Goal: Task Accomplishment & Management: Use online tool/utility

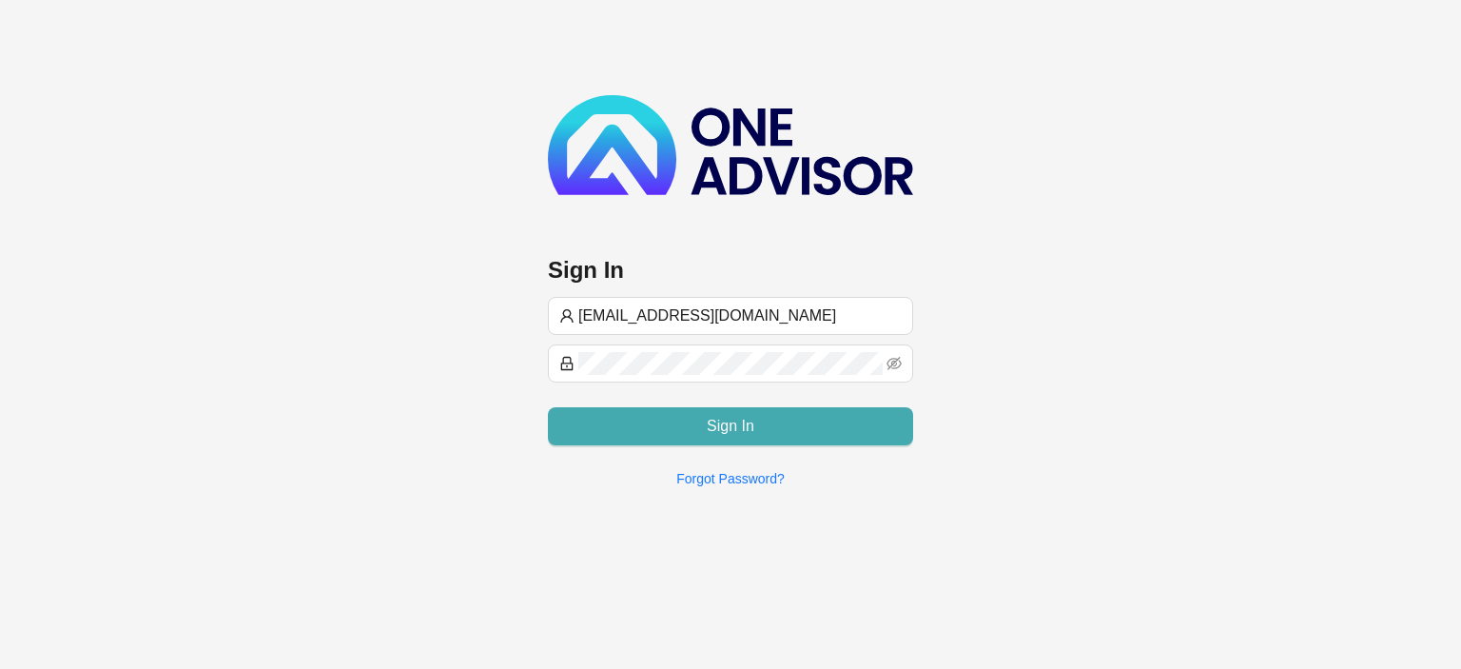
click at [700, 421] on button "Sign In" at bounding box center [730, 426] width 365 height 38
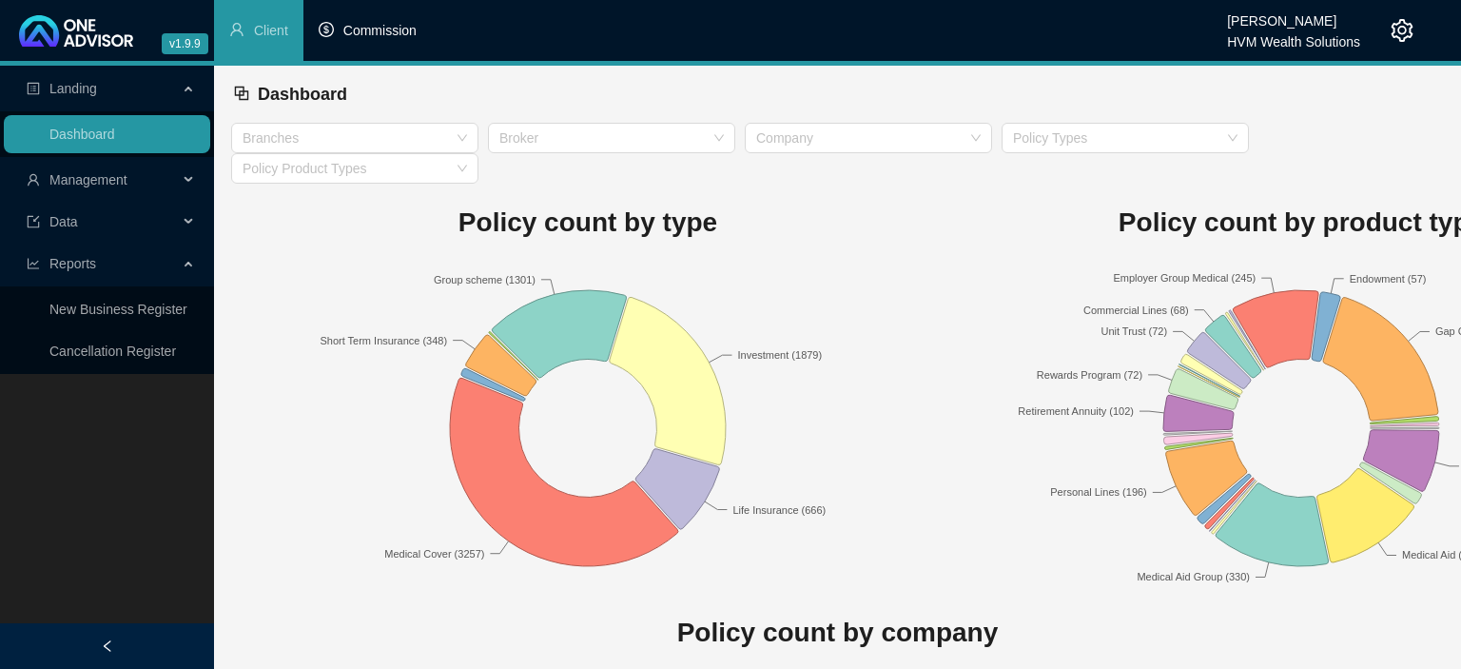
click at [395, 32] on span "Commission" at bounding box center [379, 30] width 73 height 15
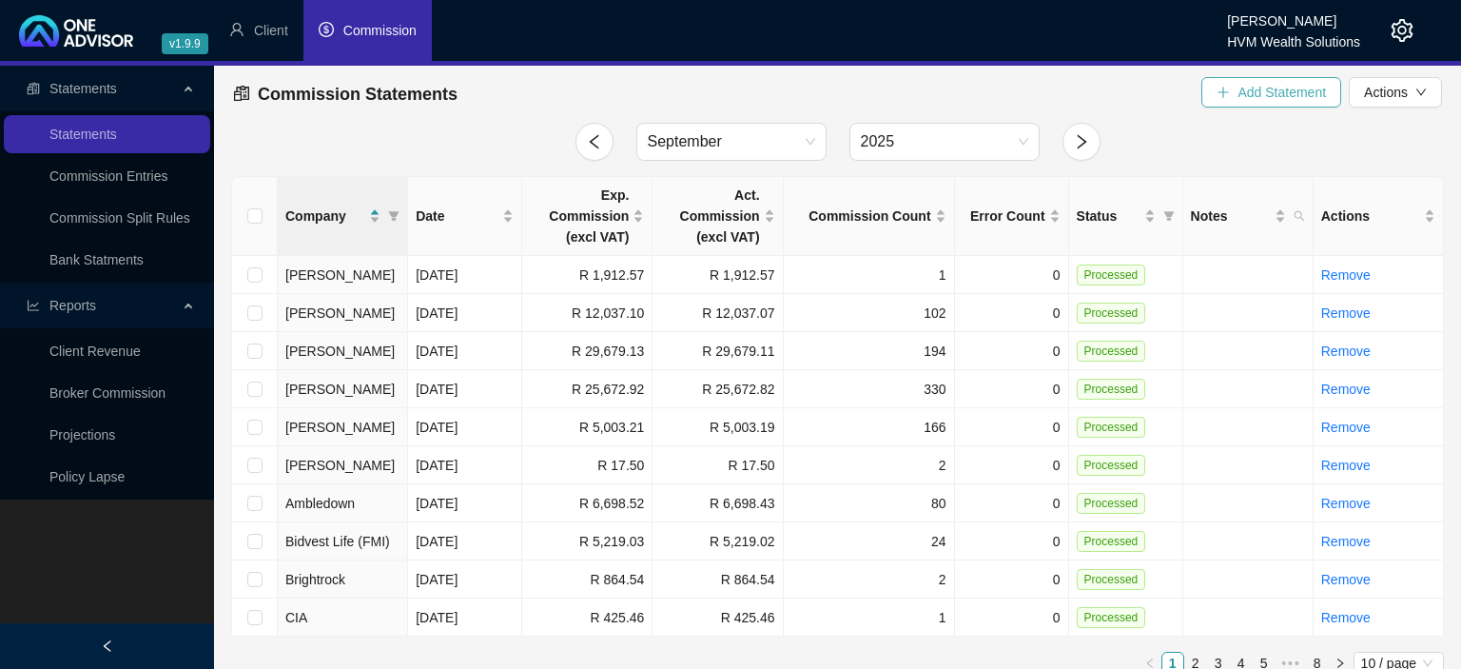
click at [1239, 93] on button "Add Statement" at bounding box center [1272, 92] width 140 height 30
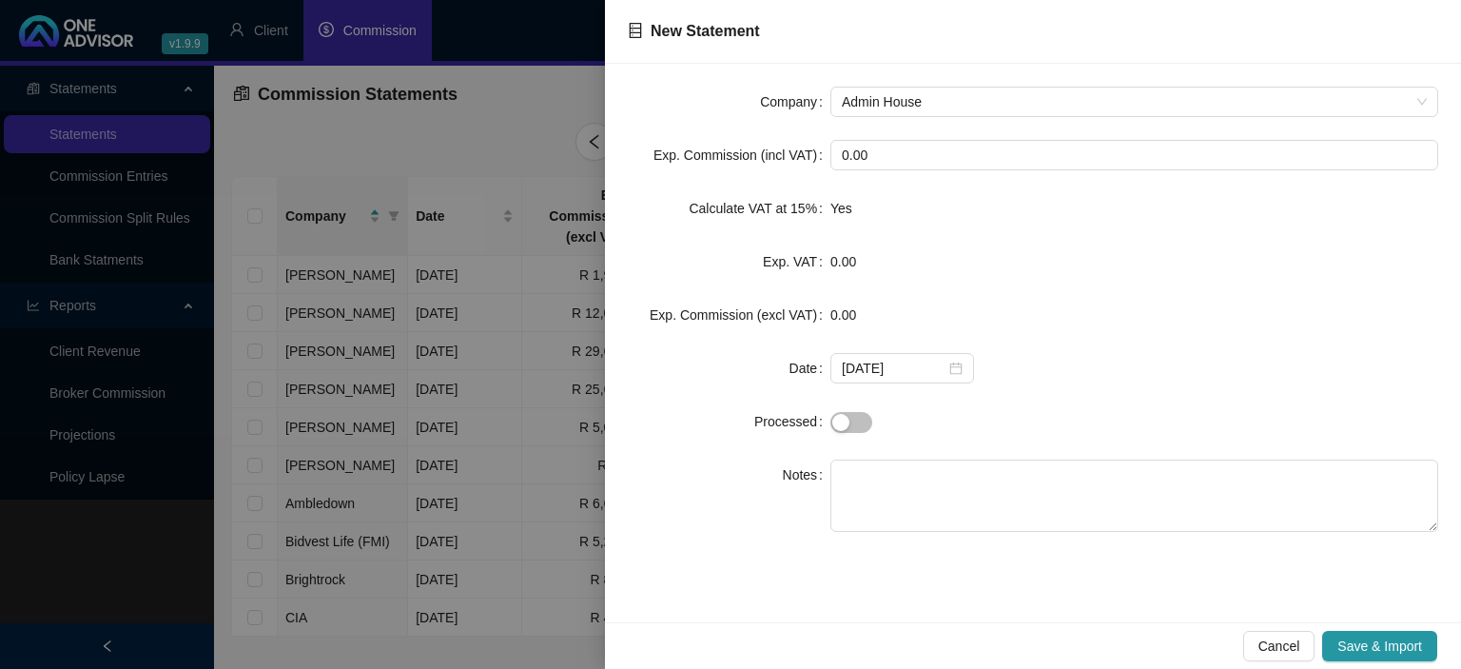
click at [550, 62] on div at bounding box center [730, 334] width 1461 height 669
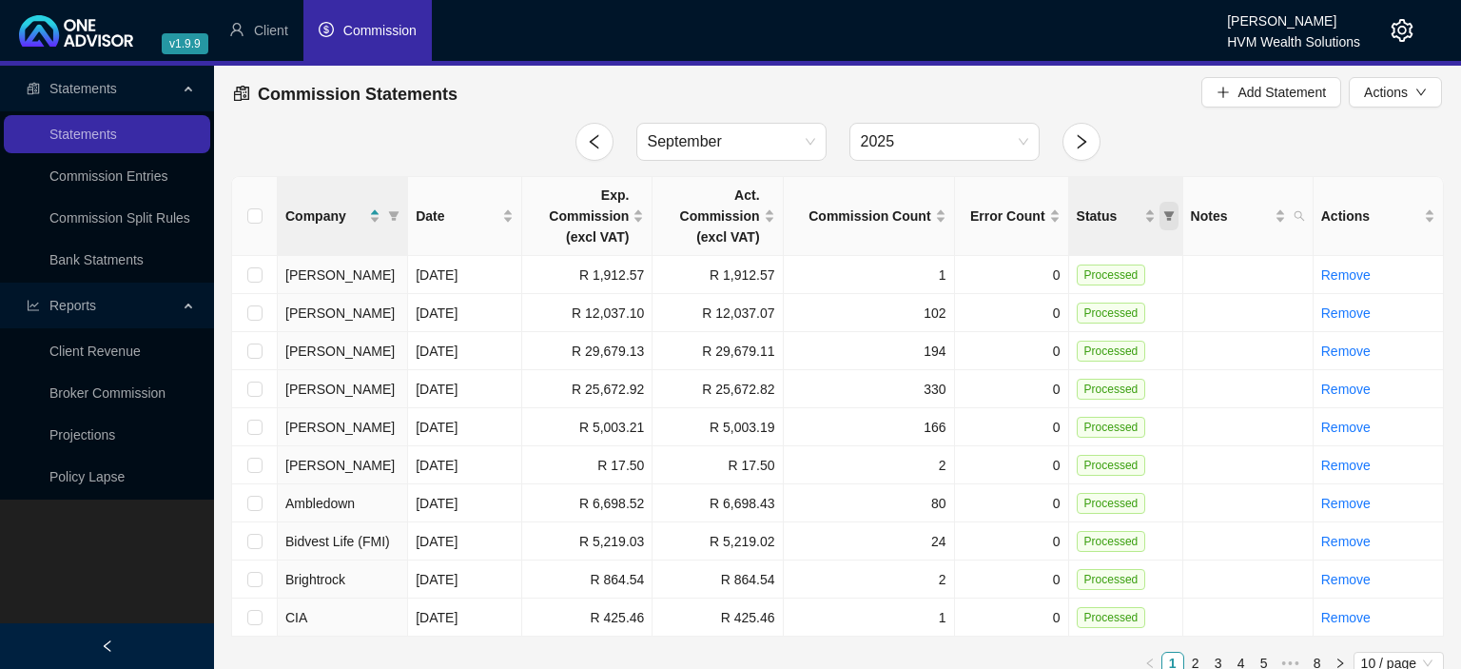
click at [1175, 215] on span "Status" at bounding box center [1169, 216] width 19 height 29
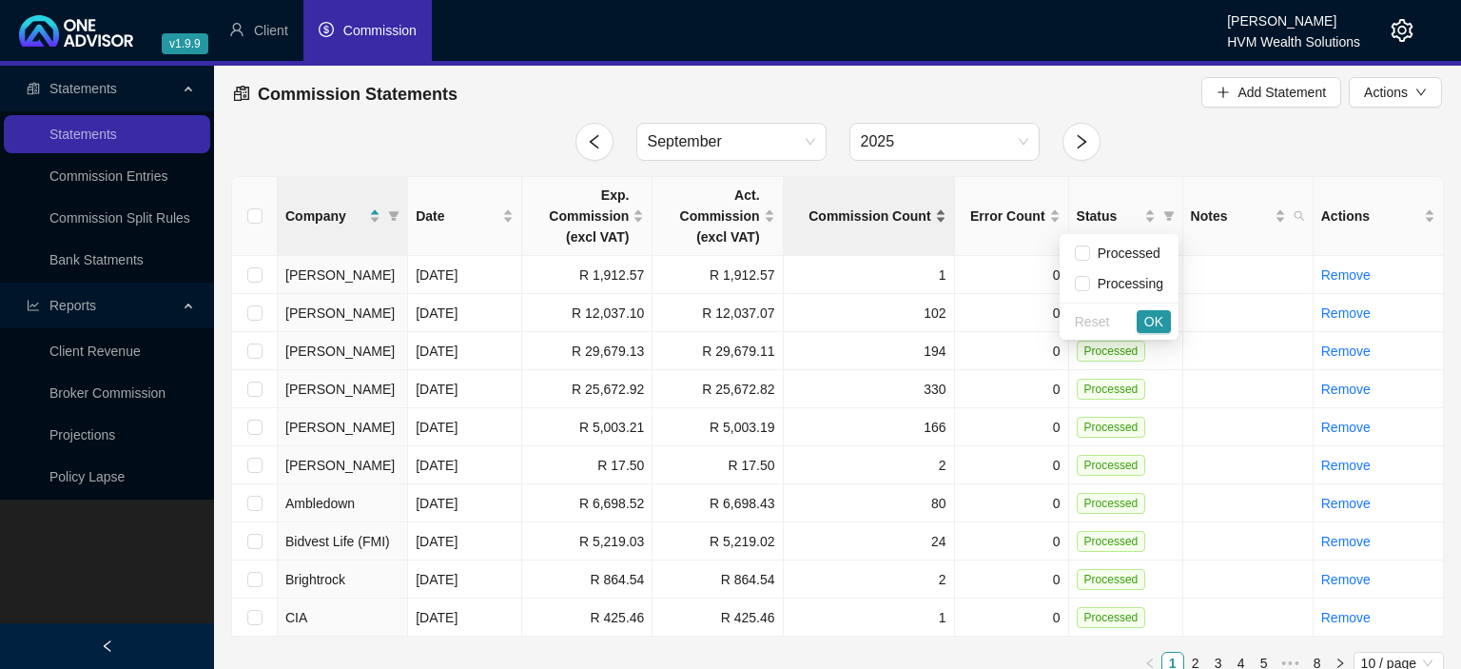
scroll to position [18, 0]
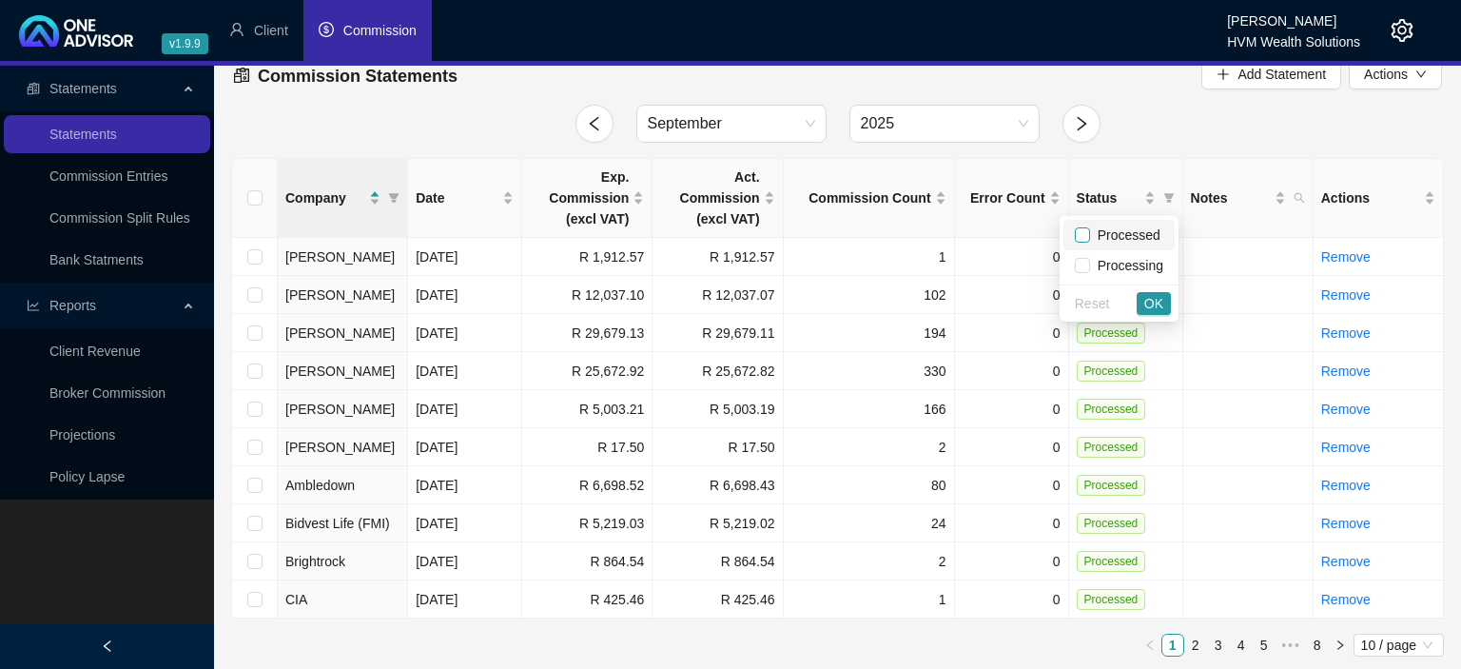
click at [1081, 239] on input "checkbox" at bounding box center [1082, 234] width 15 height 15
checkbox input "true"
click at [1155, 300] on span "OK" at bounding box center [1154, 303] width 19 height 21
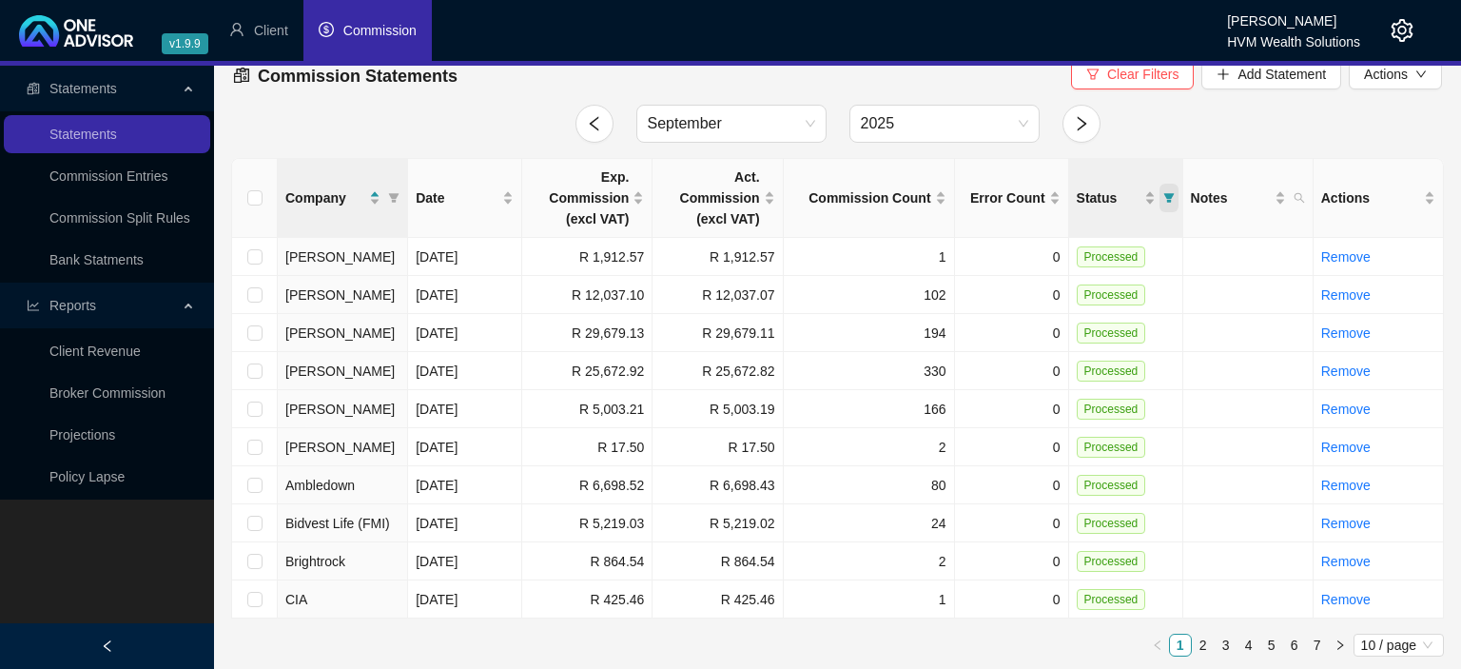
click at [1167, 198] on icon "filter" at bounding box center [1169, 198] width 10 height 10
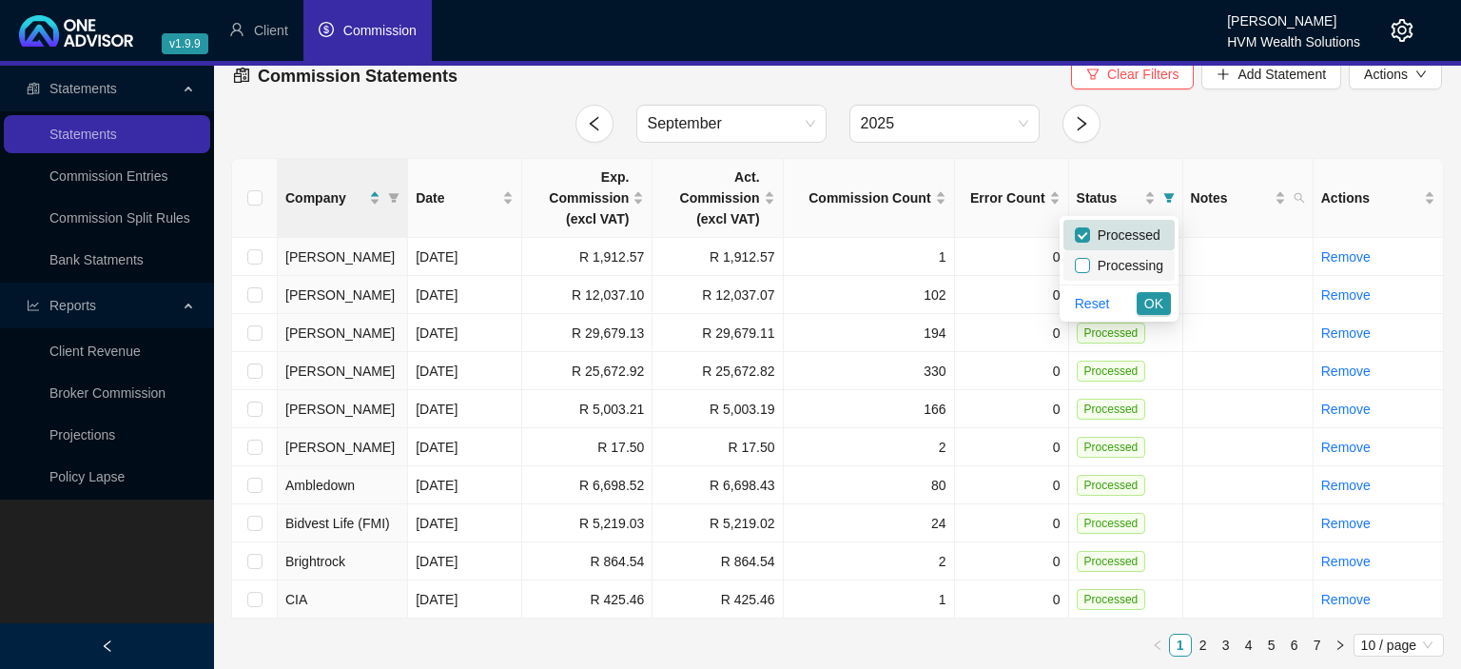
click at [1088, 261] on input "checkbox" at bounding box center [1082, 265] width 15 height 15
checkbox input "true"
click at [1090, 236] on input "checkbox" at bounding box center [1082, 234] width 15 height 15
checkbox input "false"
click at [1155, 299] on span "OK" at bounding box center [1154, 303] width 19 height 21
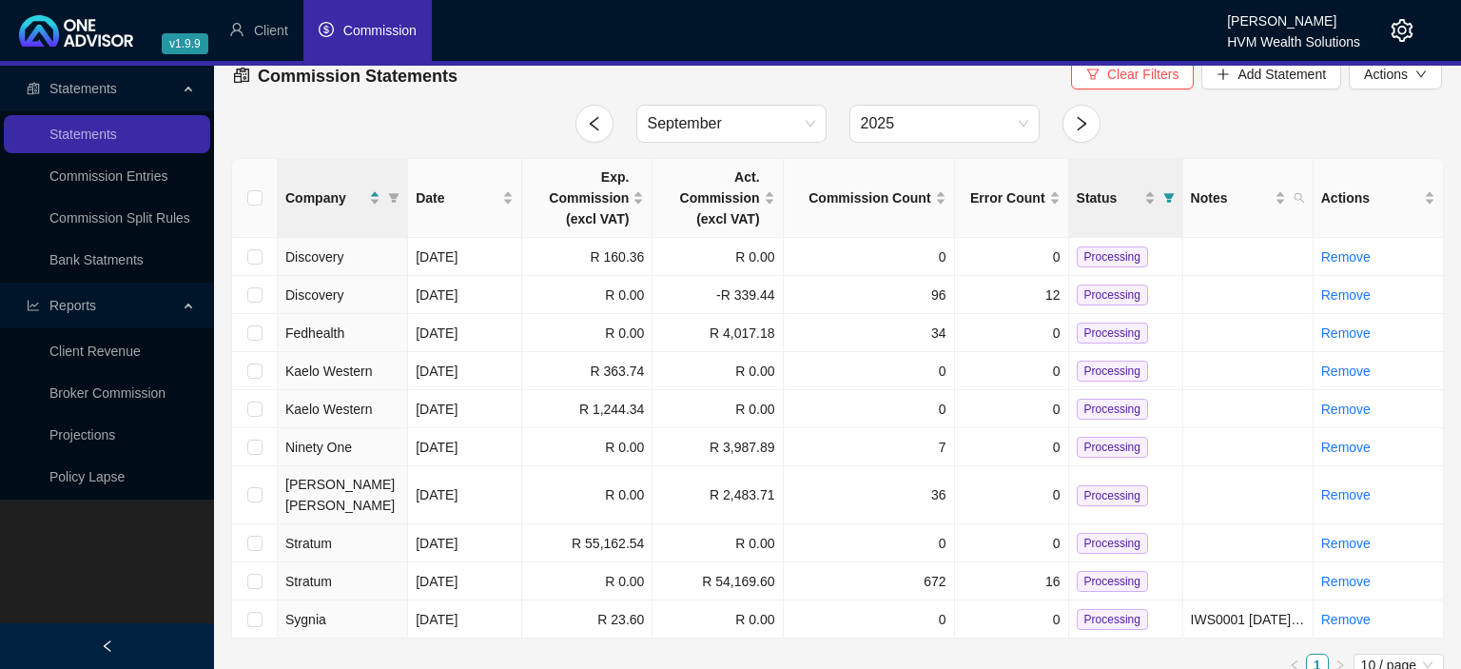
scroll to position [0, 0]
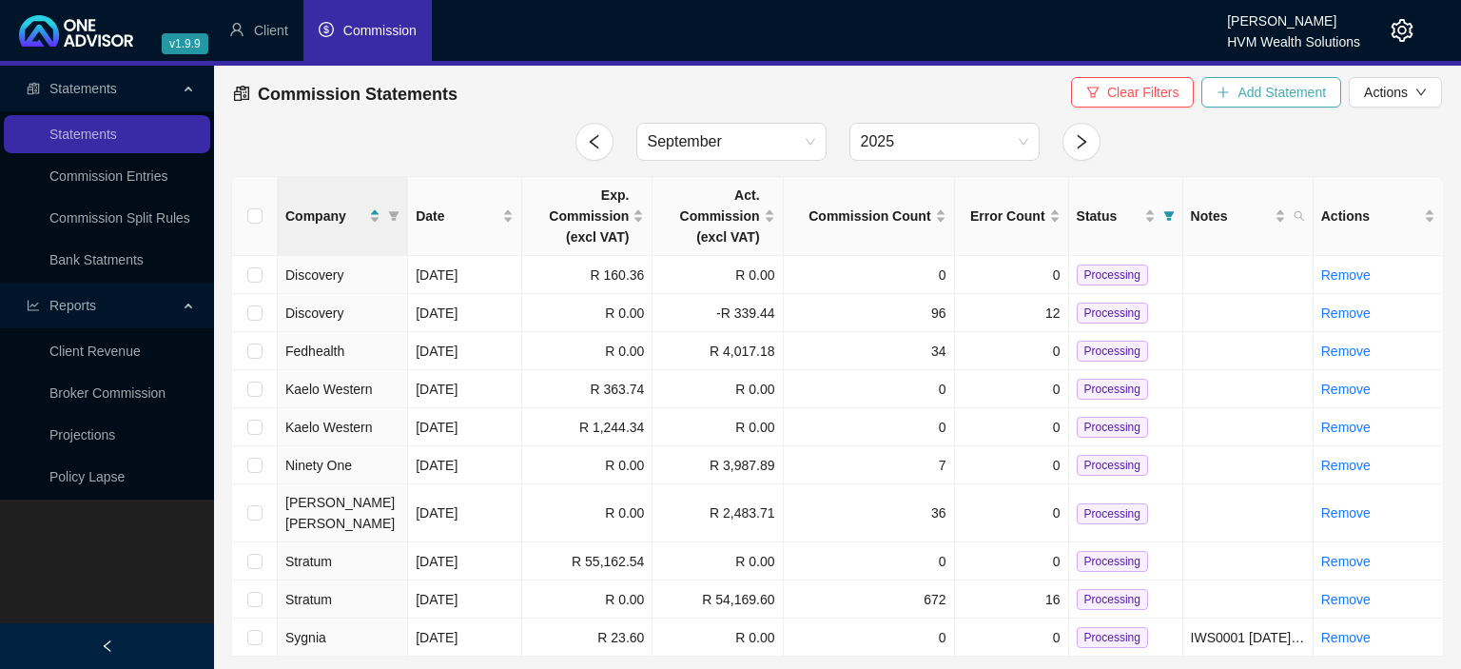
click at [1254, 96] on span "Add Statement" at bounding box center [1282, 92] width 88 height 21
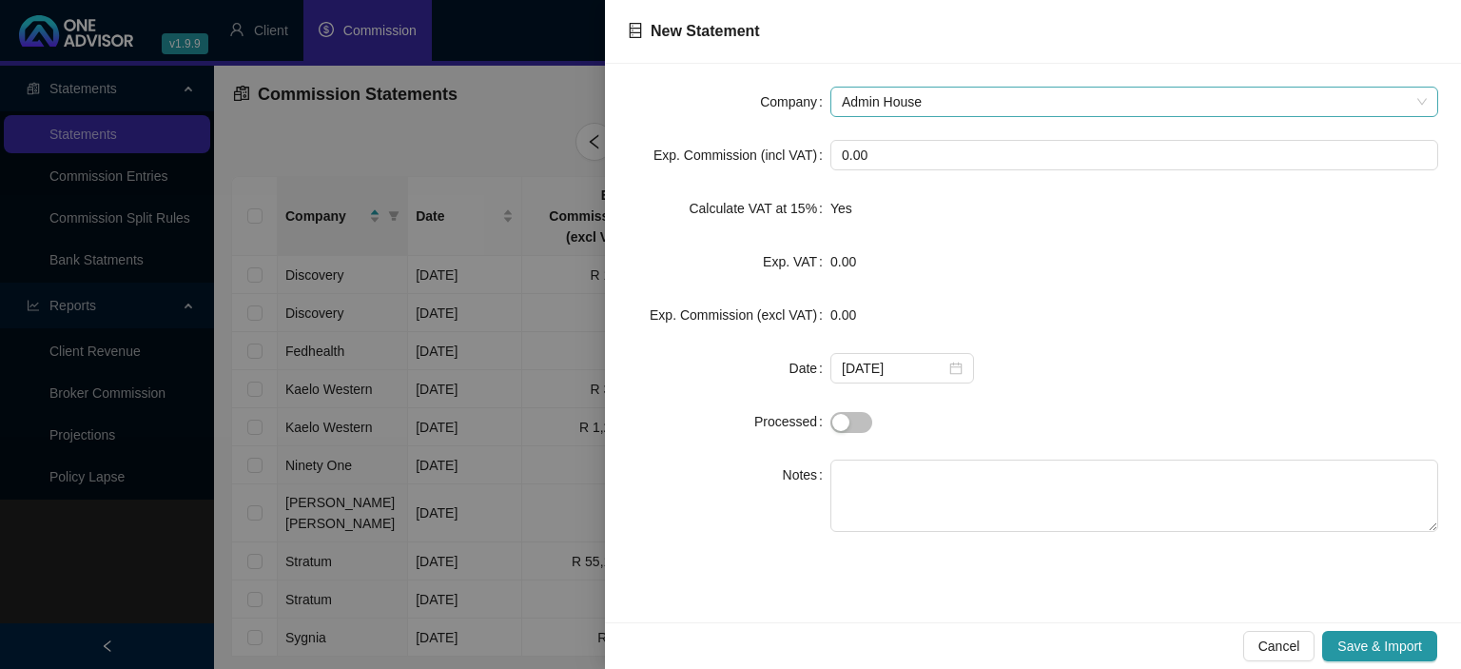
click at [950, 108] on span "Admin House" at bounding box center [1134, 102] width 585 height 29
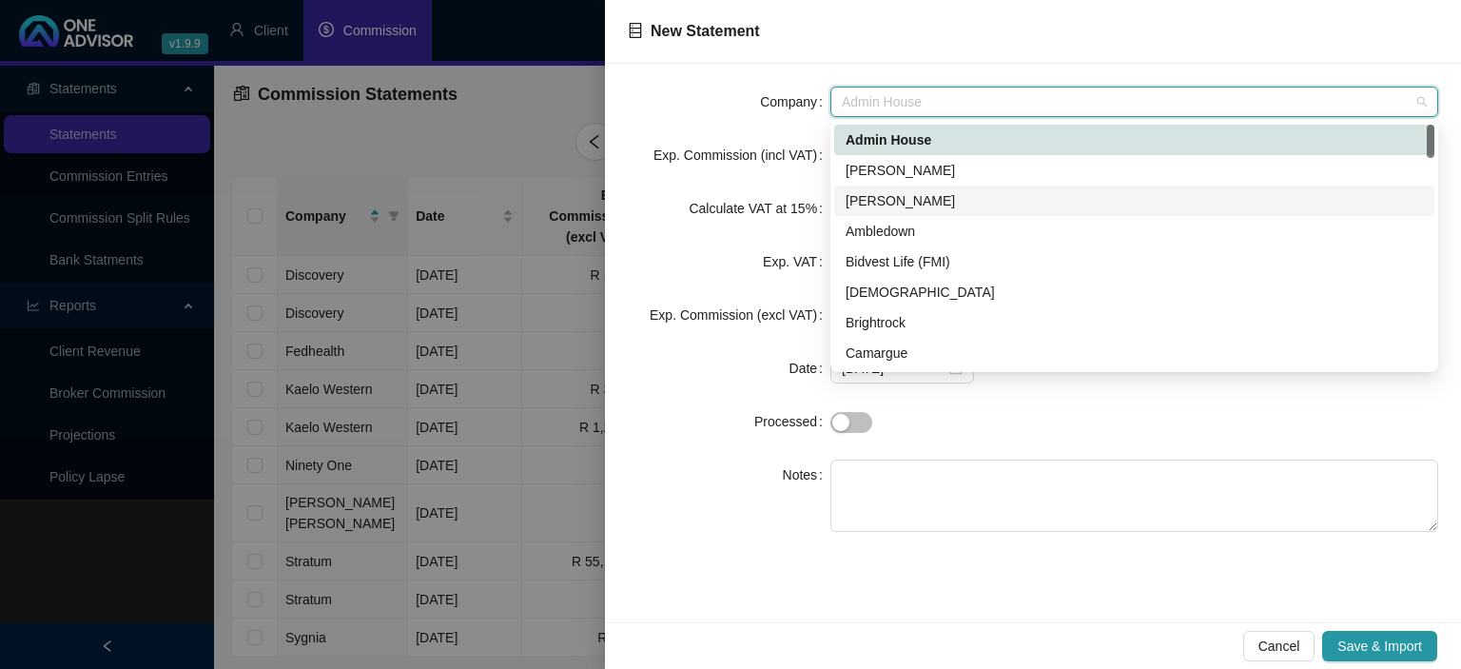
click at [872, 207] on div "Allan Gray" at bounding box center [1135, 200] width 578 height 21
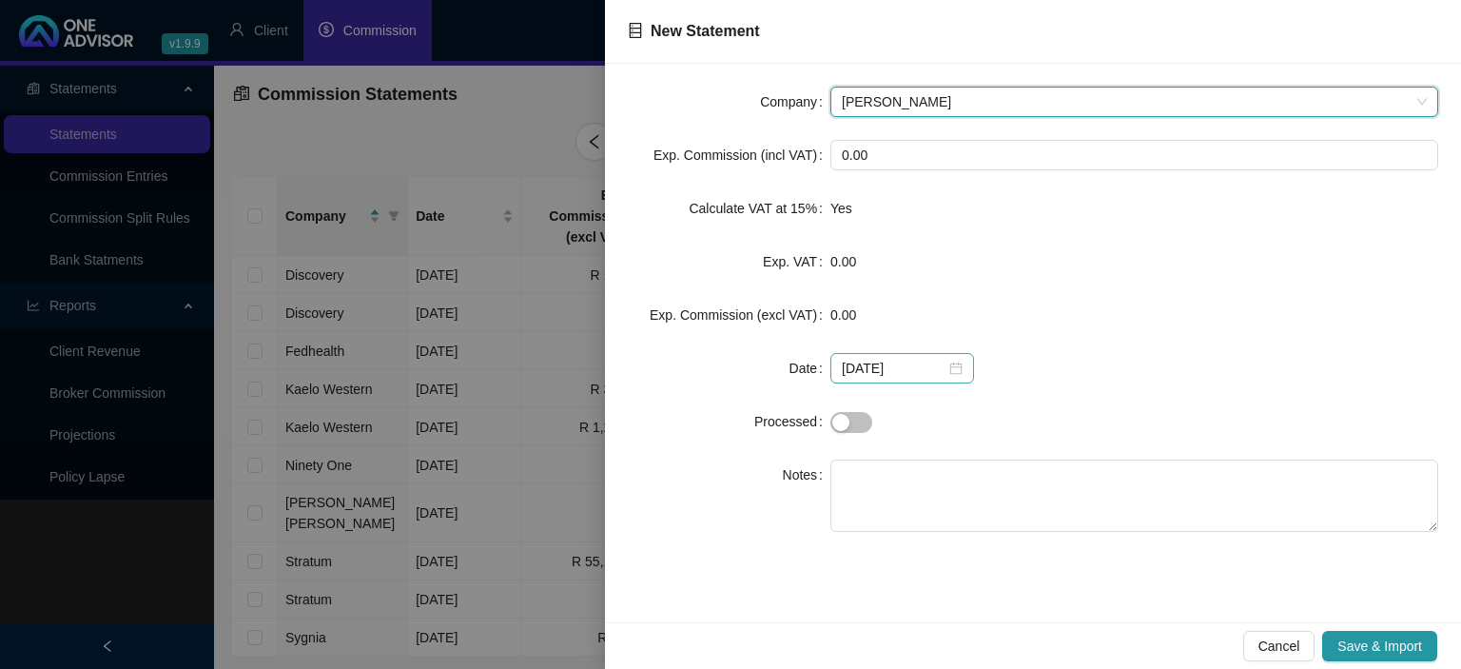
click at [954, 372] on div "2025-09-25" at bounding box center [902, 368] width 121 height 21
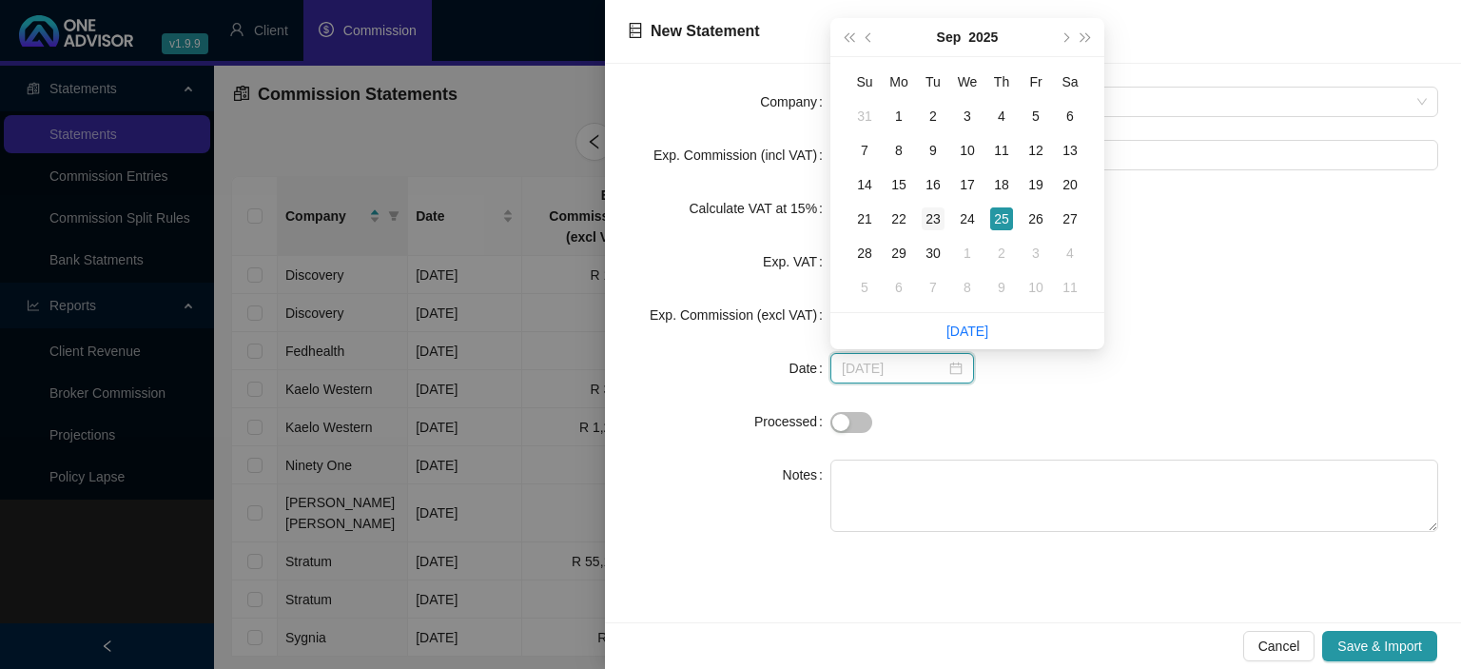
type input "2025-09-23"
click at [929, 218] on div "23" at bounding box center [933, 218] width 23 height 23
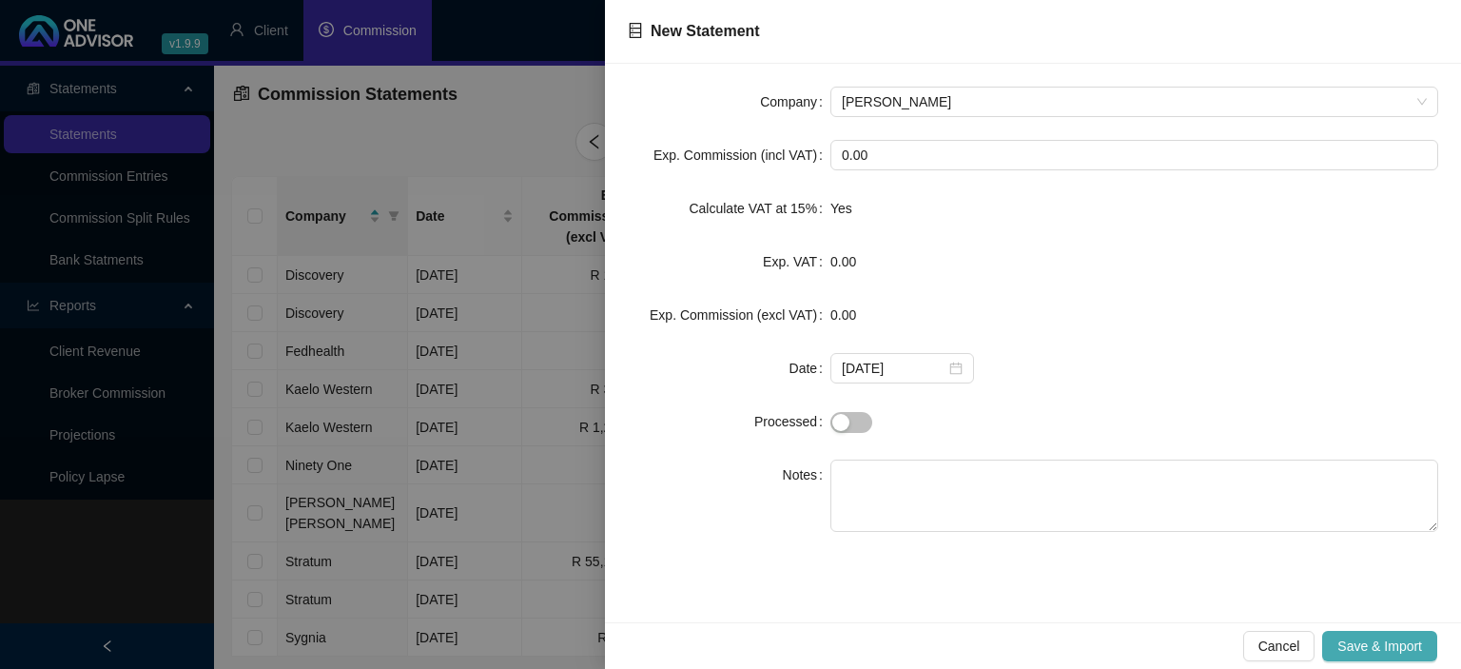
click at [1345, 645] on span "Save & Import" at bounding box center [1380, 646] width 85 height 21
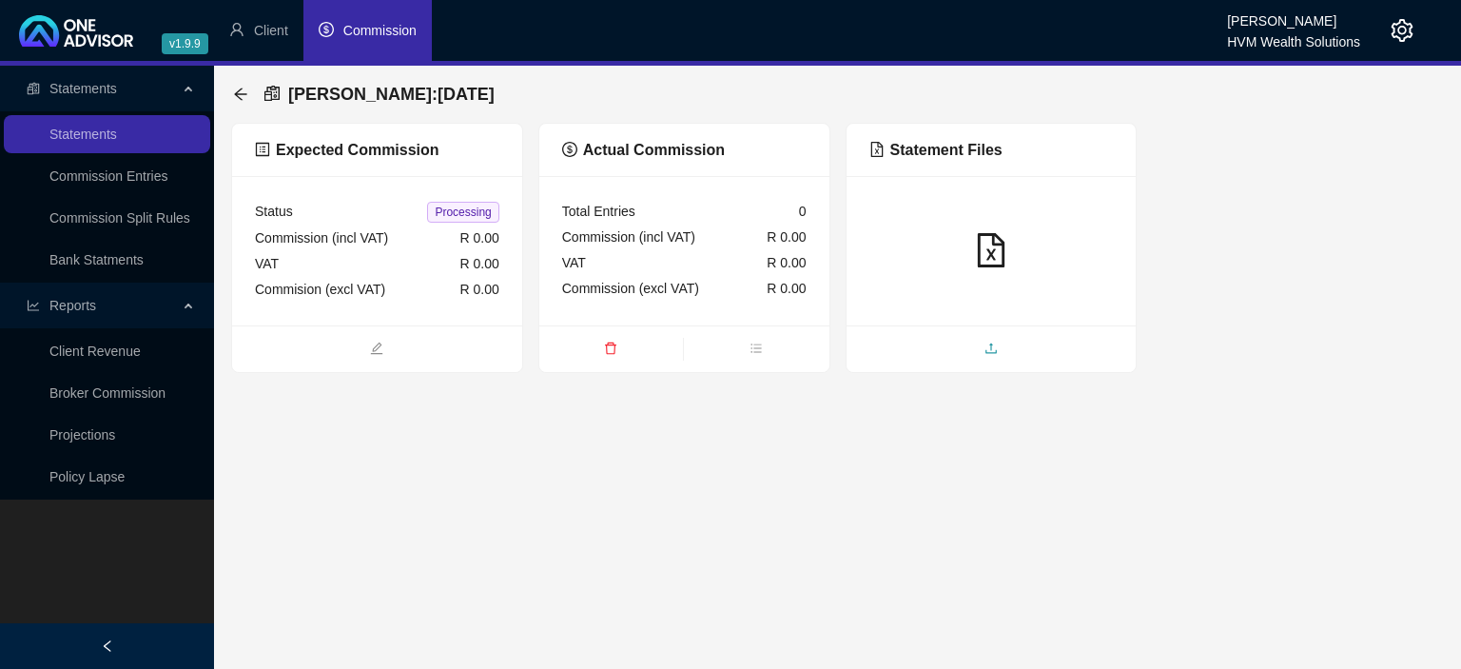
click at [983, 344] on span "upload" at bounding box center [992, 350] width 290 height 21
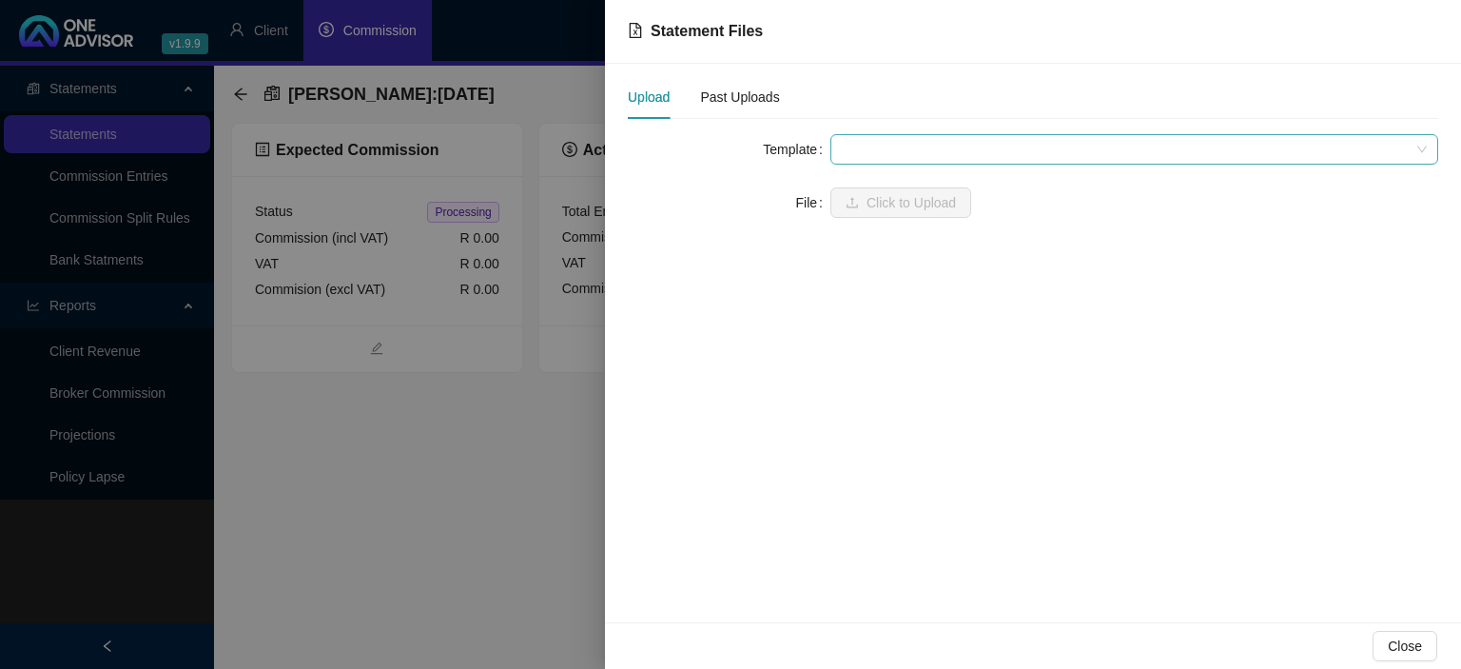
click at [879, 151] on span at bounding box center [1134, 149] width 585 height 29
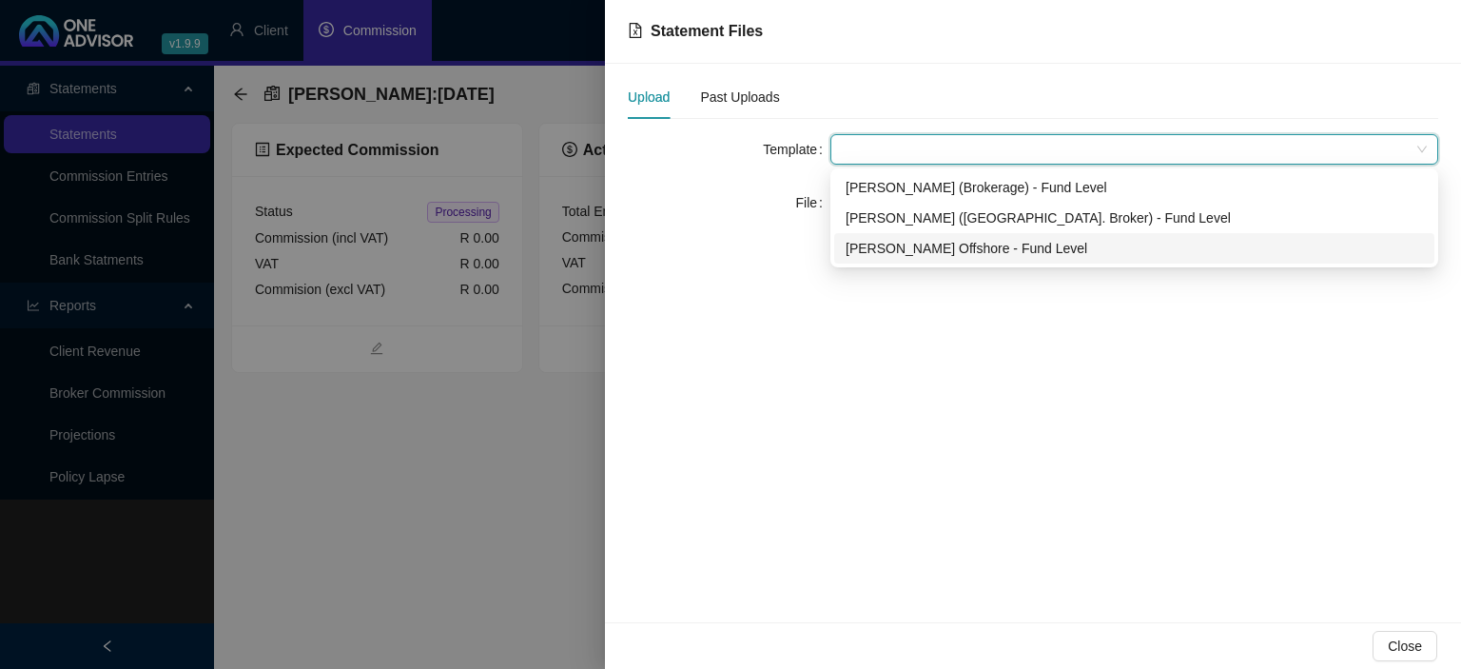
click at [889, 247] on div "Allan Gray Offshore - Fund Level" at bounding box center [1135, 248] width 578 height 21
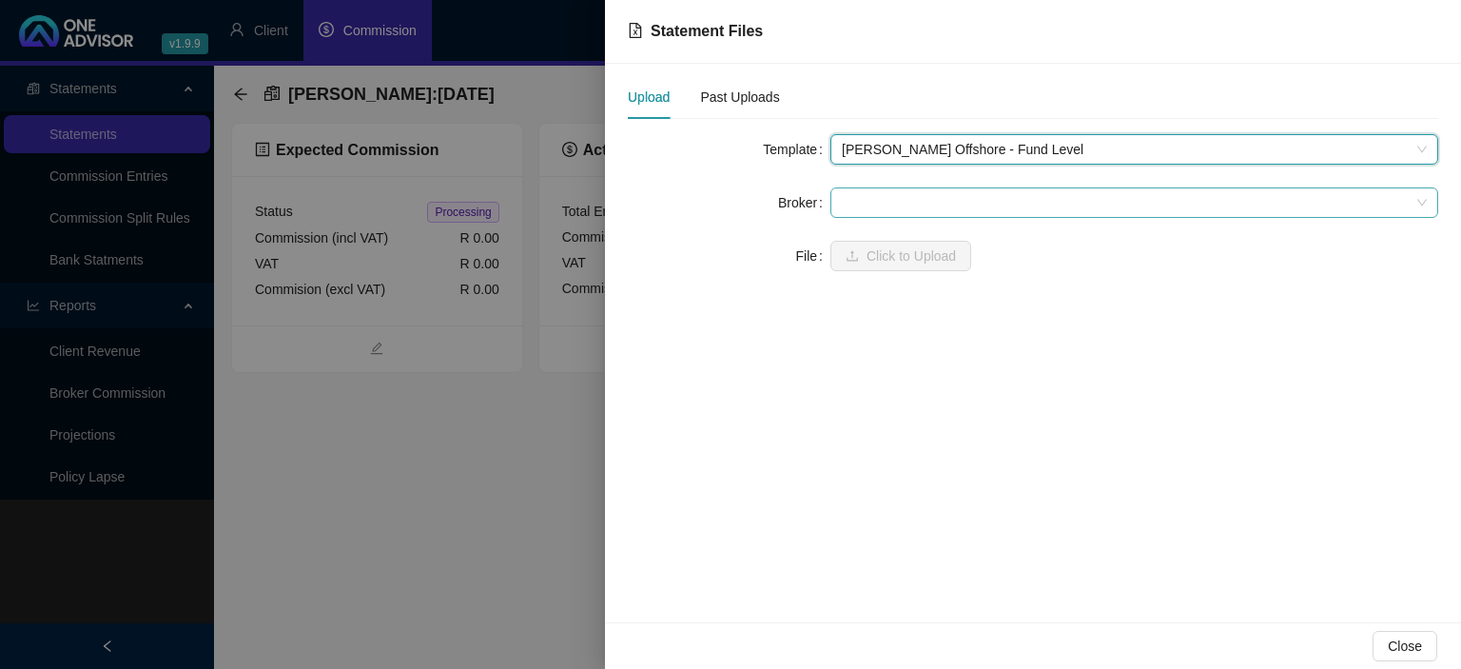
click at [876, 207] on span at bounding box center [1134, 202] width 585 height 29
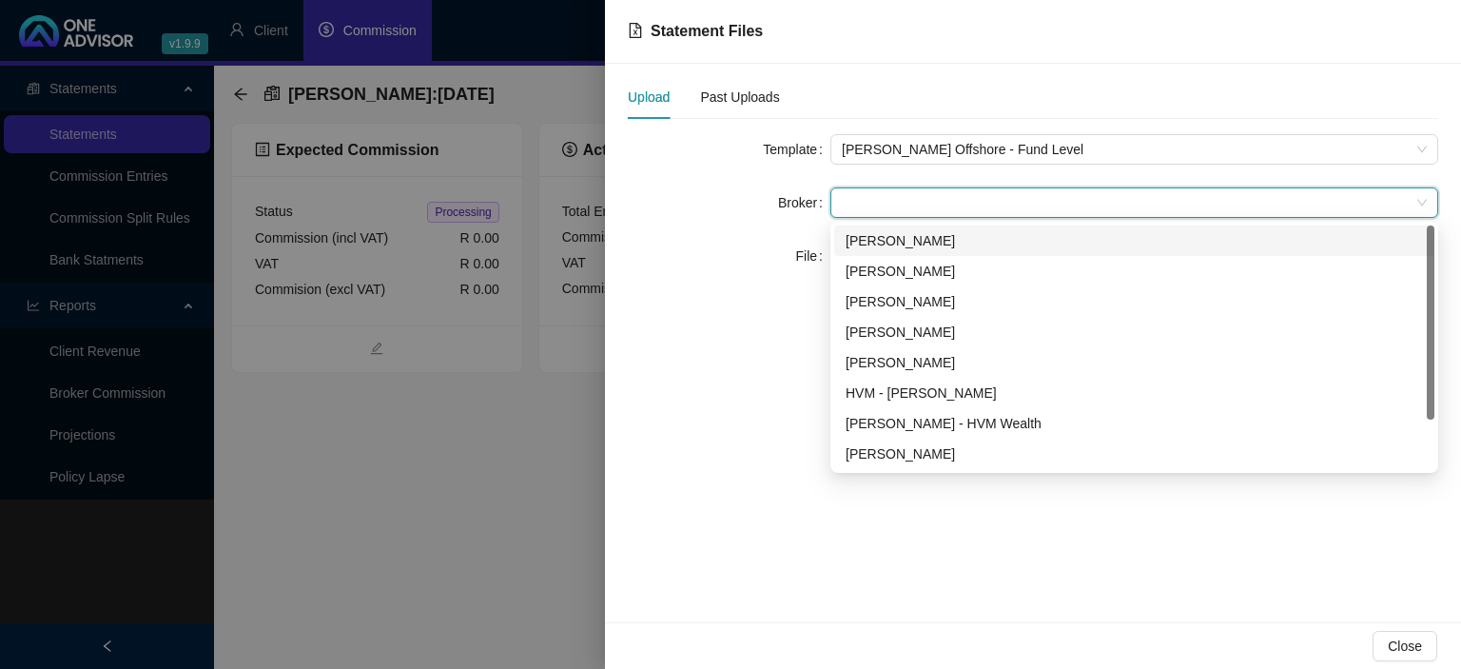
click at [891, 235] on div "Wesley Bowman" at bounding box center [1135, 240] width 578 height 21
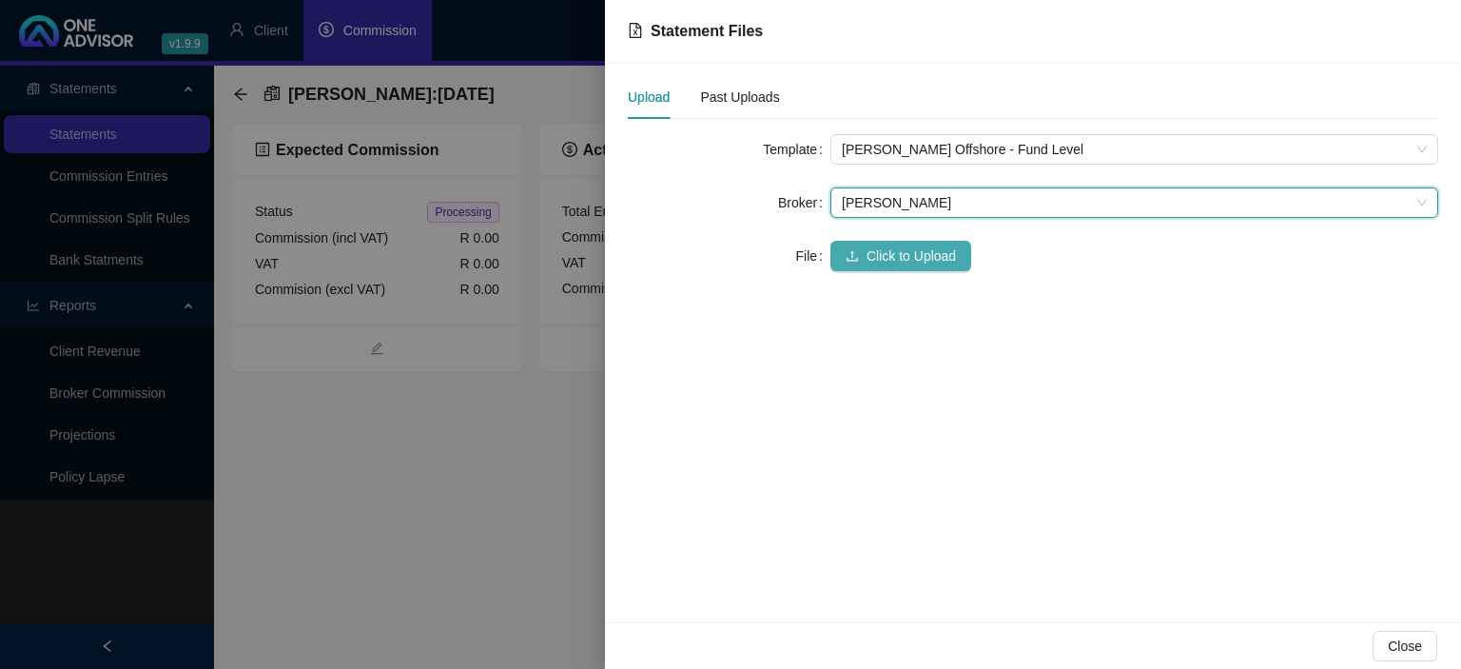
click at [879, 252] on span "Click to Upload" at bounding box center [911, 255] width 89 height 21
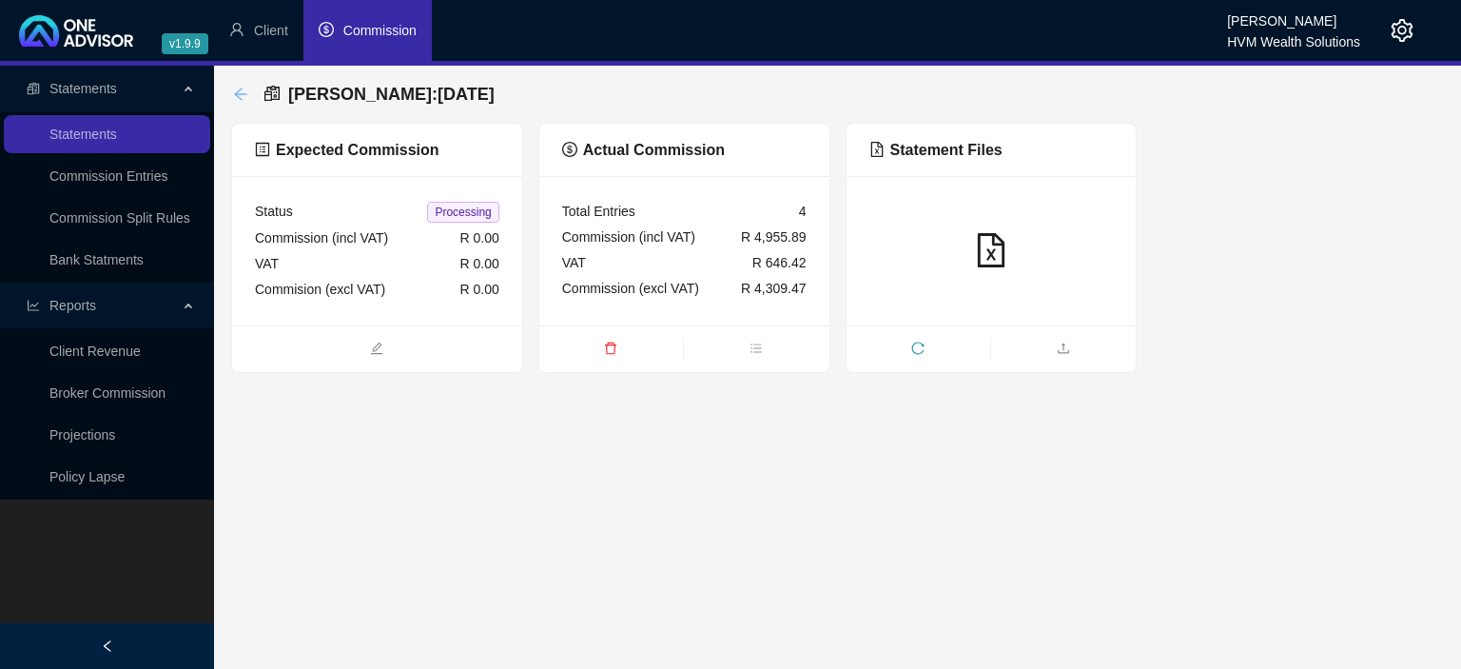
click at [238, 98] on icon "arrow-left" at bounding box center [240, 94] width 15 height 15
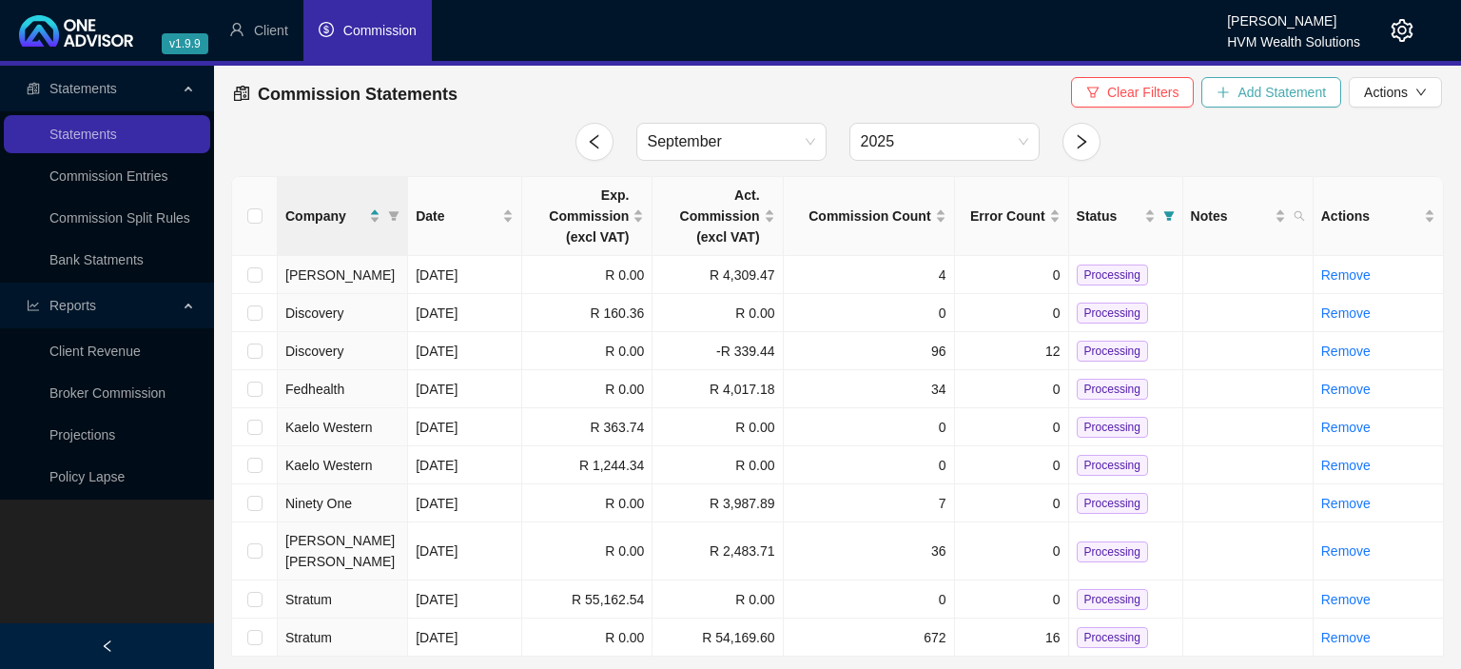
click at [1250, 88] on span "Add Statement" at bounding box center [1282, 92] width 88 height 21
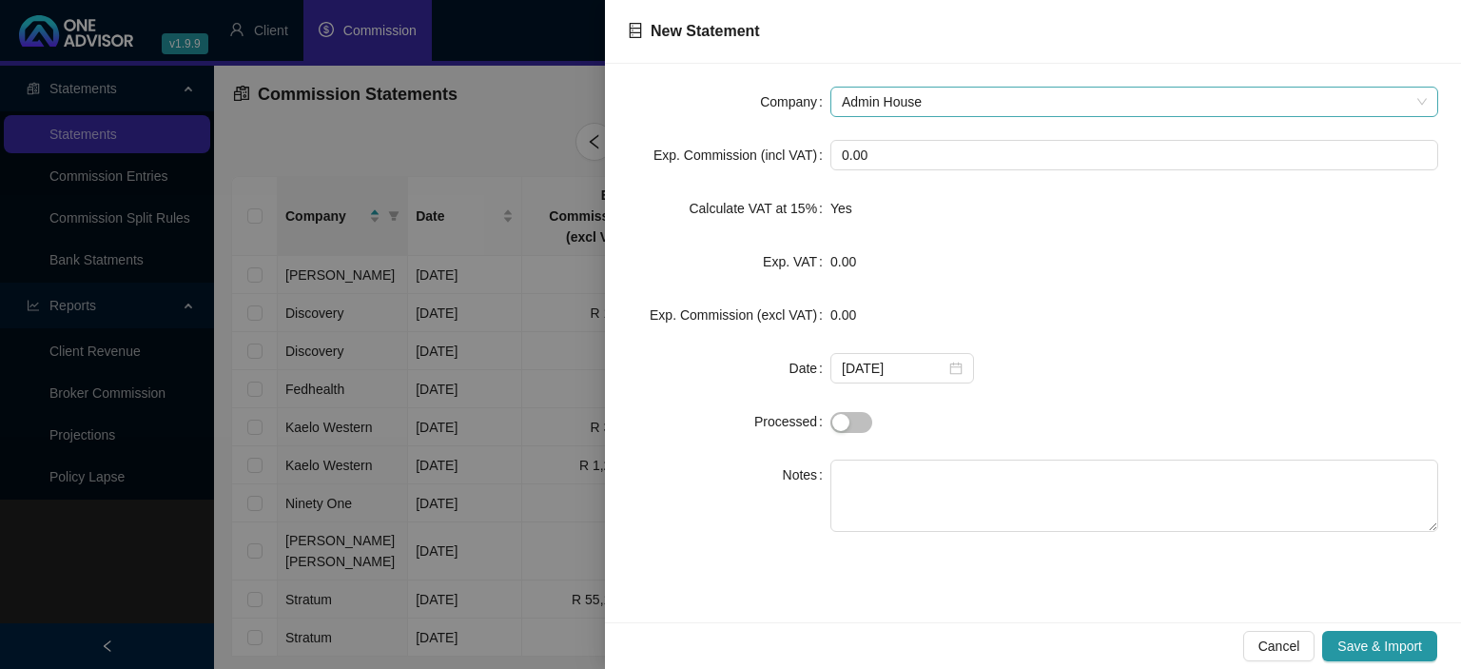
click at [908, 97] on span "Admin House" at bounding box center [1134, 102] width 585 height 29
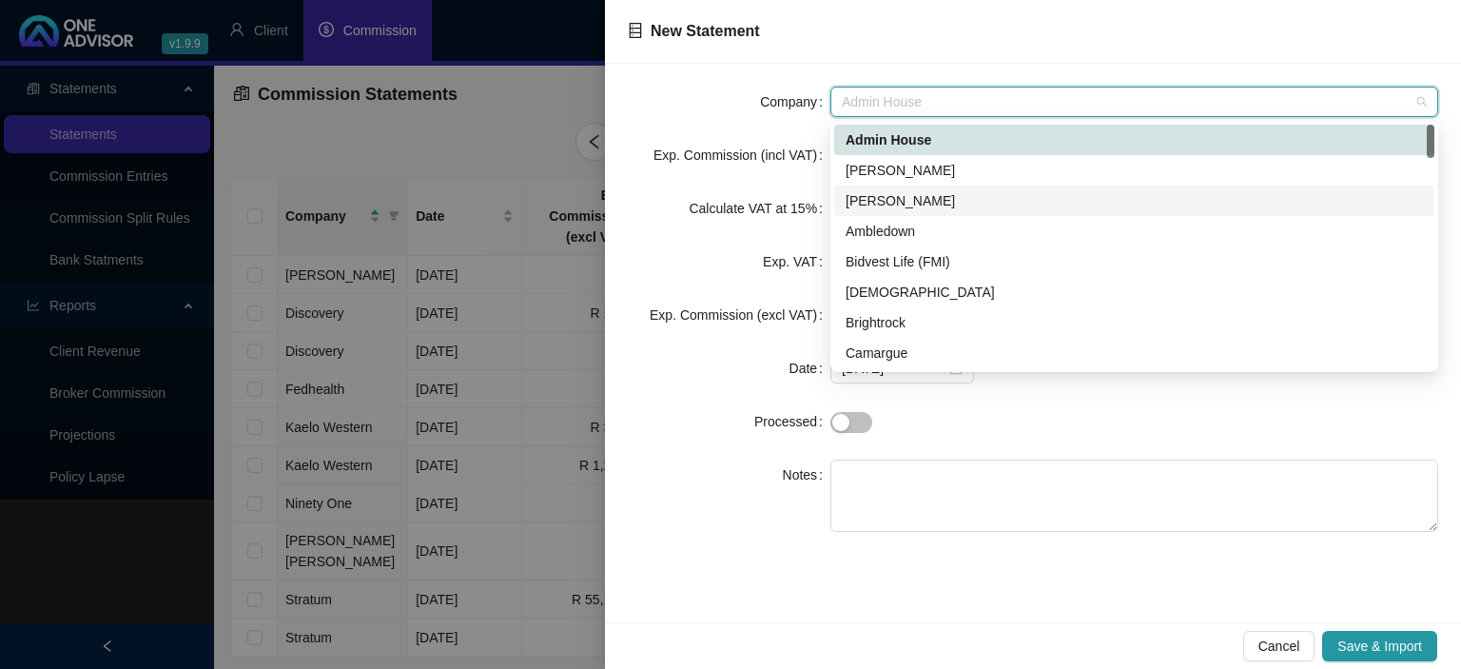
click at [892, 206] on div "Allan Gray" at bounding box center [1135, 200] width 578 height 21
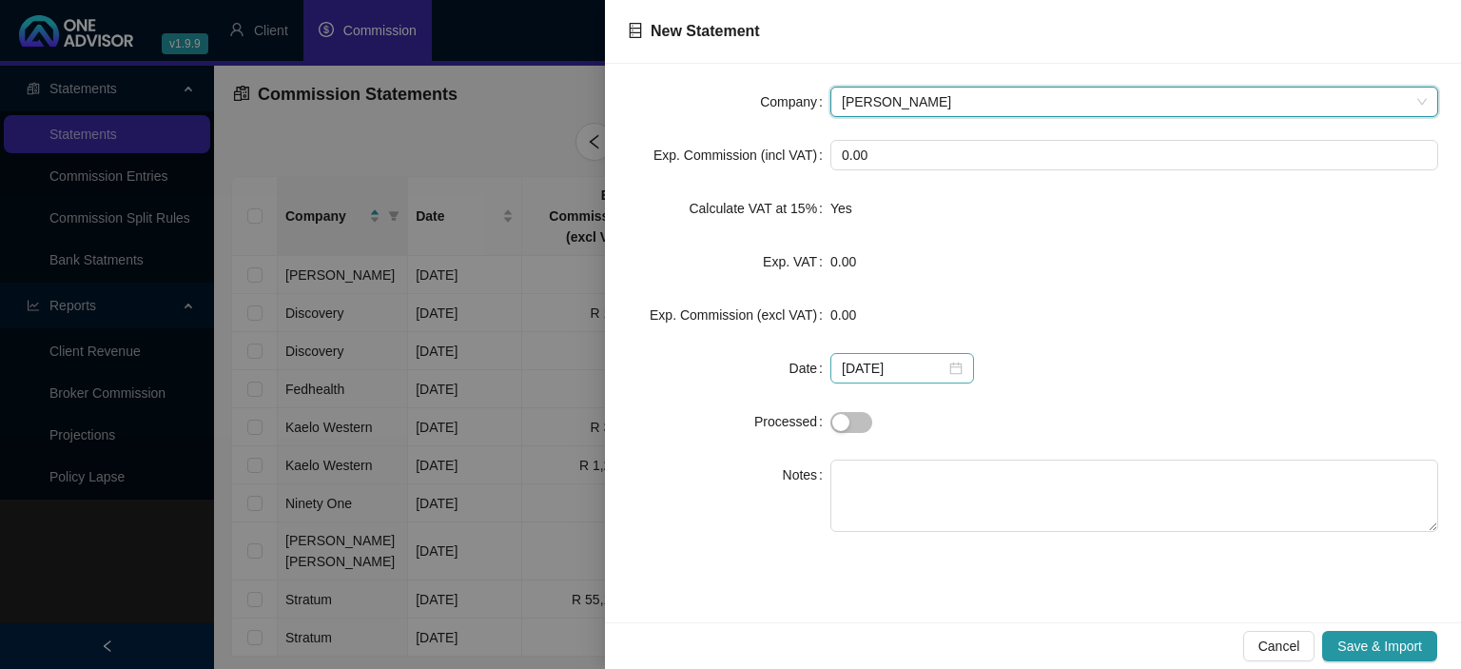
click at [939, 367] on div "2025-09-25" at bounding box center [902, 368] width 121 height 21
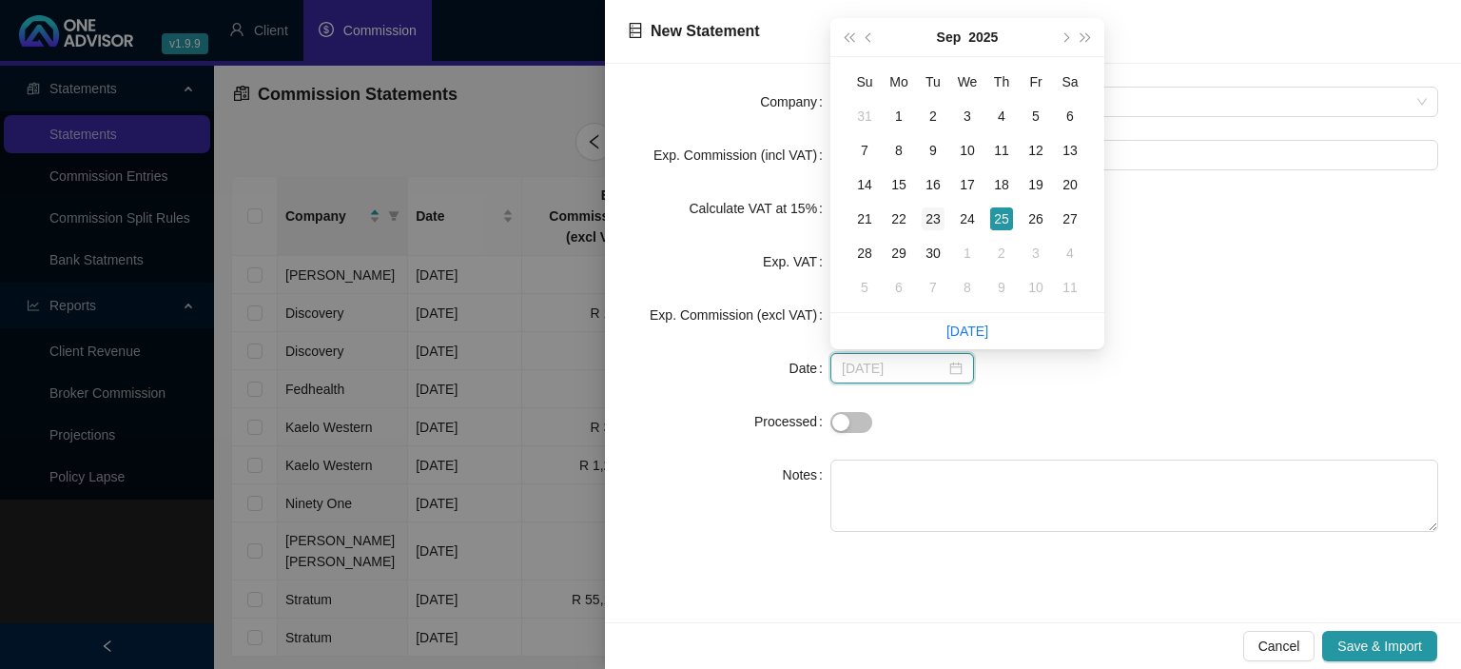
type input "2025-09-23"
click at [931, 219] on div "23" at bounding box center [933, 218] width 23 height 23
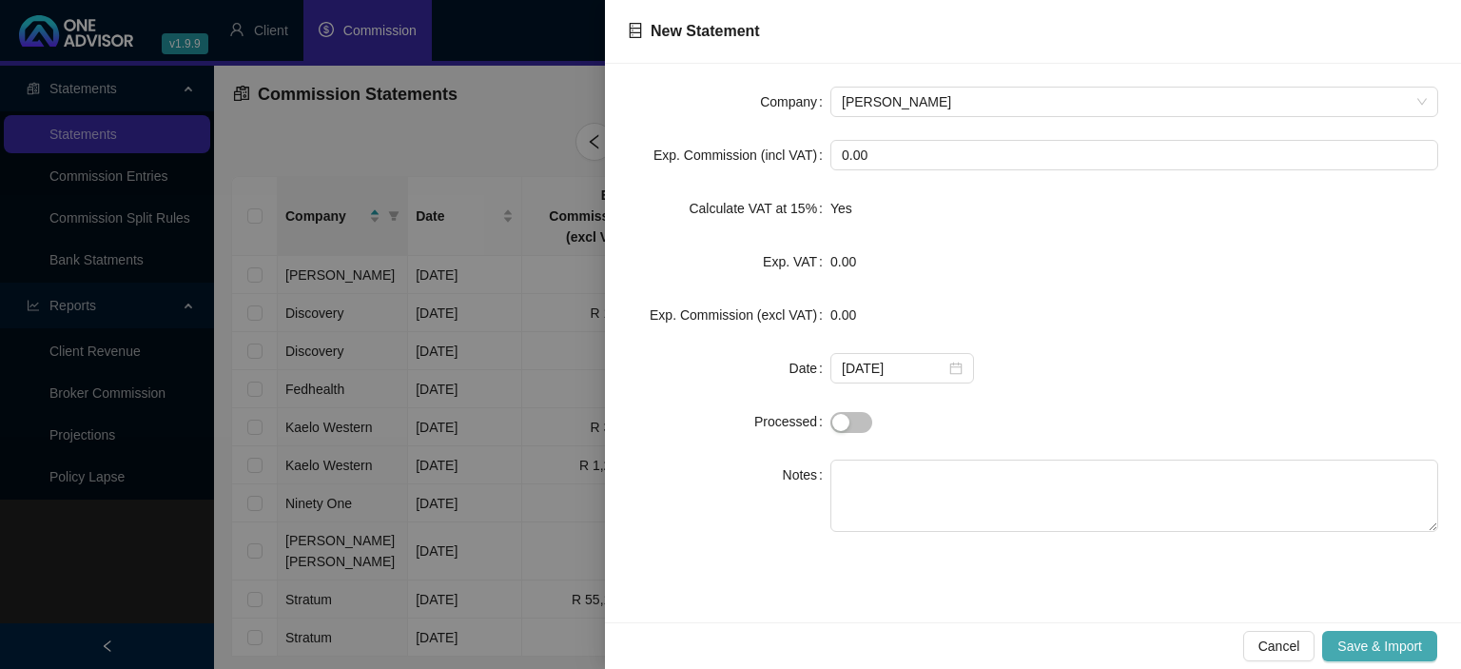
click at [1395, 641] on span "Save & Import" at bounding box center [1380, 646] width 85 height 21
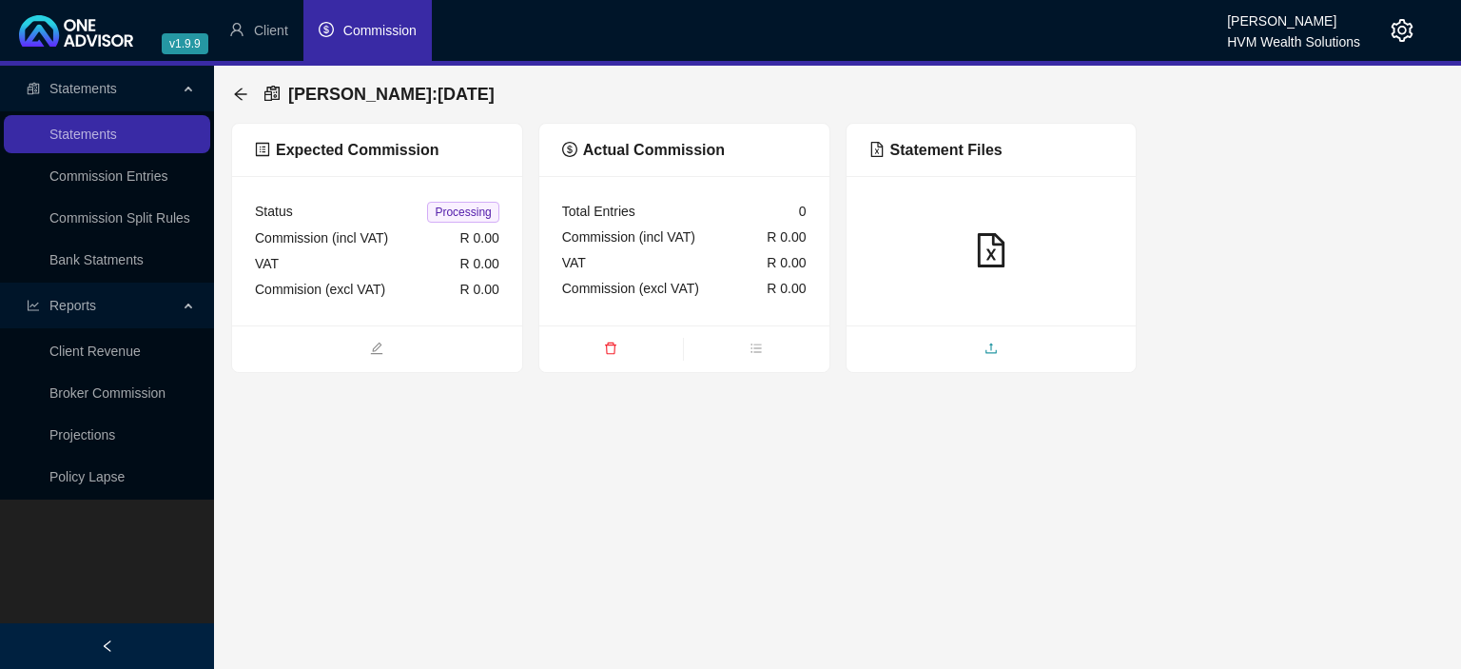
click at [970, 352] on span "upload" at bounding box center [992, 350] width 290 height 21
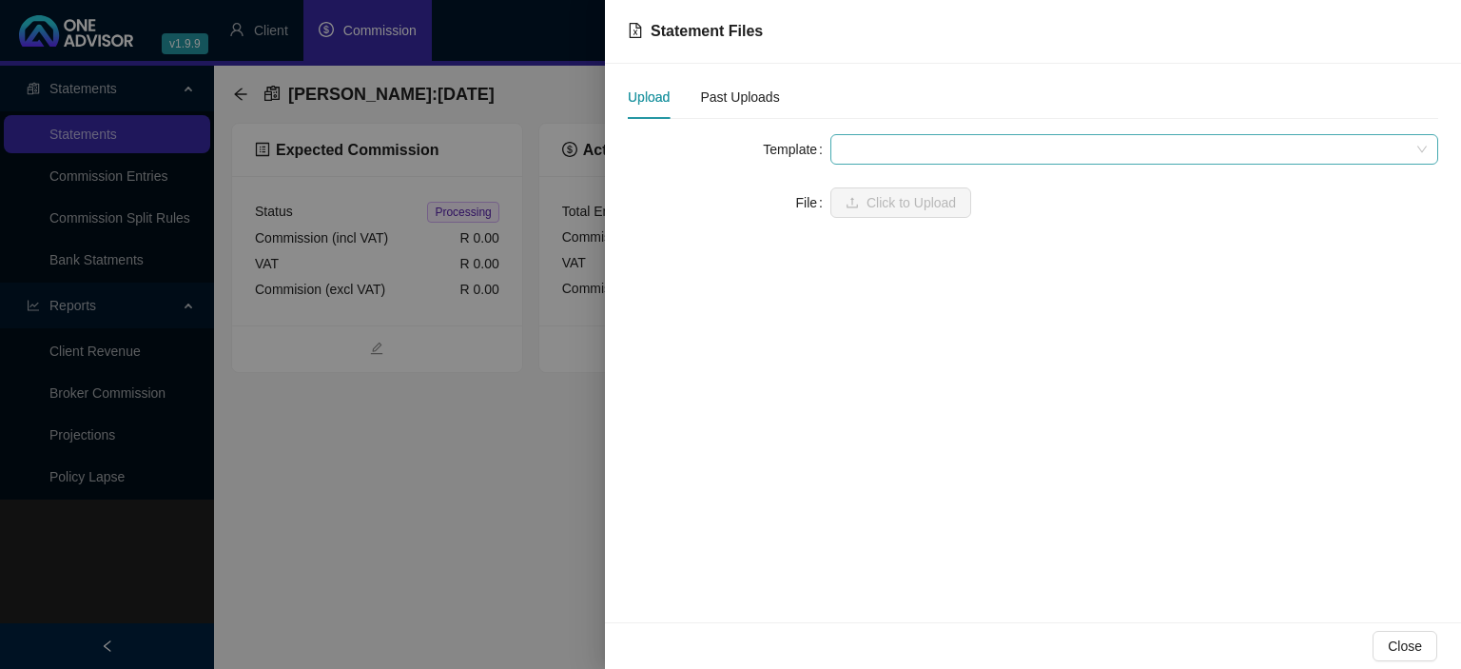
click at [889, 149] on span at bounding box center [1134, 149] width 585 height 29
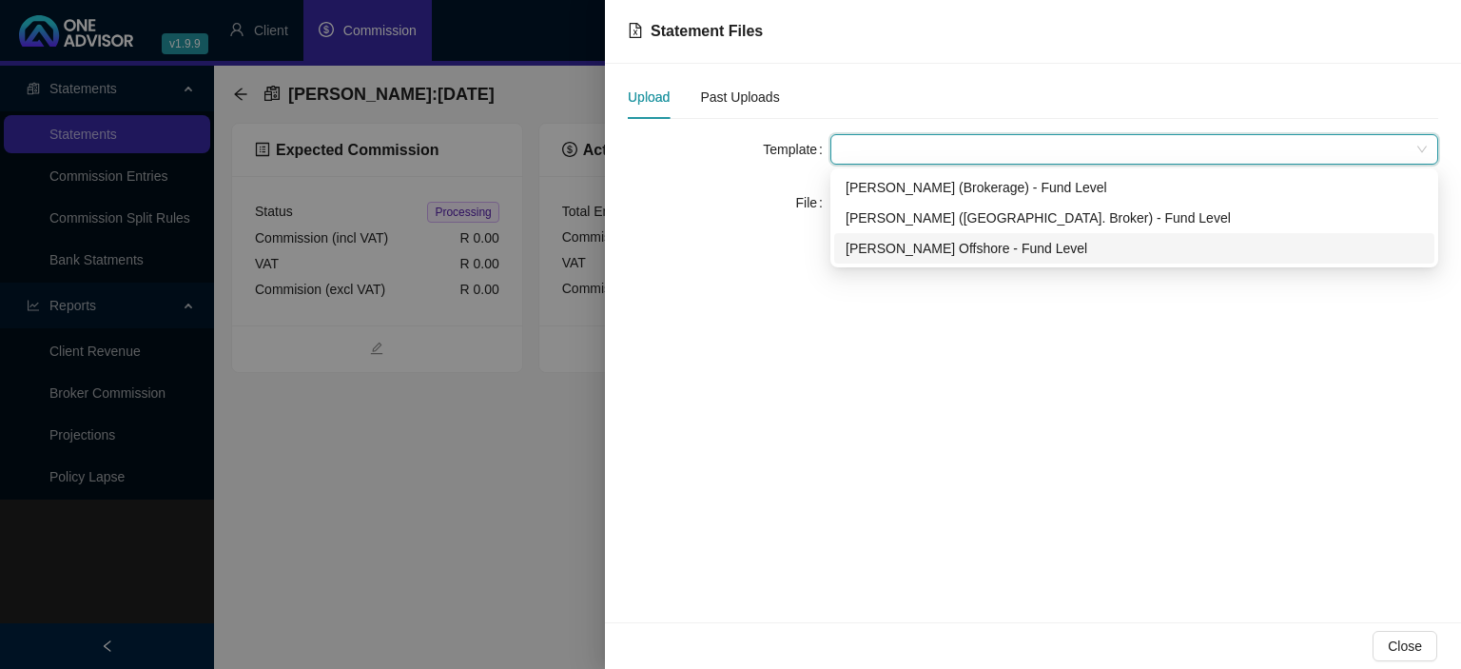
click at [892, 253] on div "Allan Gray Offshore - Fund Level" at bounding box center [1135, 248] width 578 height 21
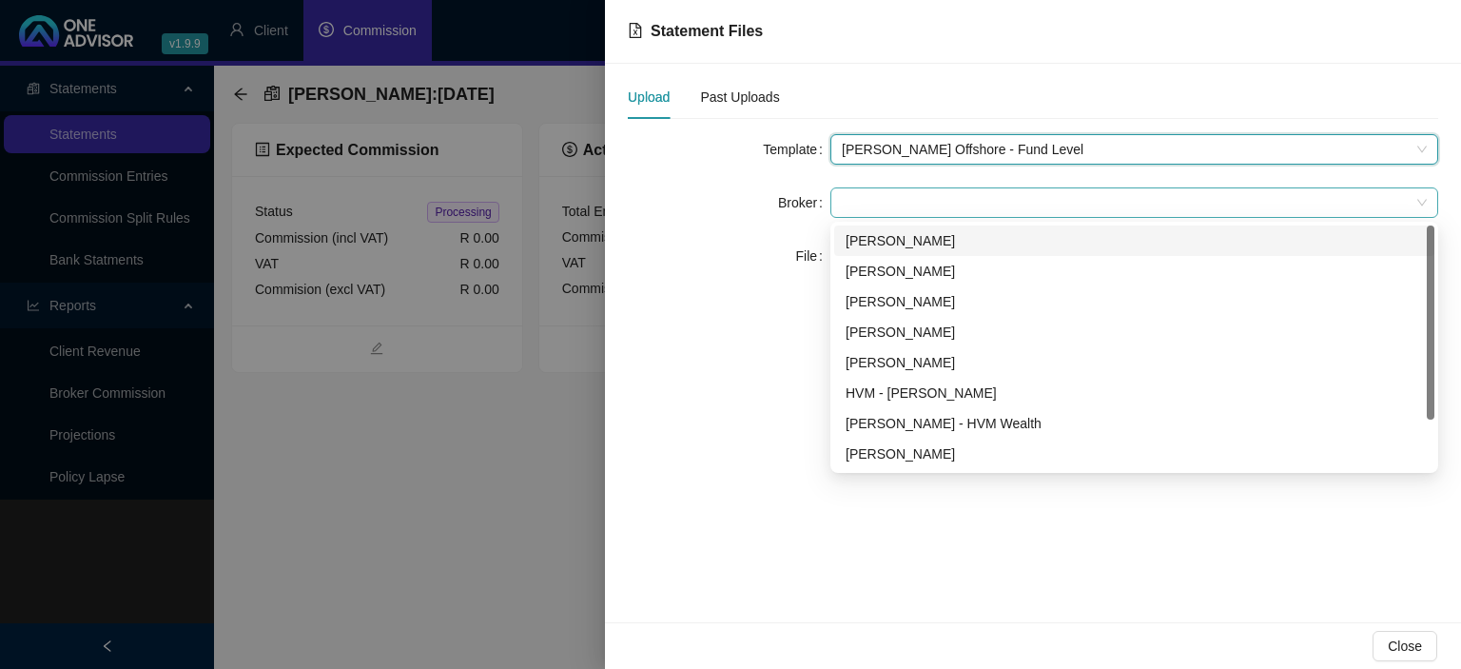
click at [878, 207] on span at bounding box center [1134, 202] width 585 height 29
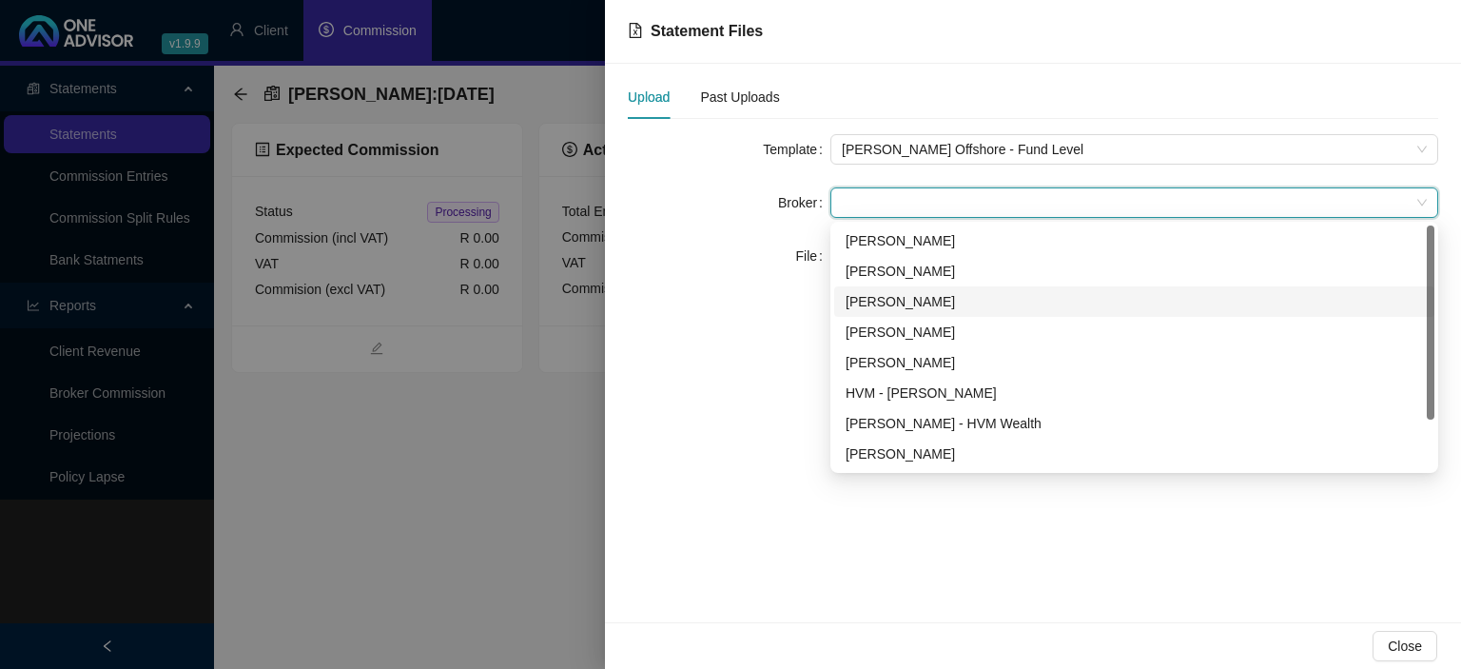
click at [881, 296] on div "Bronwyn Desplace" at bounding box center [1135, 301] width 578 height 21
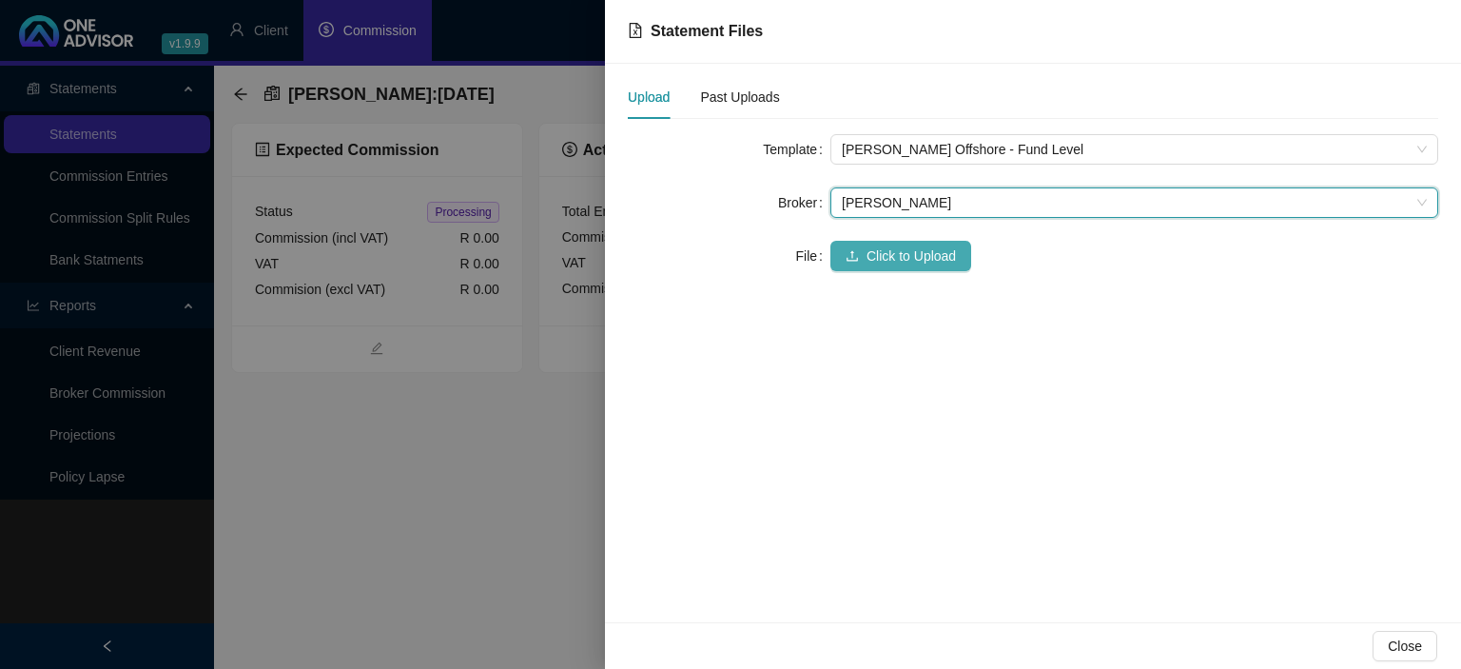
click at [848, 242] on button "Click to Upload" at bounding box center [901, 256] width 141 height 30
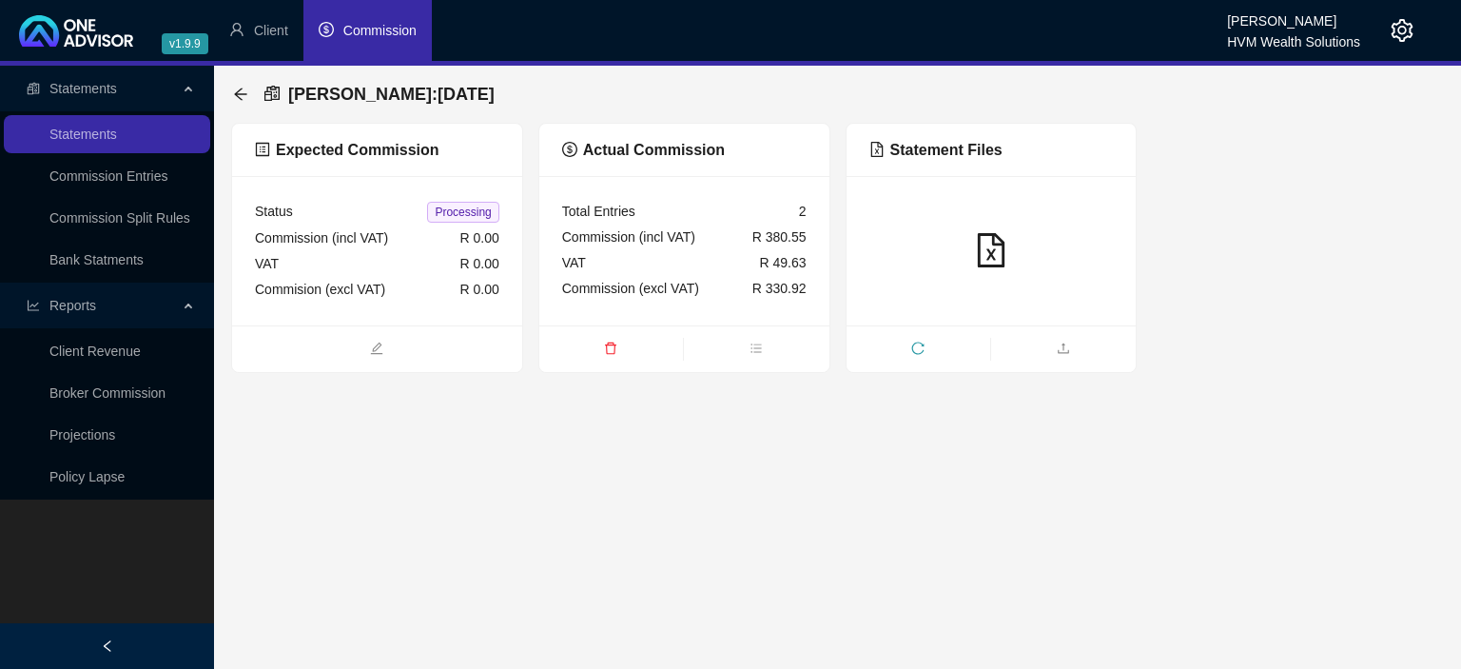
click at [229, 90] on div "Allan Gray : 2025-09-23 Expected Commission Status Processing Commission (incl …" at bounding box center [837, 219] width 1247 height 307
click at [239, 94] on icon "arrow-left" at bounding box center [240, 94] width 12 height 12
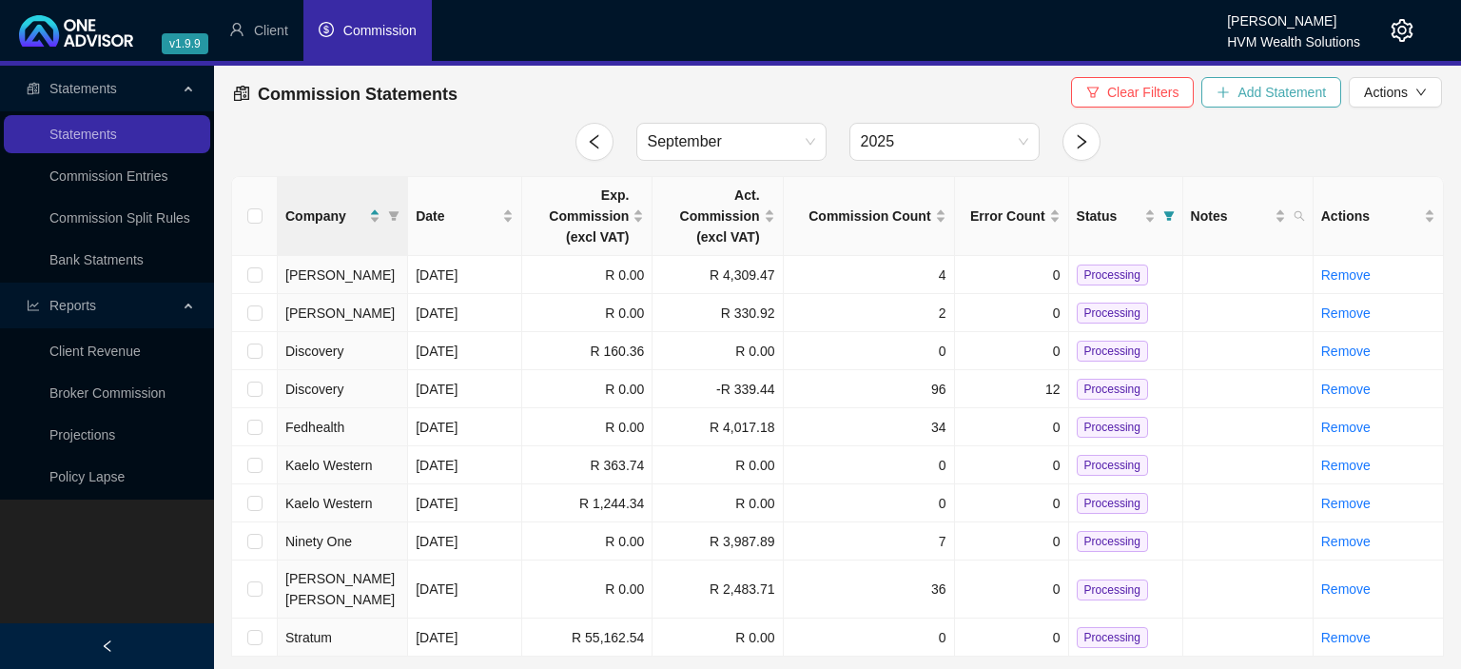
click at [1244, 100] on span "Add Statement" at bounding box center [1282, 92] width 88 height 21
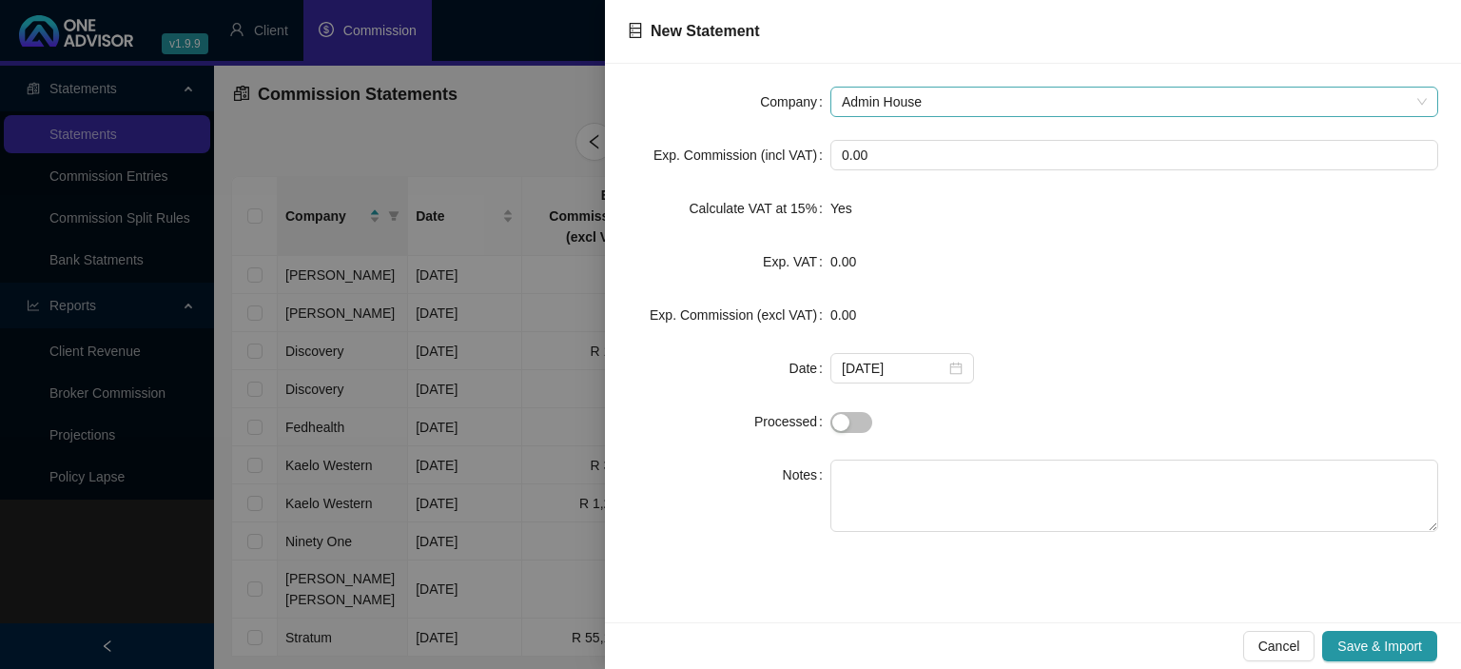
click at [916, 91] on span "Admin House" at bounding box center [1134, 102] width 585 height 29
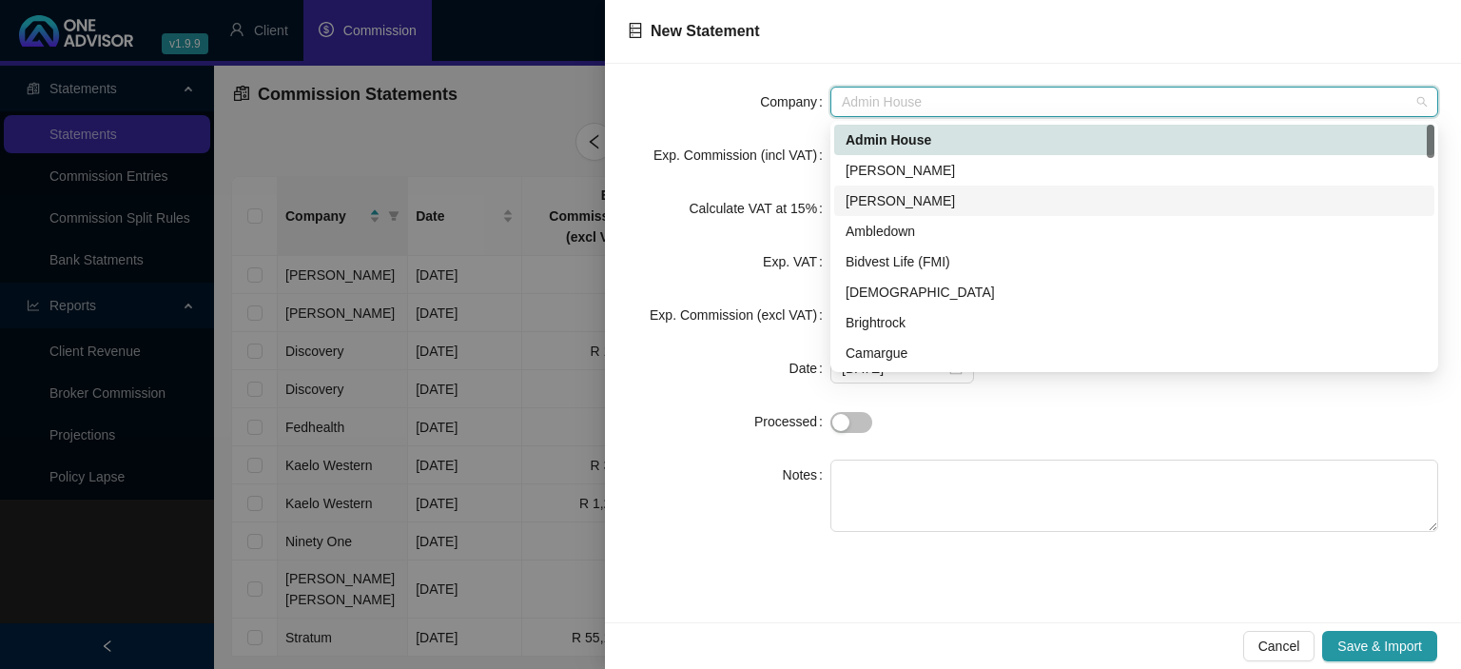
click at [872, 200] on div "Allan Gray" at bounding box center [1135, 200] width 578 height 21
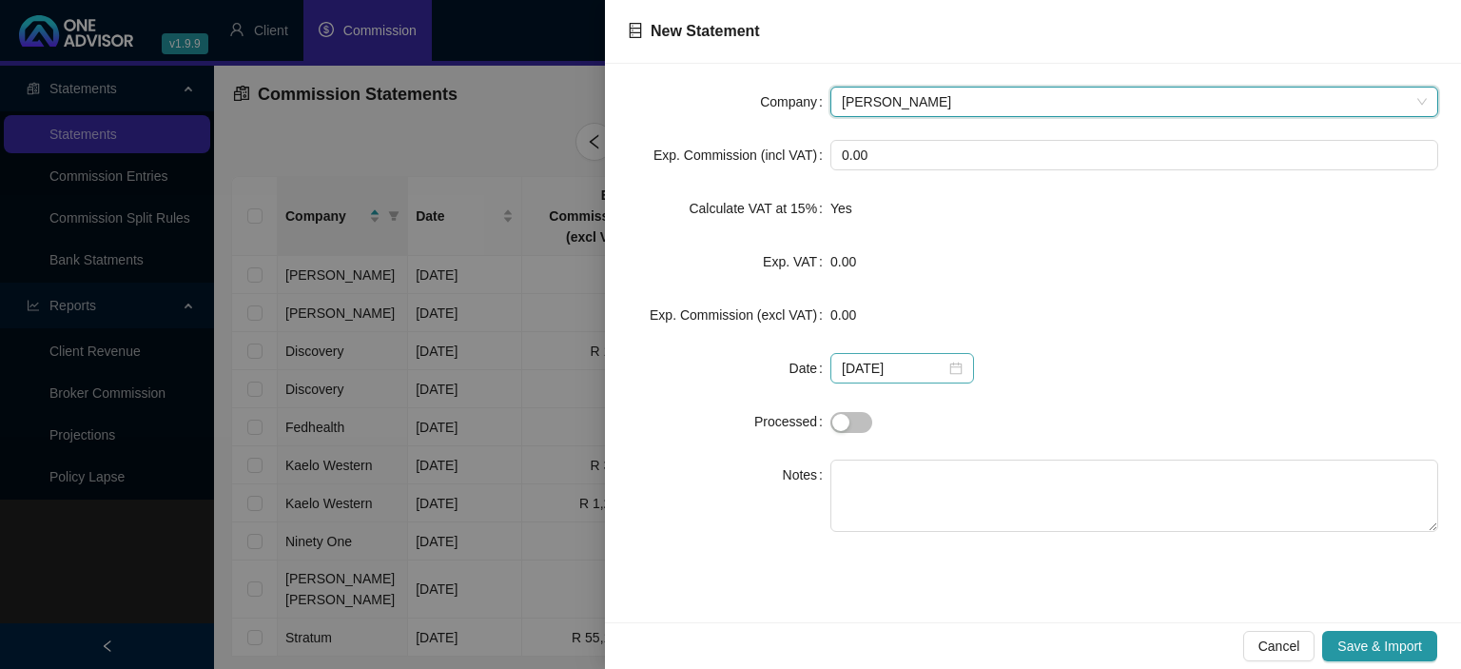
click at [956, 368] on div "2025-09-25" at bounding box center [903, 368] width 144 height 30
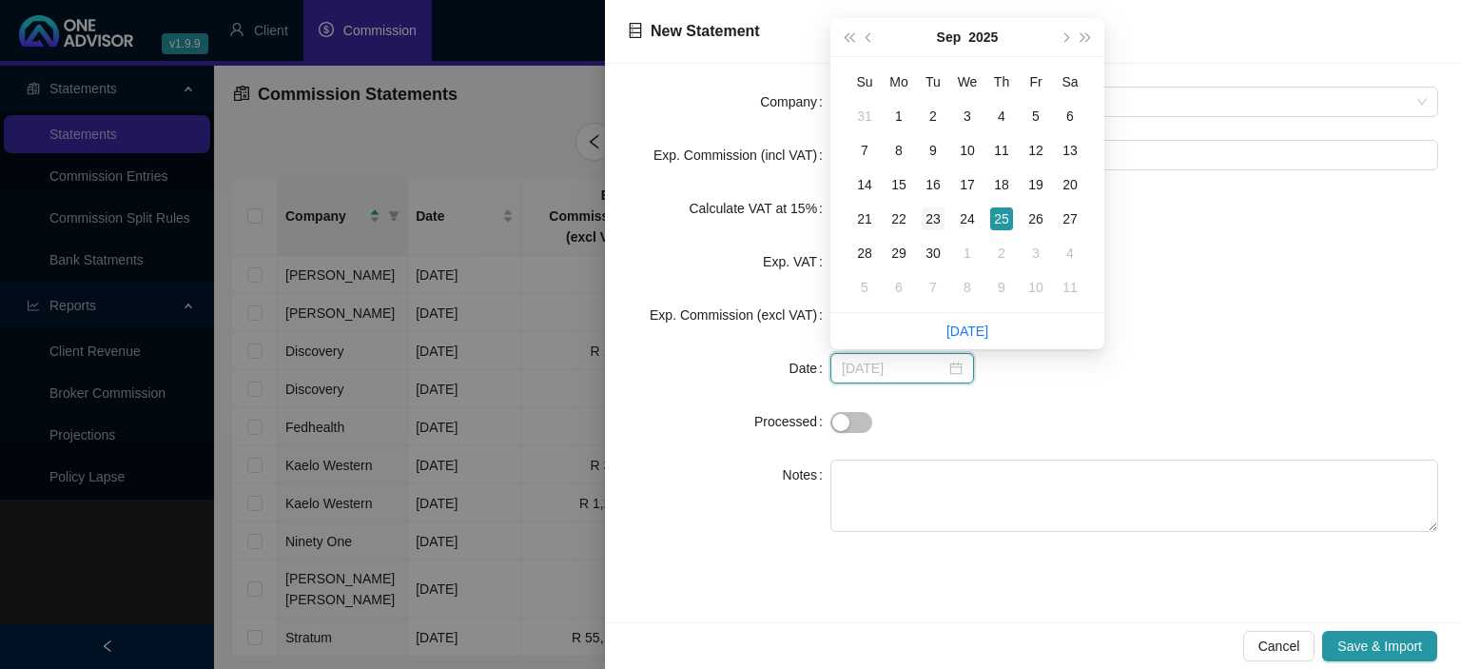
type input "2025-09-23"
click at [931, 221] on div "23" at bounding box center [933, 218] width 23 height 23
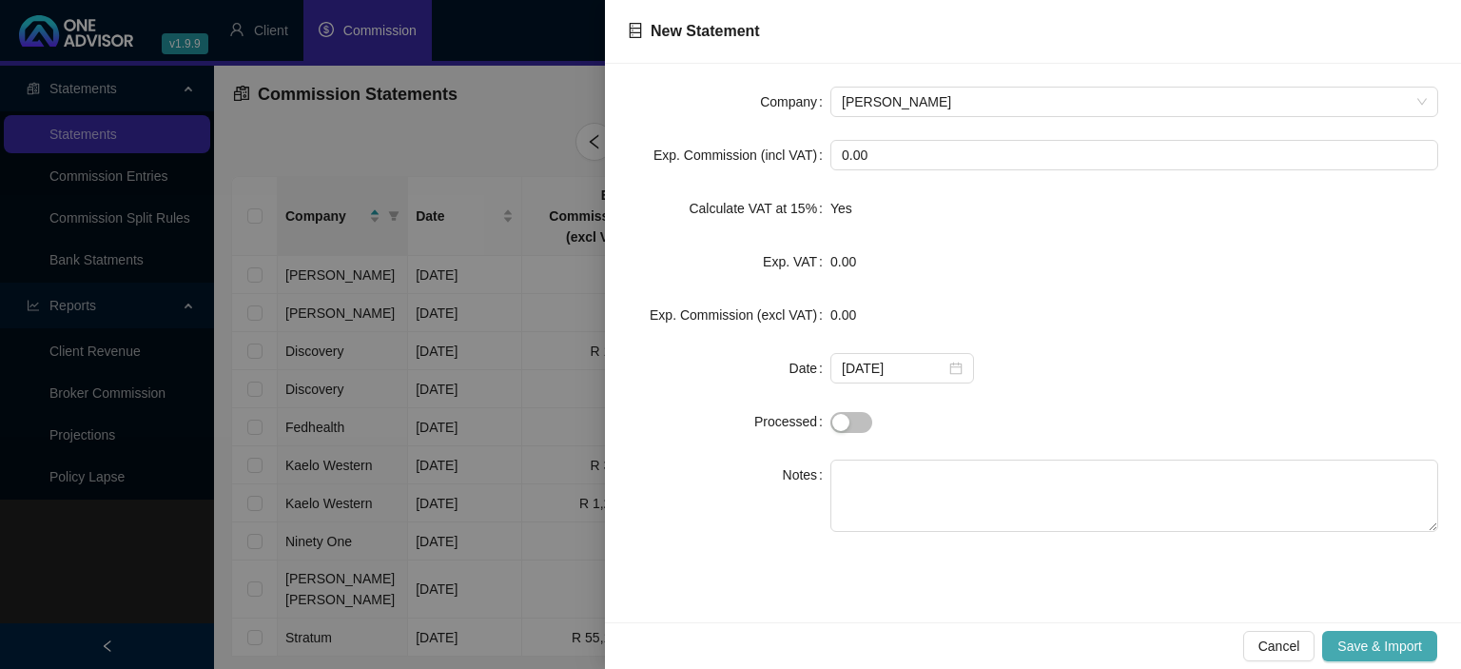
click at [1339, 639] on span "Save & Import" at bounding box center [1380, 646] width 85 height 21
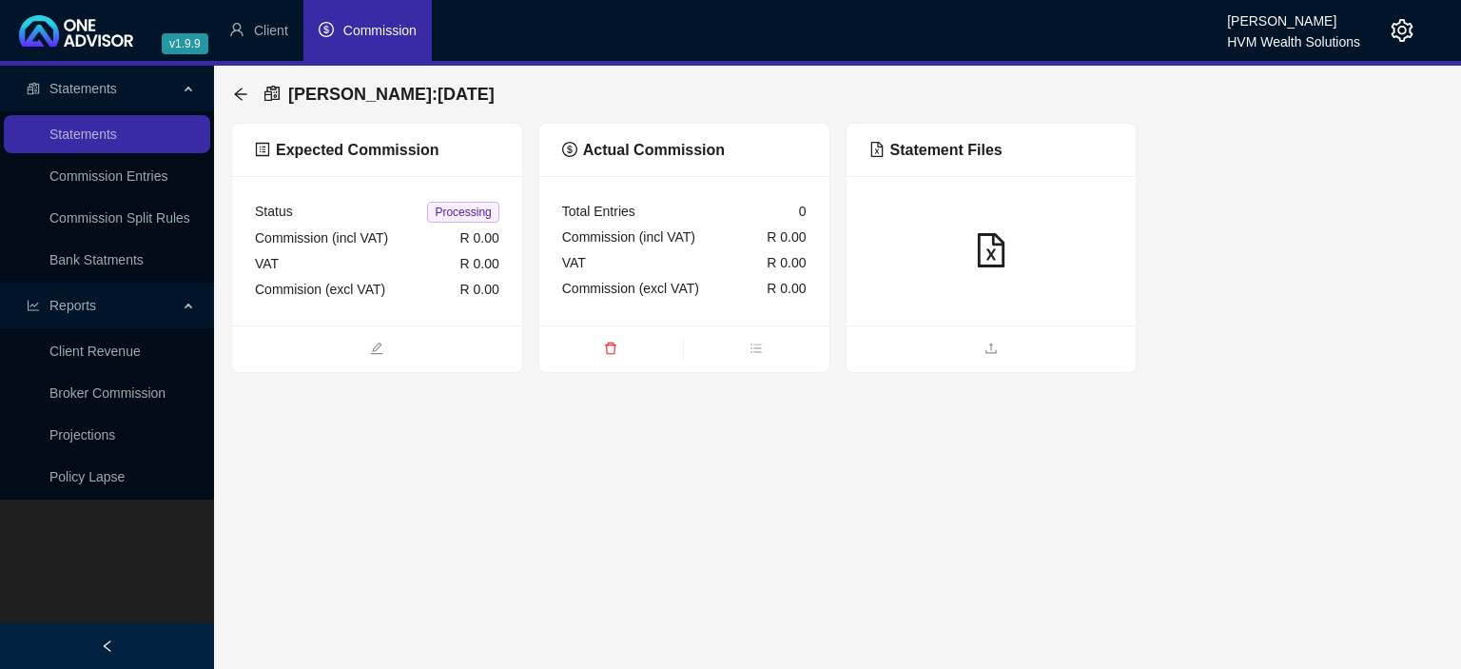
click at [963, 373] on main "Statements Statements Commission Entries Commission Split Rules Bank Statments …" at bounding box center [730, 367] width 1461 height 603
click at [963, 360] on span "upload" at bounding box center [992, 350] width 290 height 21
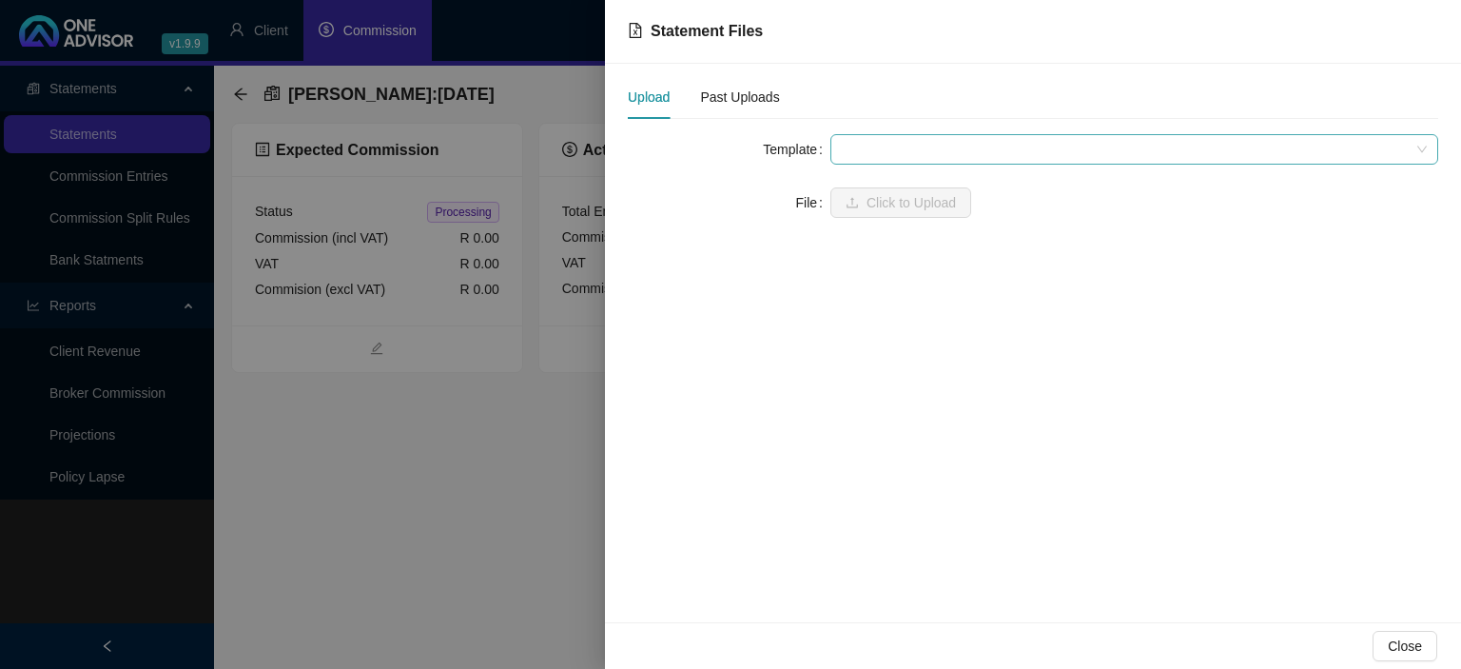
click at [885, 152] on span at bounding box center [1134, 149] width 585 height 29
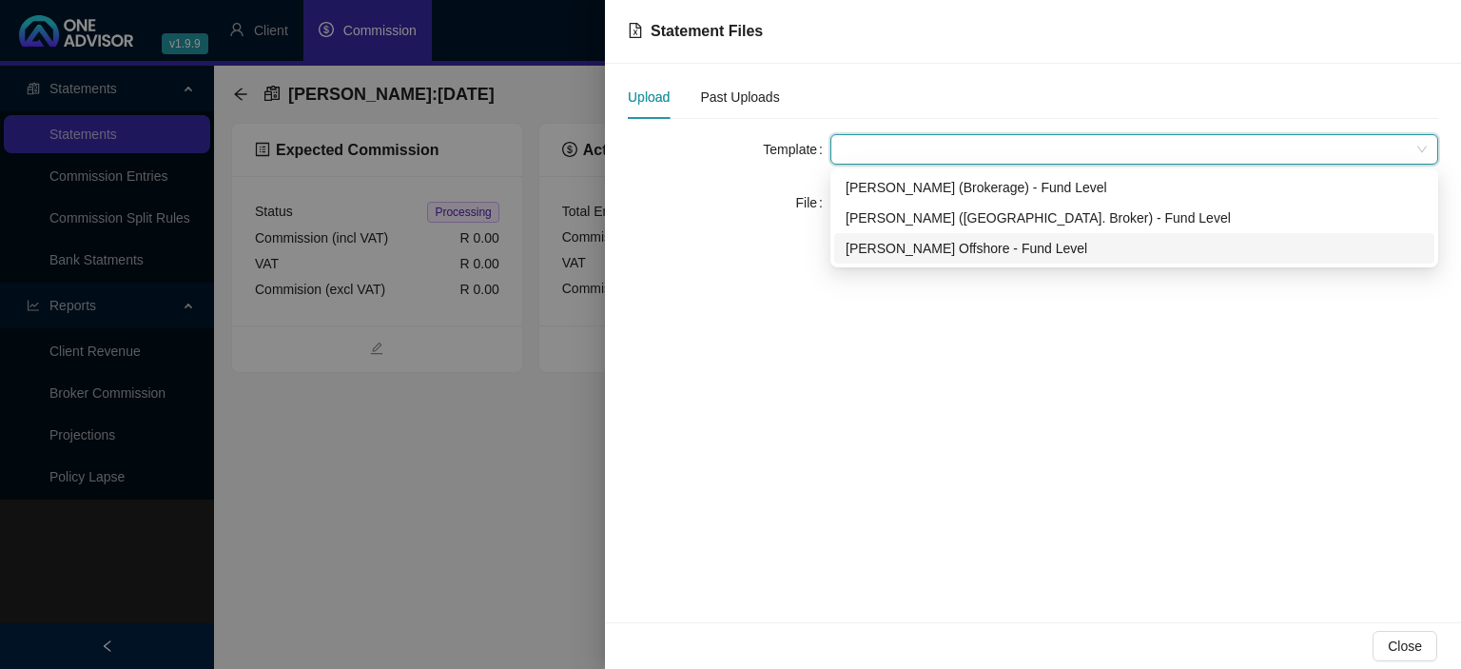
click at [890, 240] on div "Allan Gray Offshore - Fund Level" at bounding box center [1135, 248] width 578 height 21
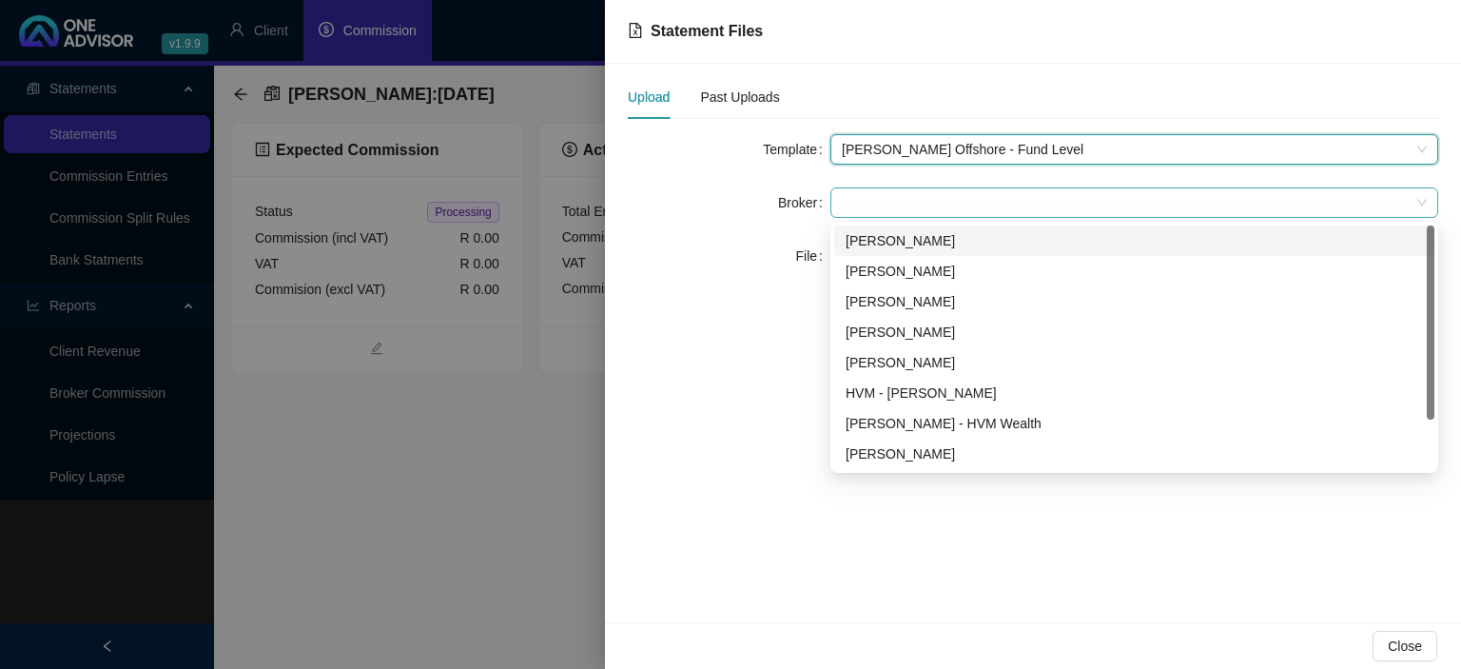
click at [881, 208] on span at bounding box center [1134, 202] width 585 height 29
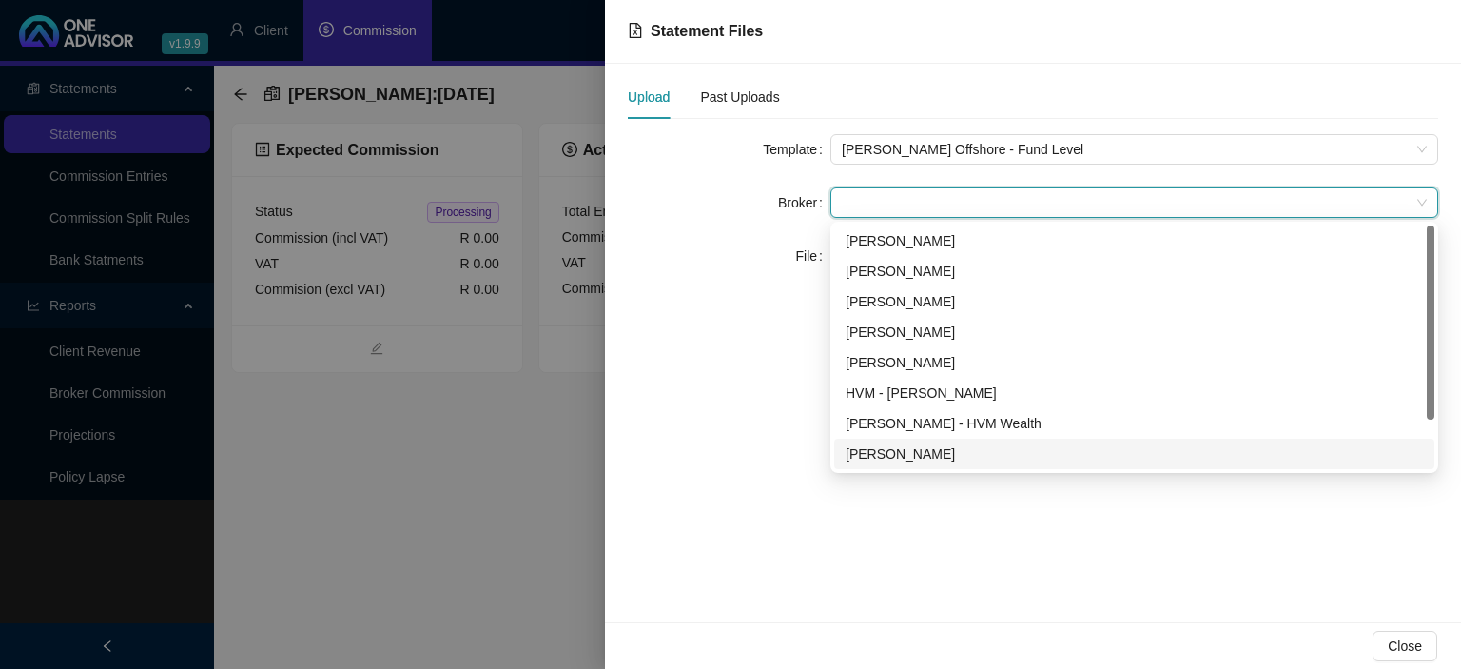
click at [887, 459] on div "Darryn Purtell" at bounding box center [1135, 453] width 578 height 21
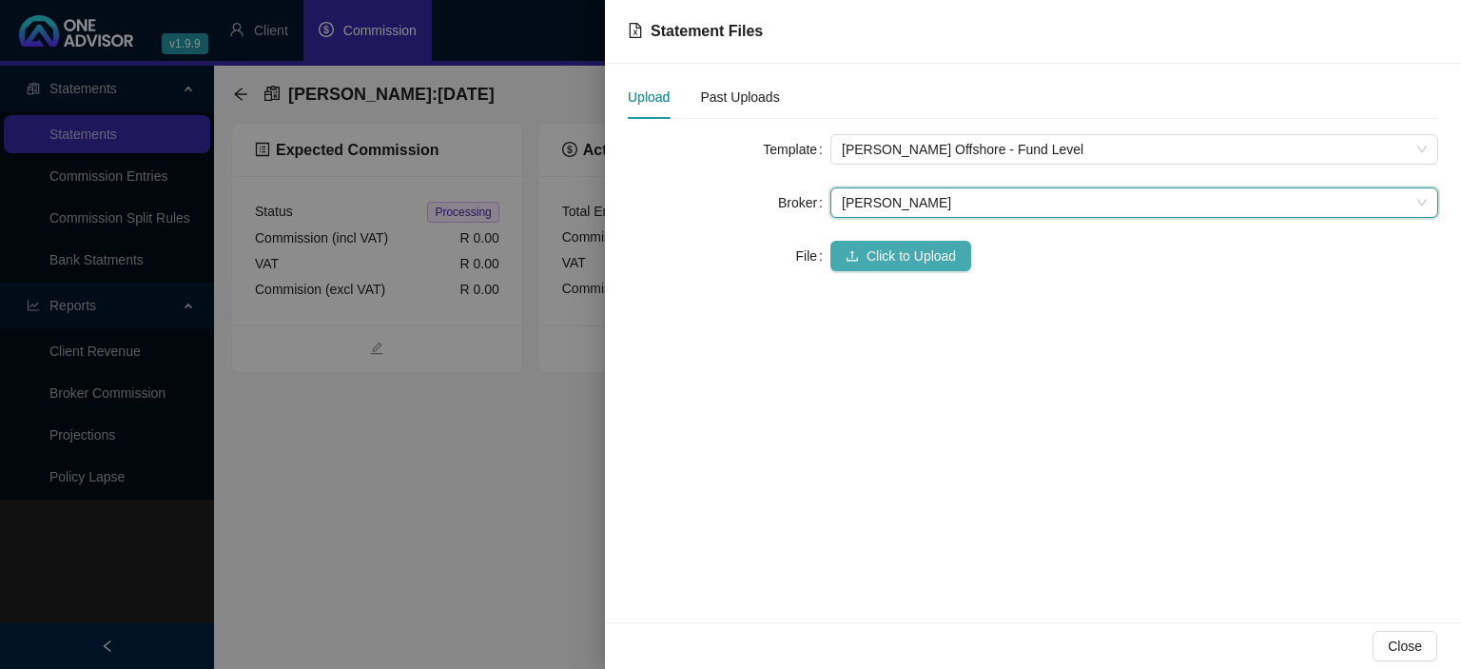
click at [889, 269] on button "Click to Upload" at bounding box center [901, 256] width 141 height 30
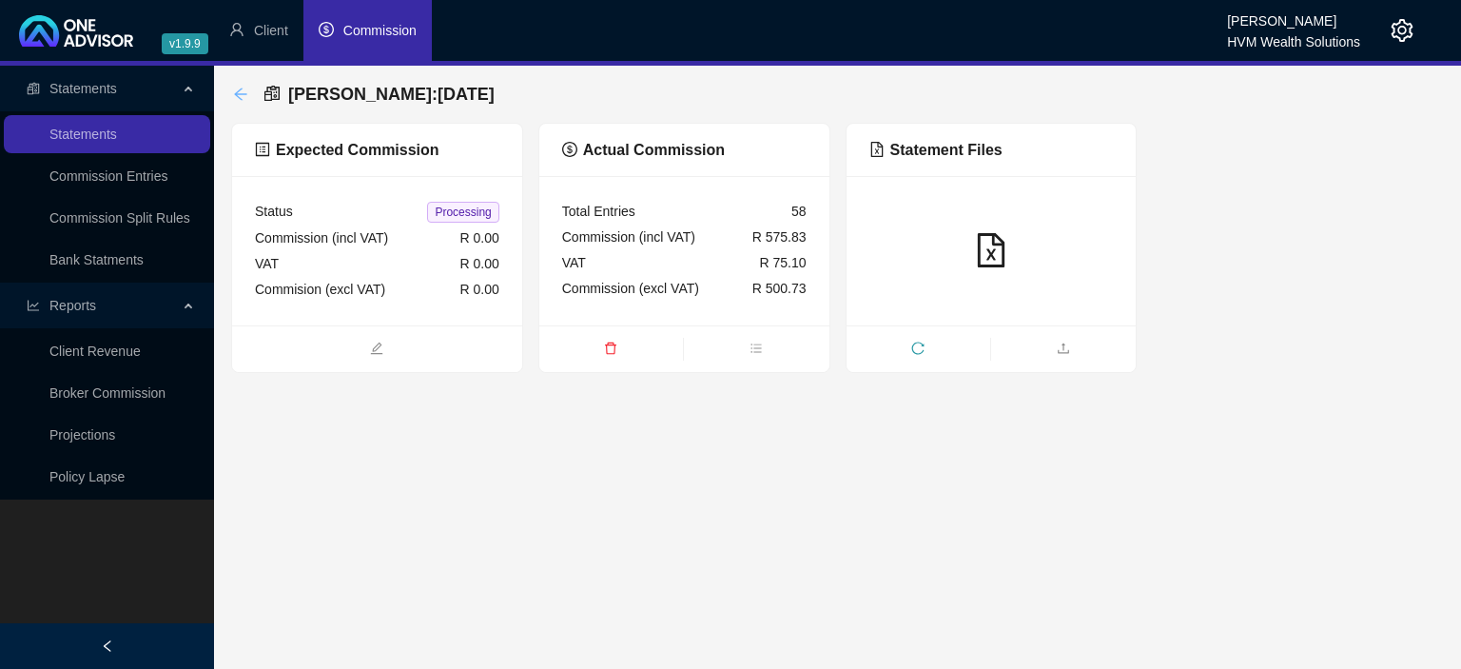
click at [237, 90] on icon "arrow-left" at bounding box center [240, 94] width 15 height 15
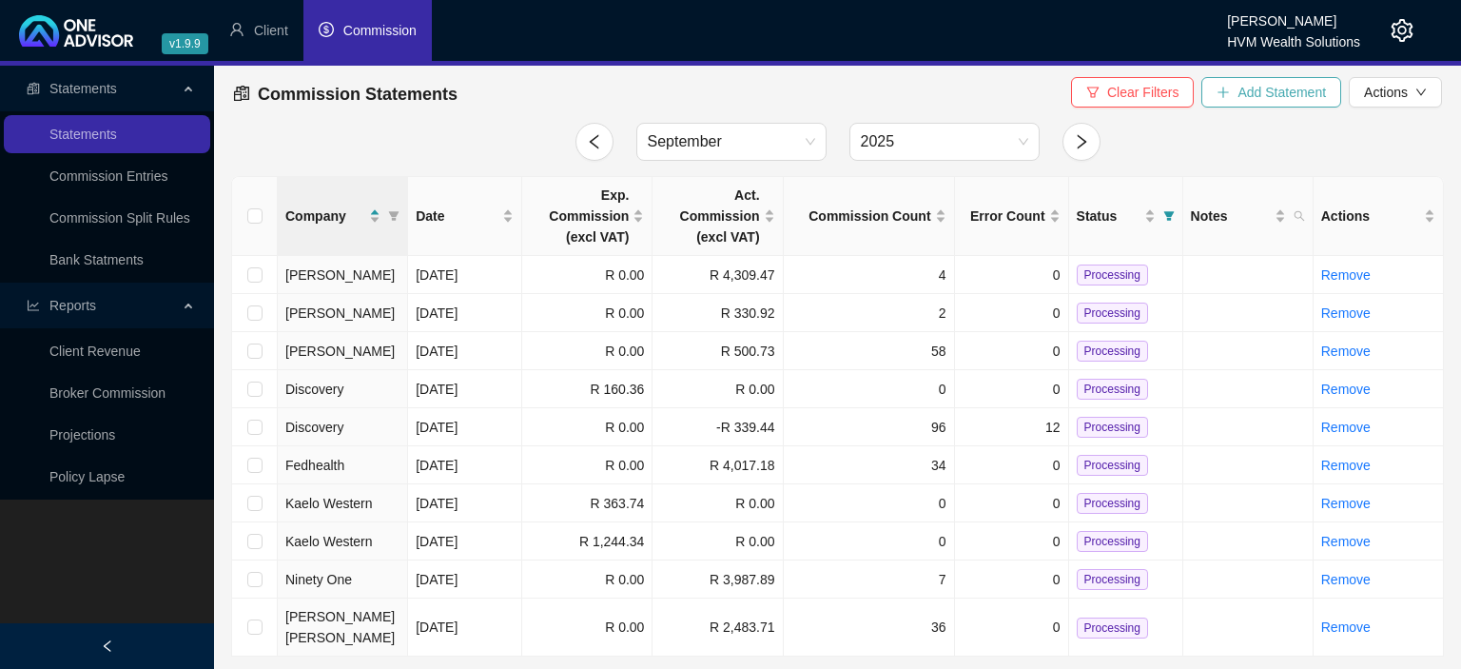
click at [1237, 91] on button "Add Statement" at bounding box center [1272, 92] width 140 height 30
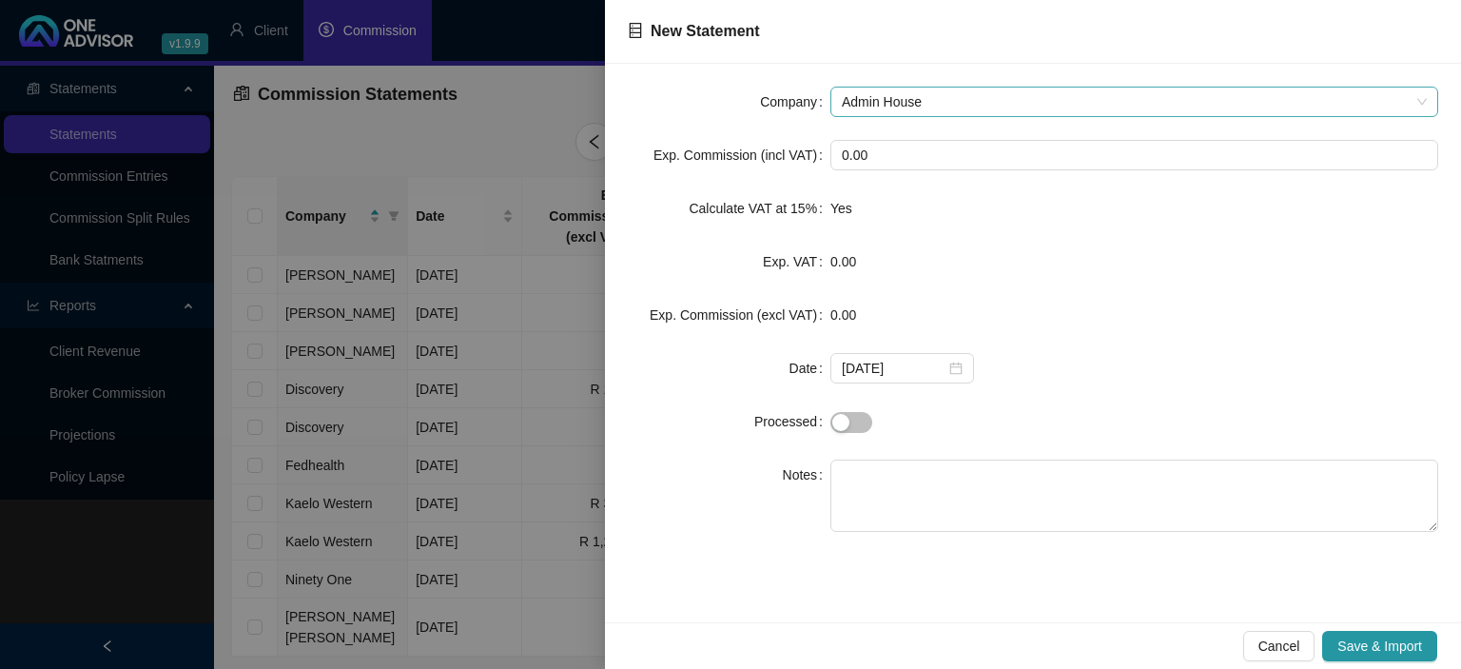
click at [937, 98] on span "Admin House" at bounding box center [1134, 102] width 585 height 29
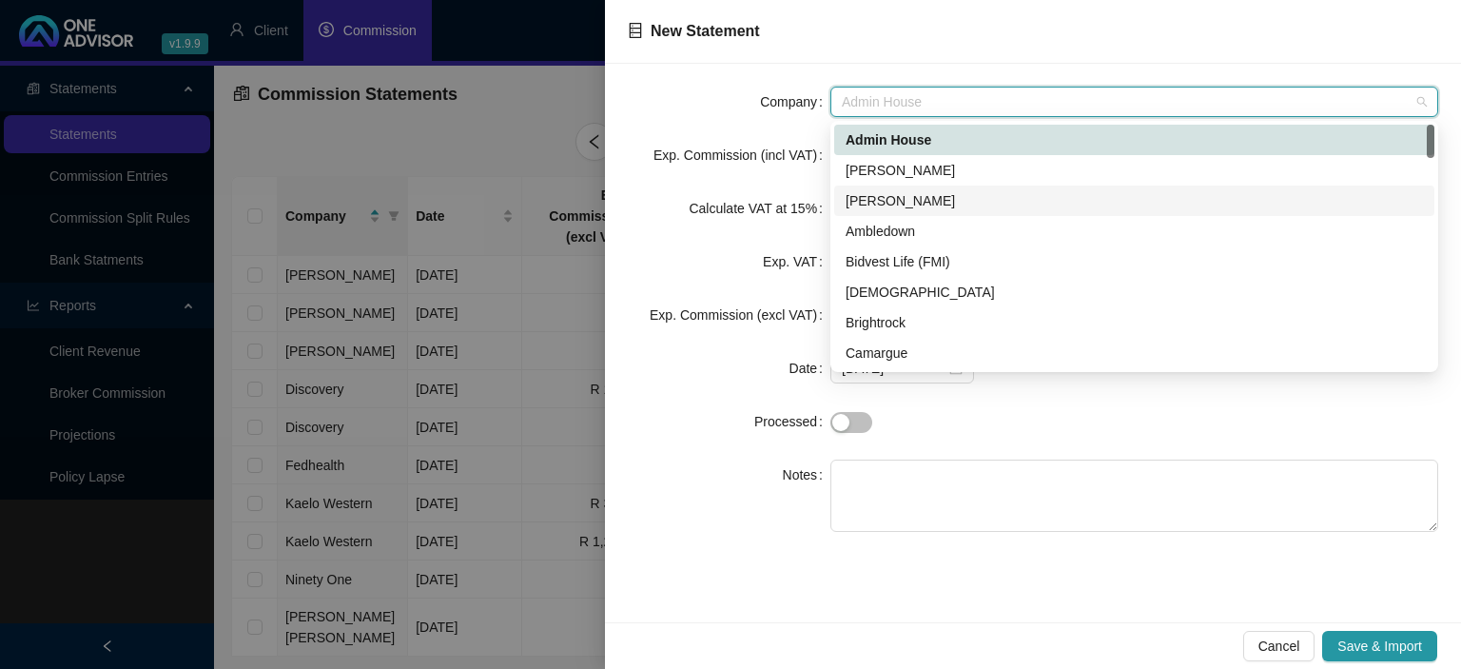
click at [881, 201] on div "Allan Gray" at bounding box center [1135, 200] width 578 height 21
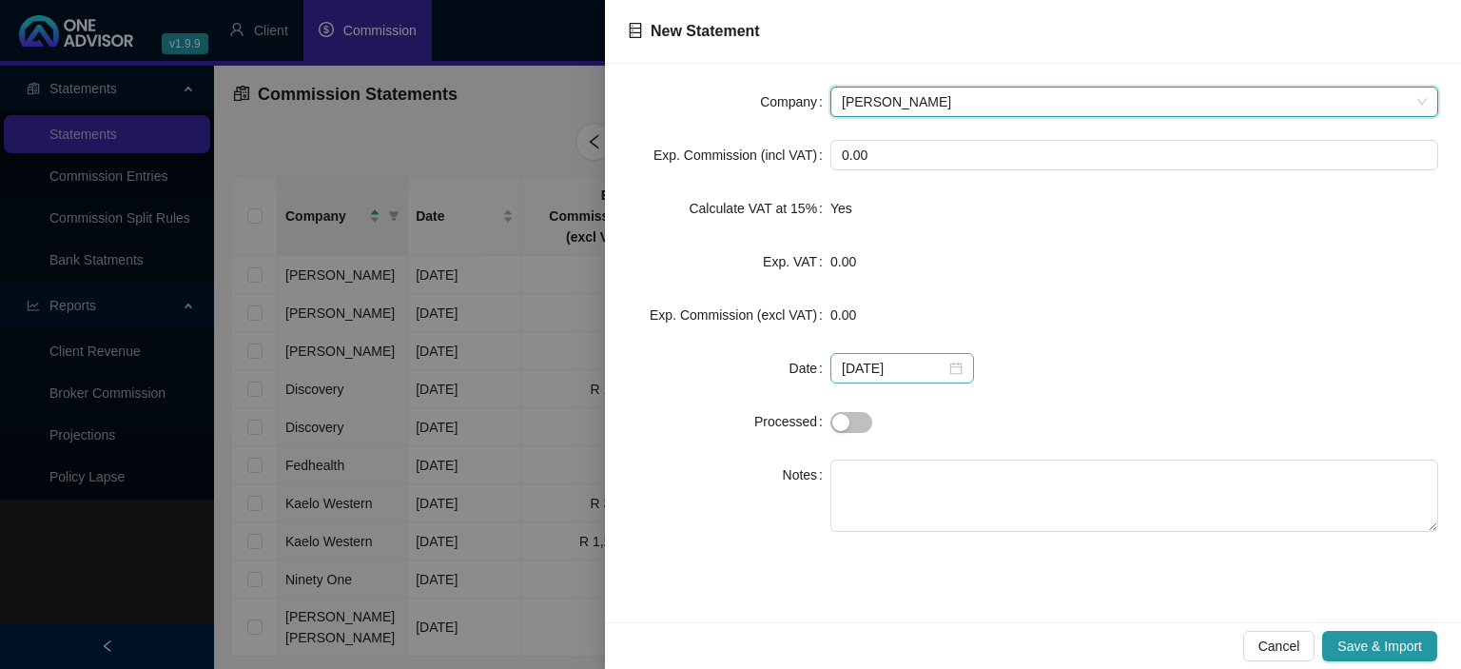
click at [945, 367] on div "2025-09-25" at bounding box center [902, 368] width 121 height 21
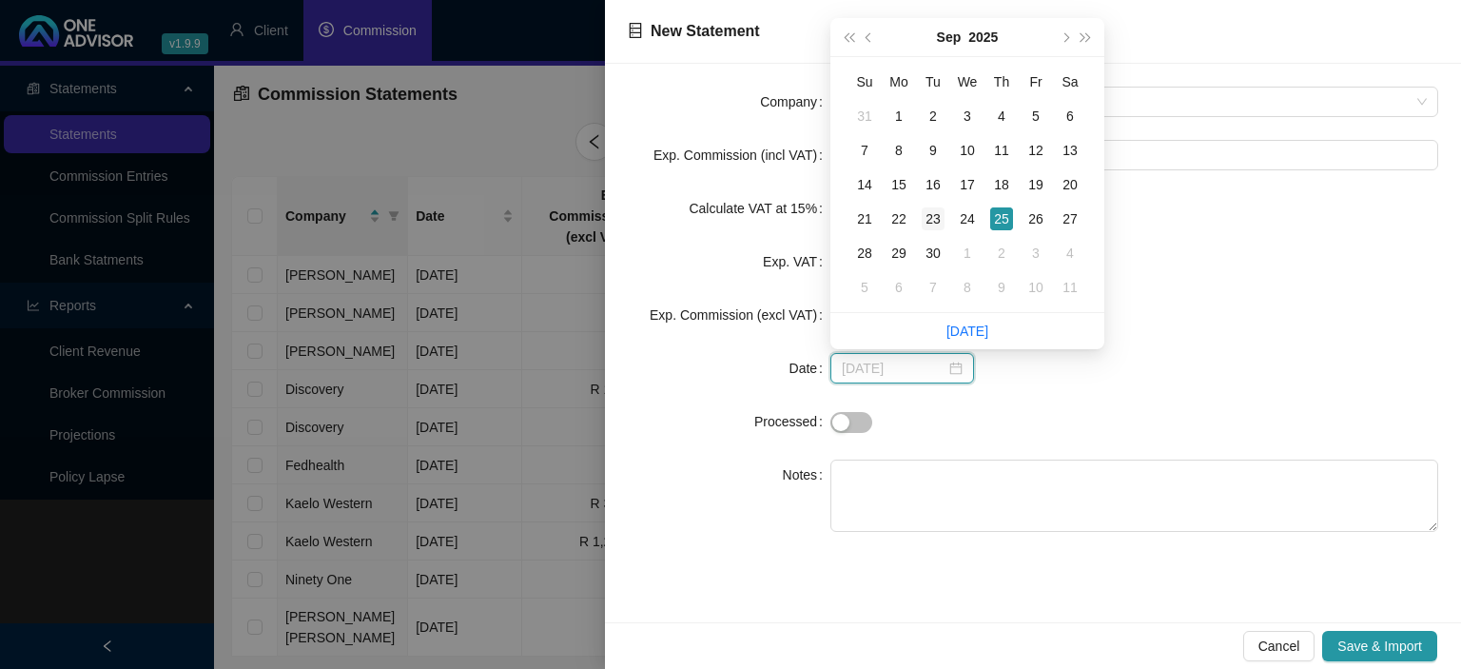
type input "2025-09-23"
click at [923, 219] on div "23" at bounding box center [933, 218] width 23 height 23
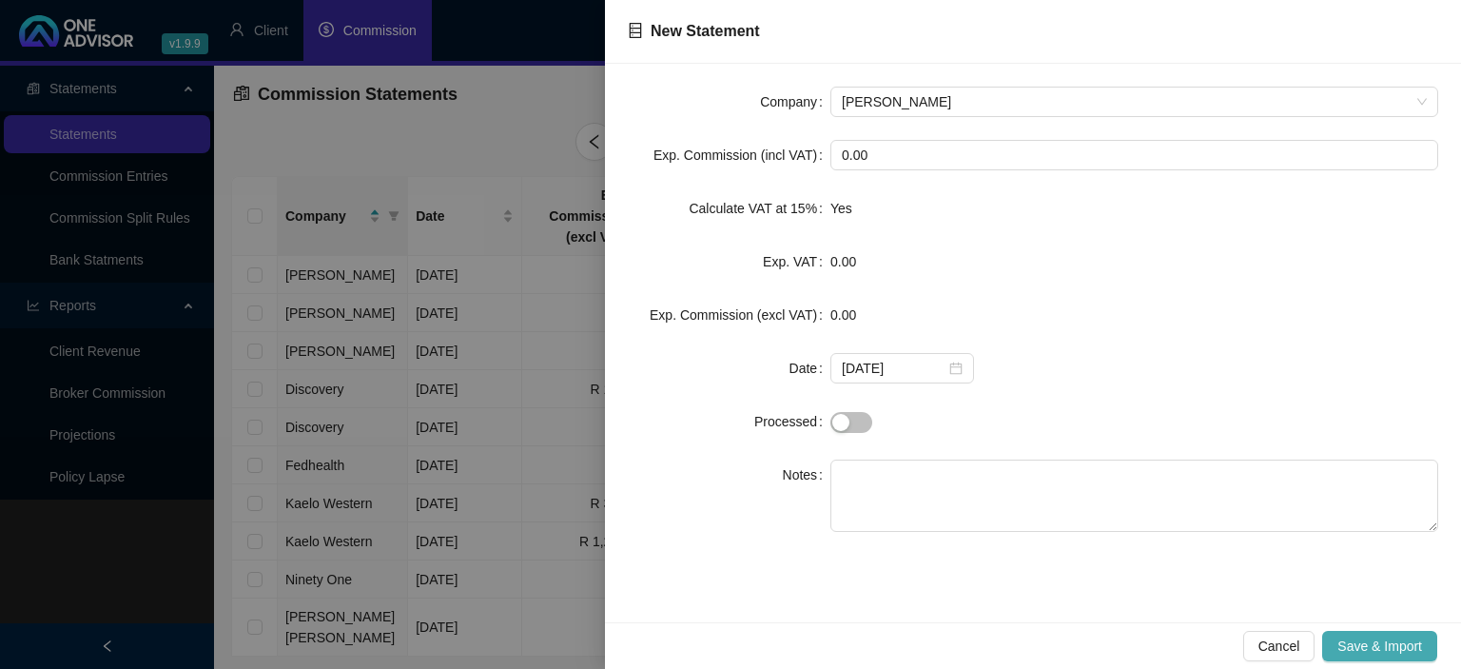
click at [1376, 649] on span "Save & Import" at bounding box center [1380, 646] width 85 height 21
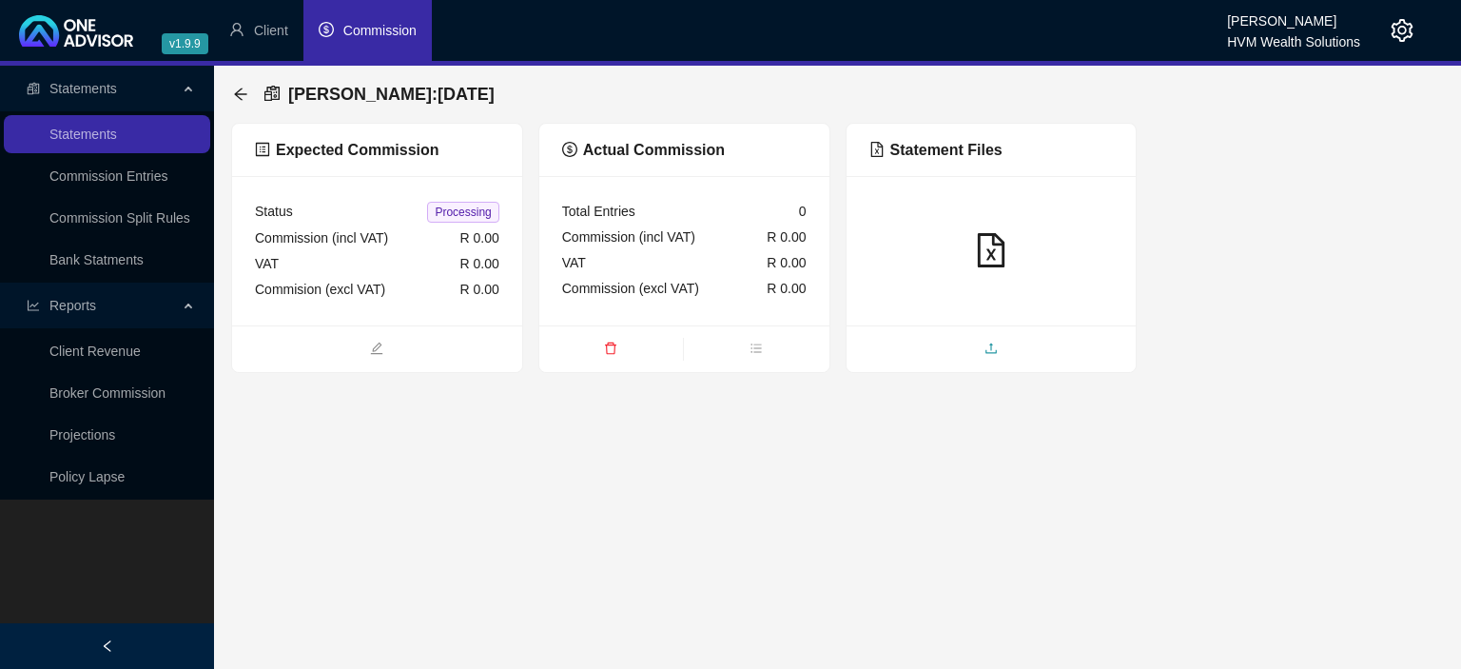
click at [965, 356] on span "upload" at bounding box center [992, 350] width 290 height 21
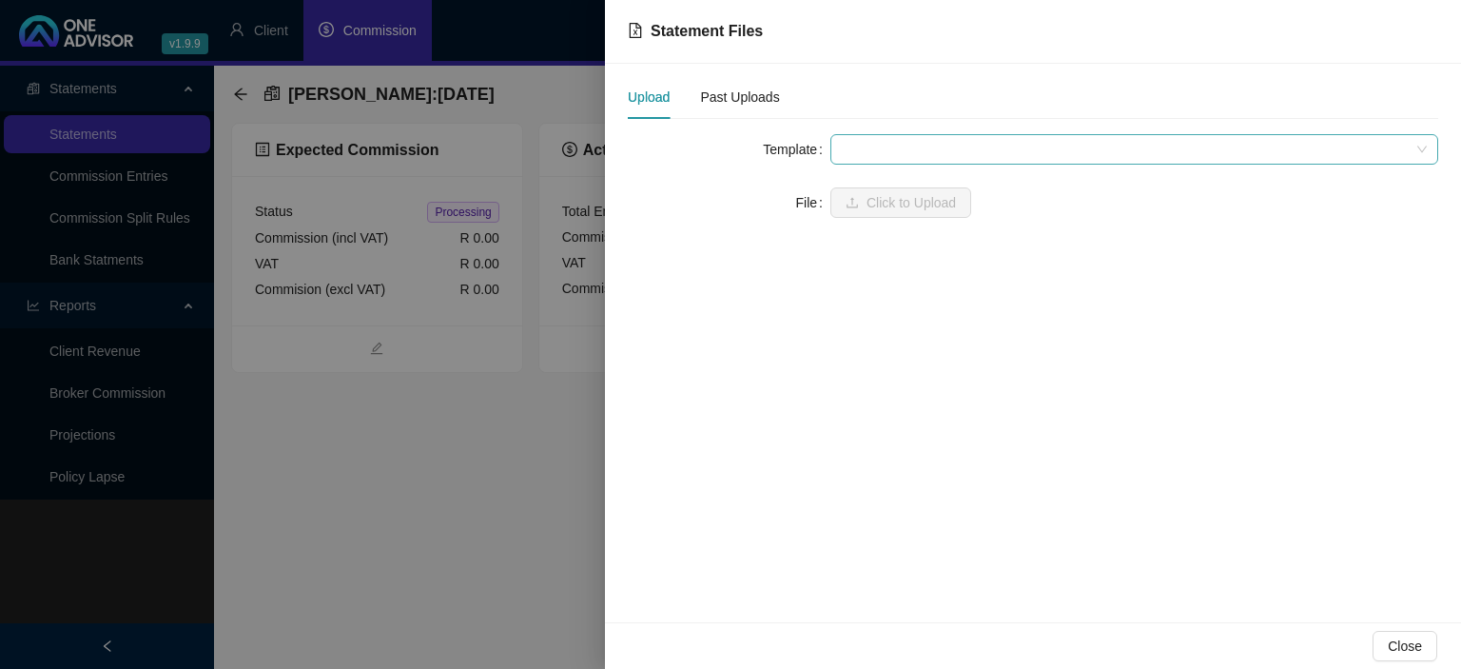
click at [897, 147] on span at bounding box center [1134, 149] width 585 height 29
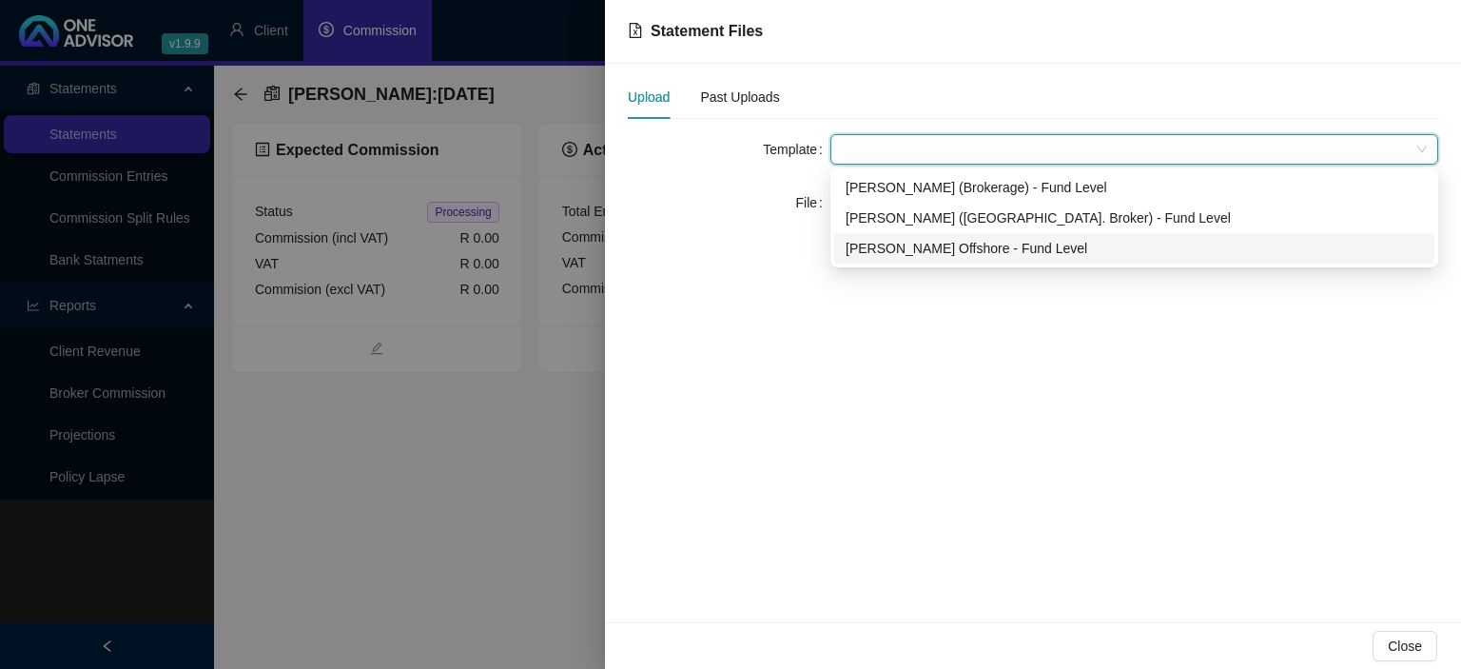
click at [898, 241] on div "Allan Gray Offshore - Fund Level" at bounding box center [1135, 248] width 578 height 21
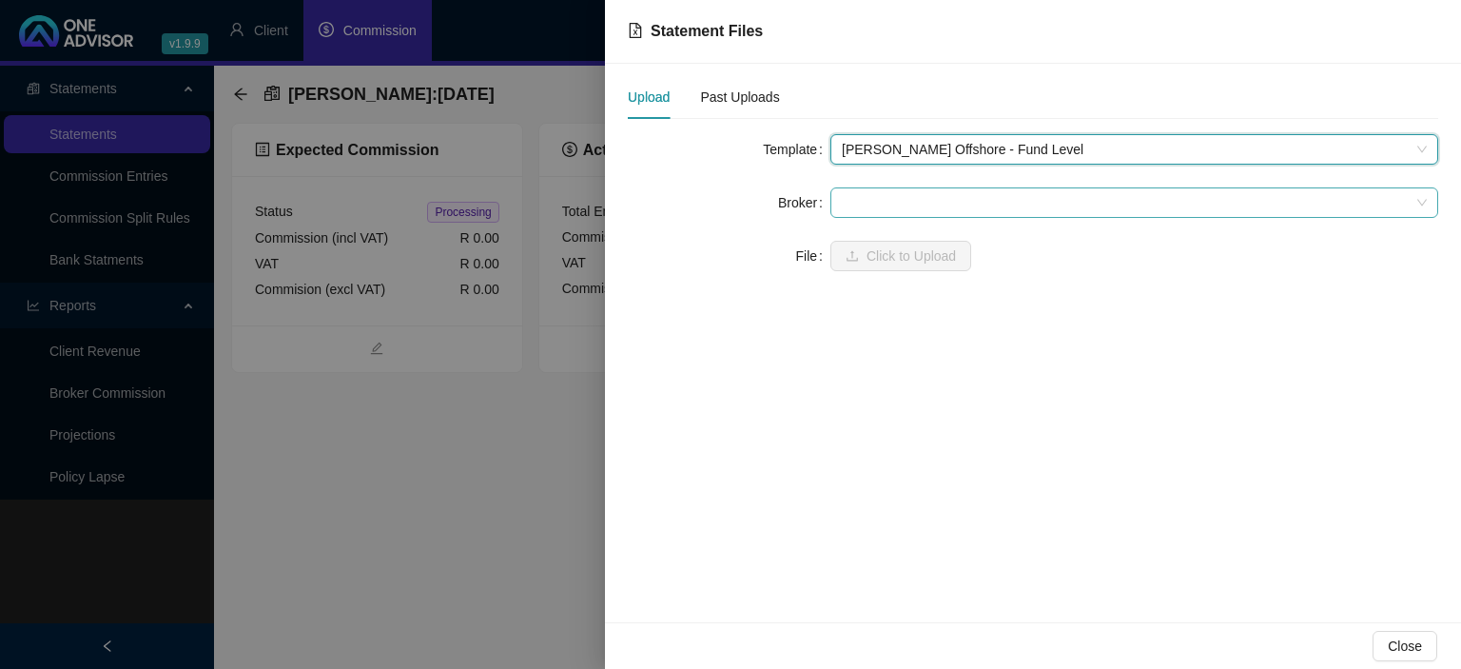
click at [891, 200] on span at bounding box center [1134, 202] width 585 height 29
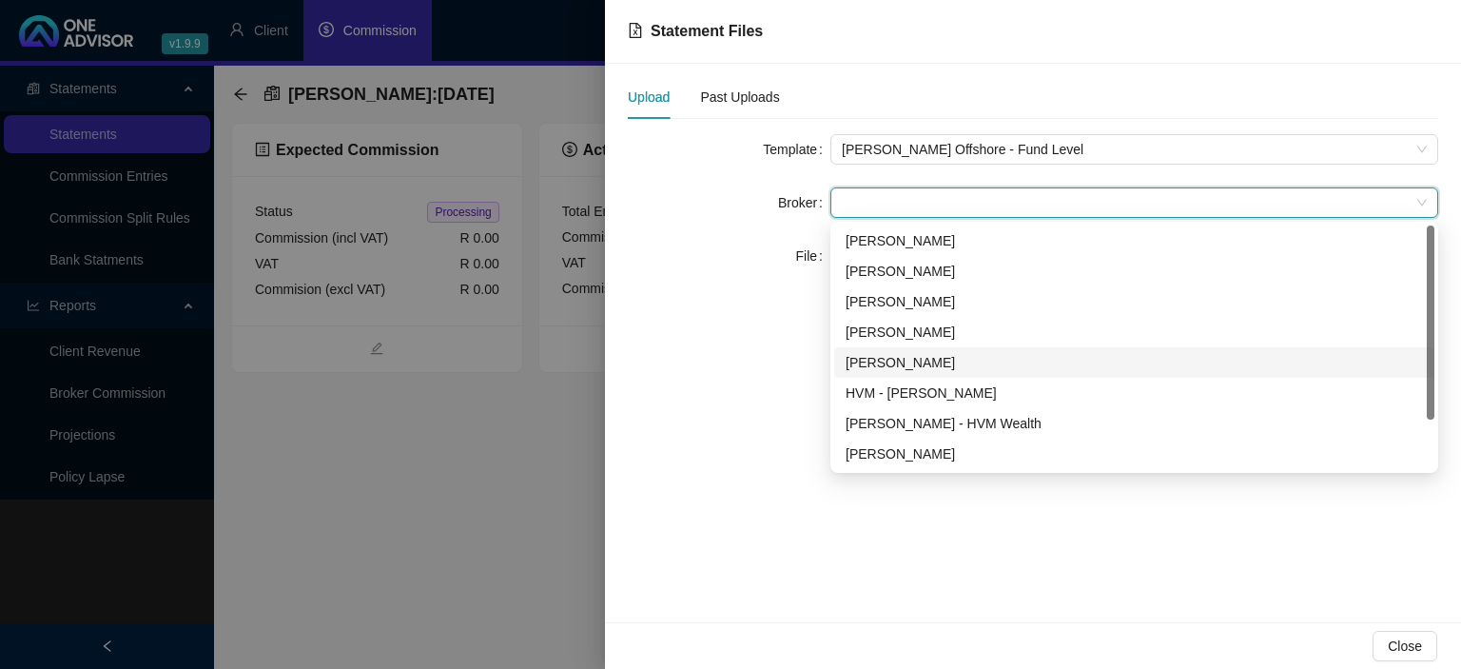
scroll to position [61, 0]
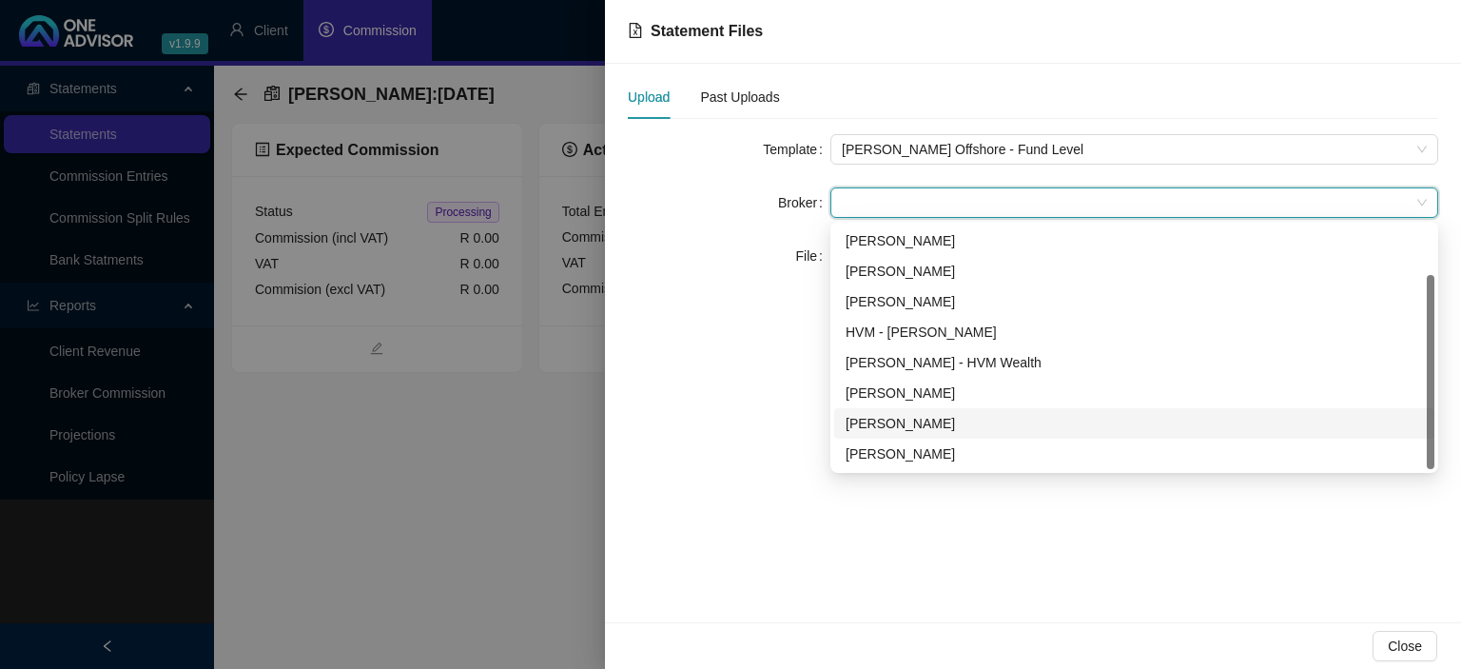
click at [894, 421] on div "Carla Roodt" at bounding box center [1135, 423] width 578 height 21
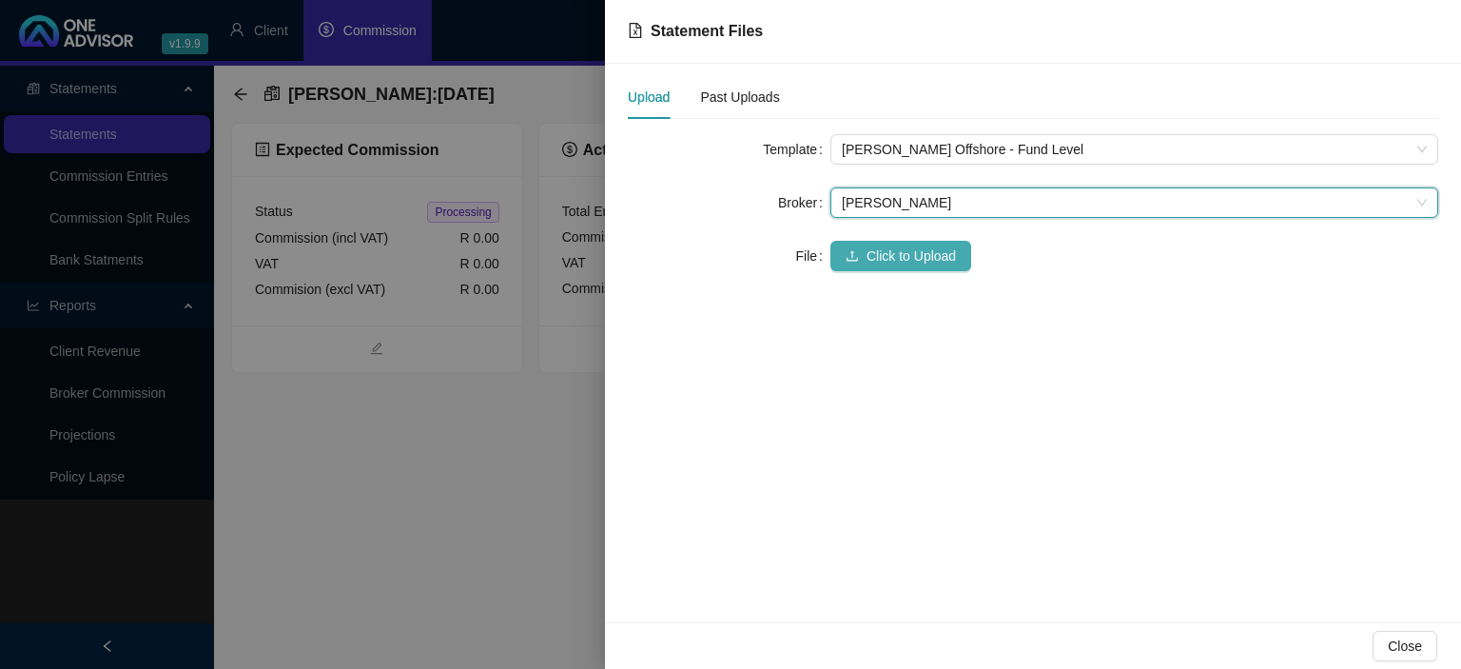
click at [885, 245] on button "Click to Upload" at bounding box center [901, 256] width 141 height 30
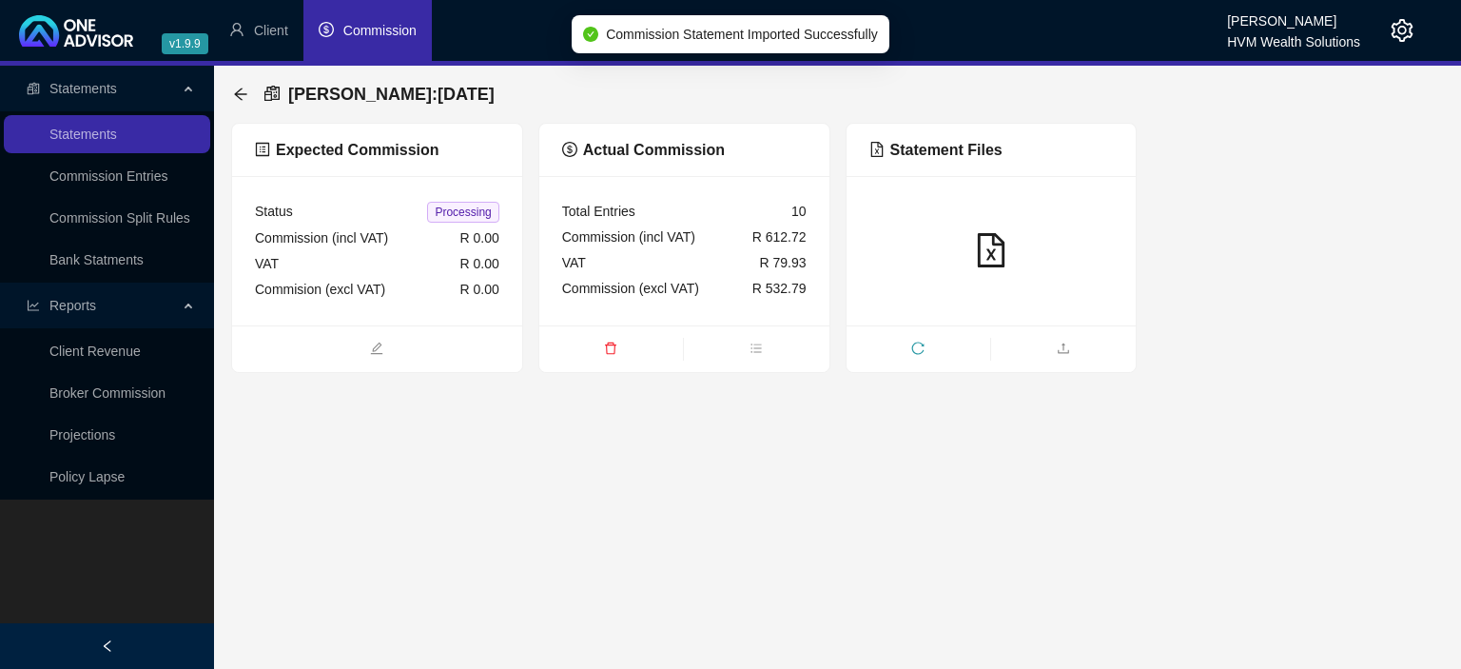
click at [1460, 410] on main "Statements Statements Commission Entries Commission Split Rules Bank Statments …" at bounding box center [730, 367] width 1461 height 603
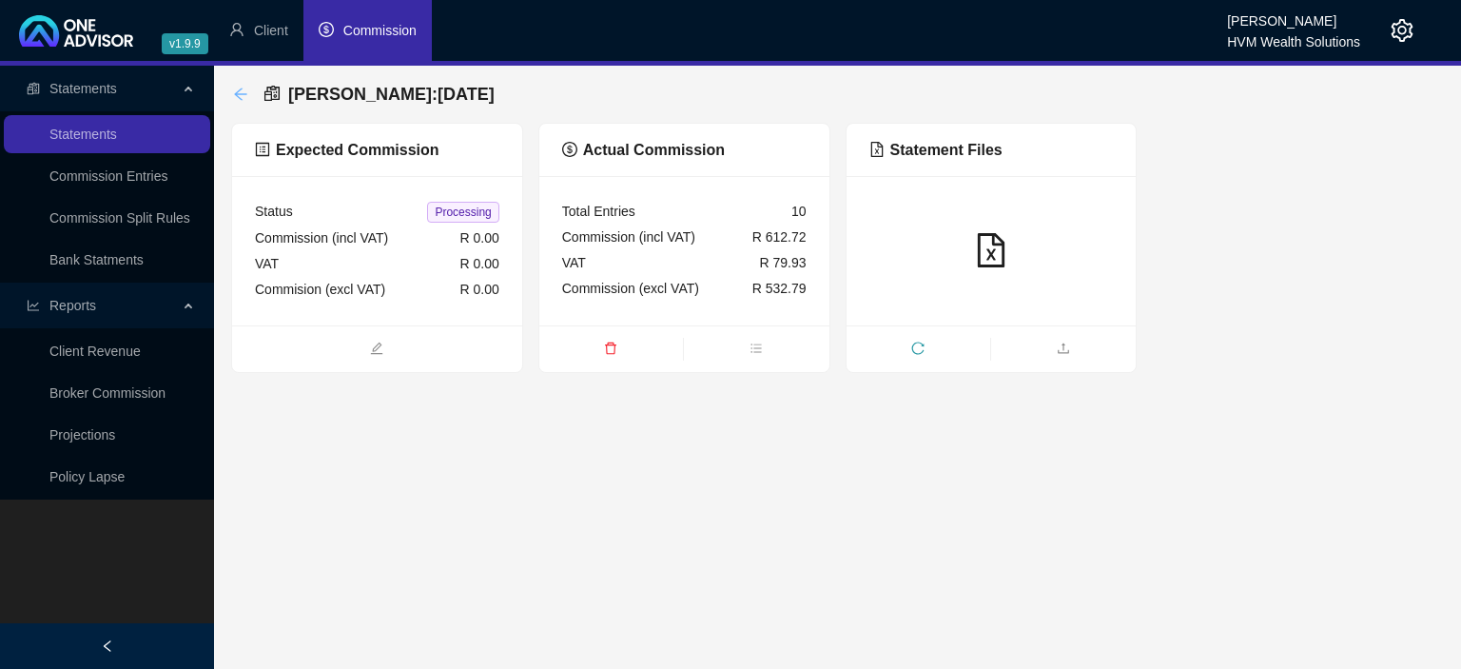
click at [236, 95] on icon "arrow-left" at bounding box center [240, 94] width 12 height 12
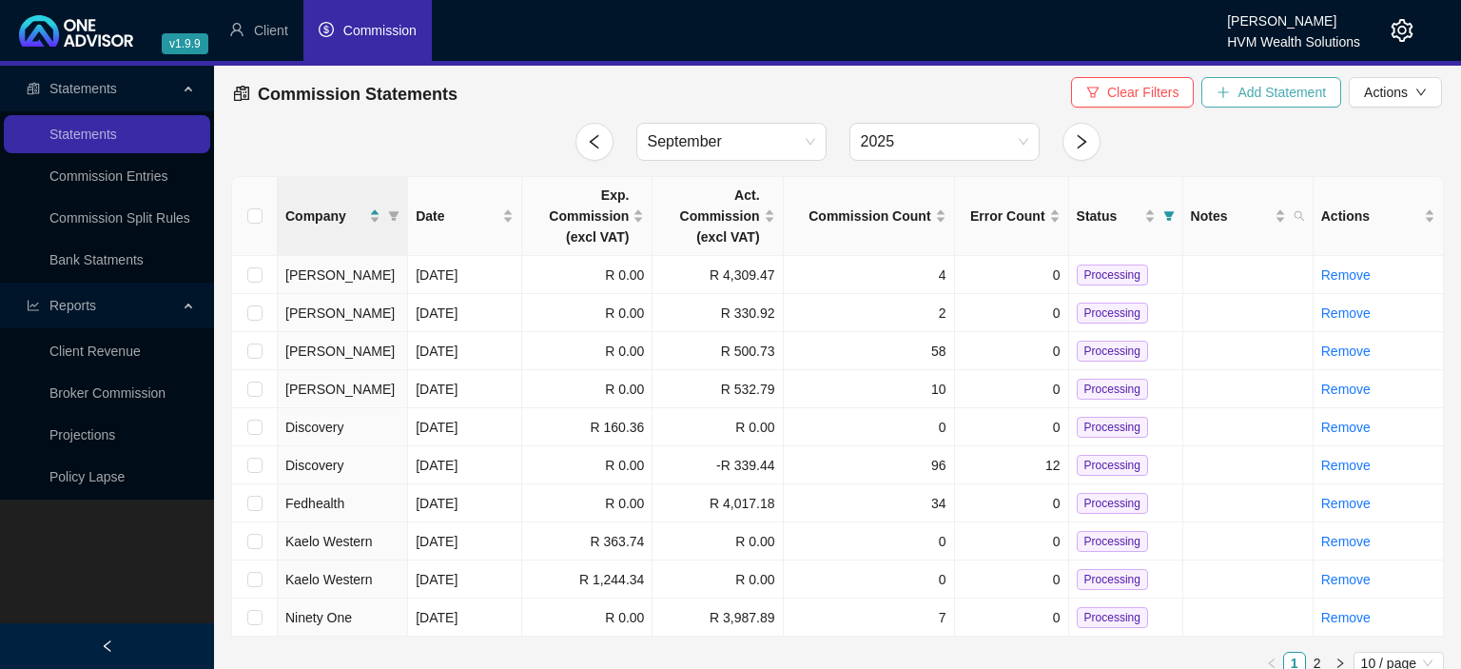
click at [1228, 89] on icon "plus" at bounding box center [1223, 92] width 13 height 13
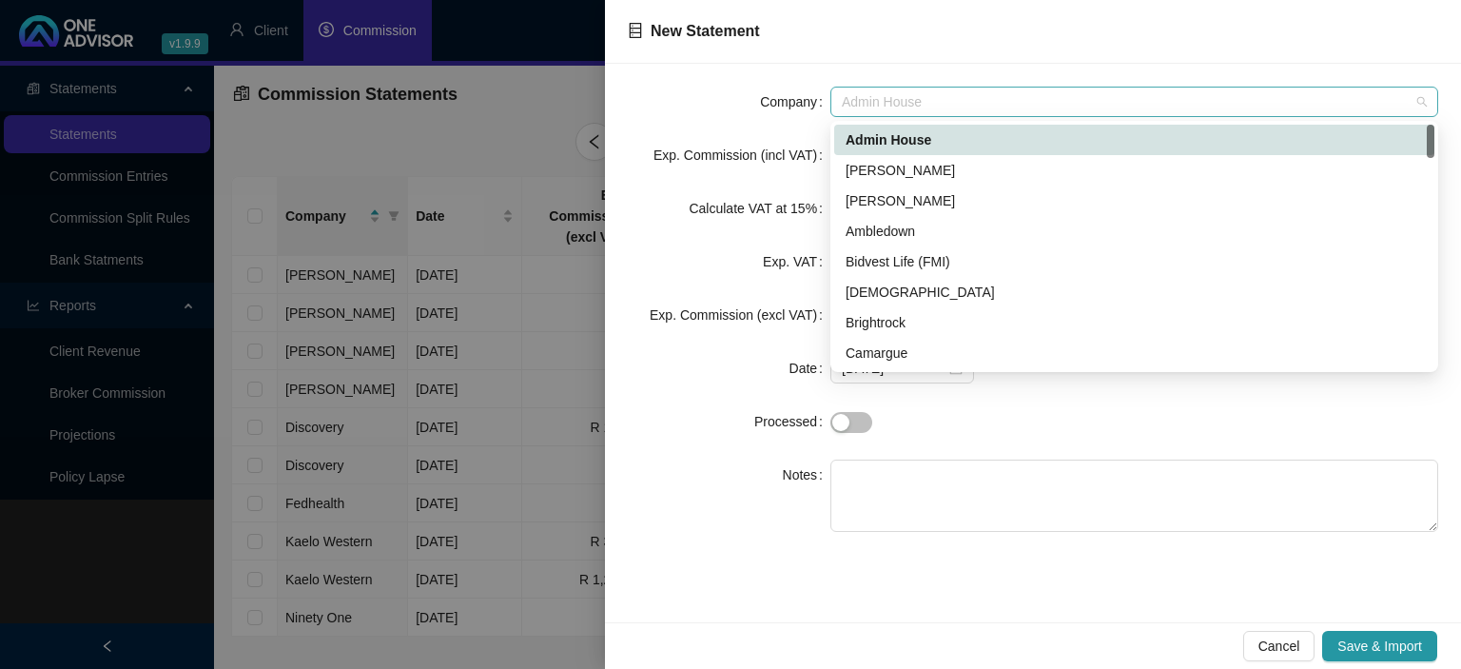
click at [914, 107] on span "Admin House" at bounding box center [1134, 102] width 585 height 29
type input "k"
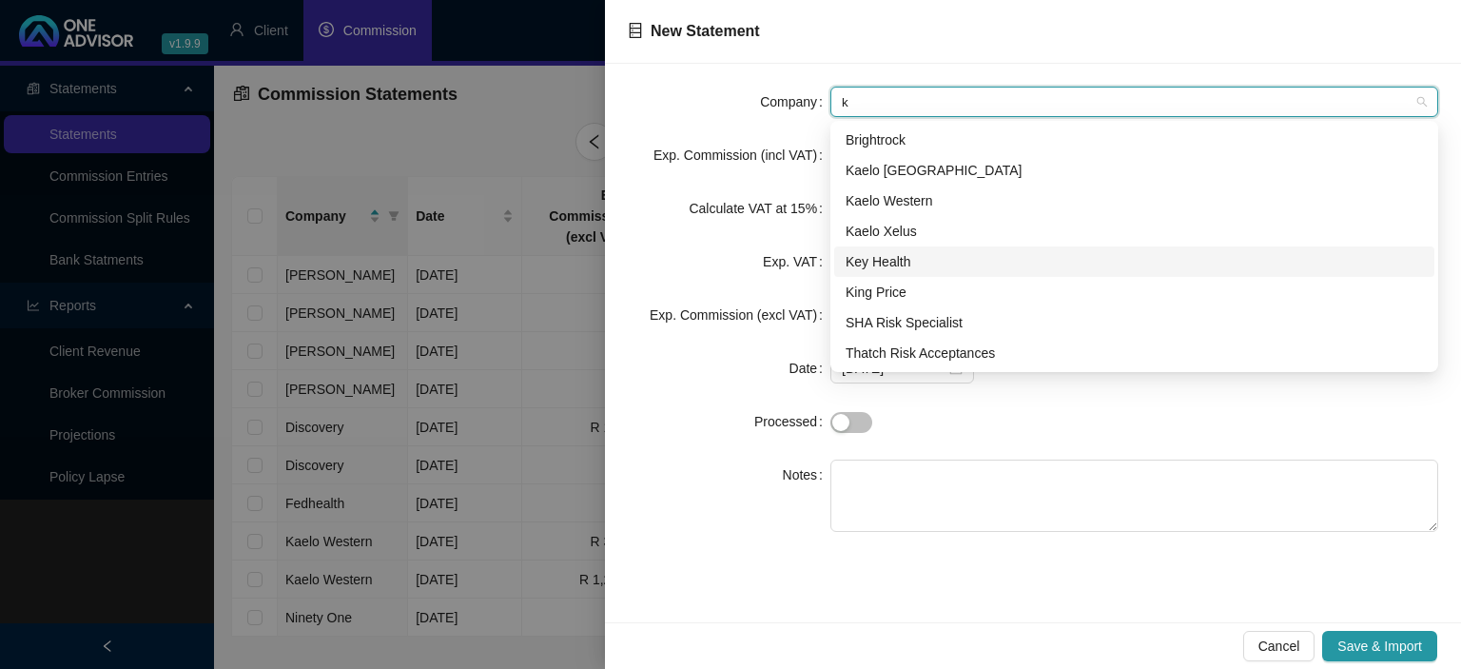
click at [887, 261] on div "Key Health" at bounding box center [1135, 261] width 578 height 21
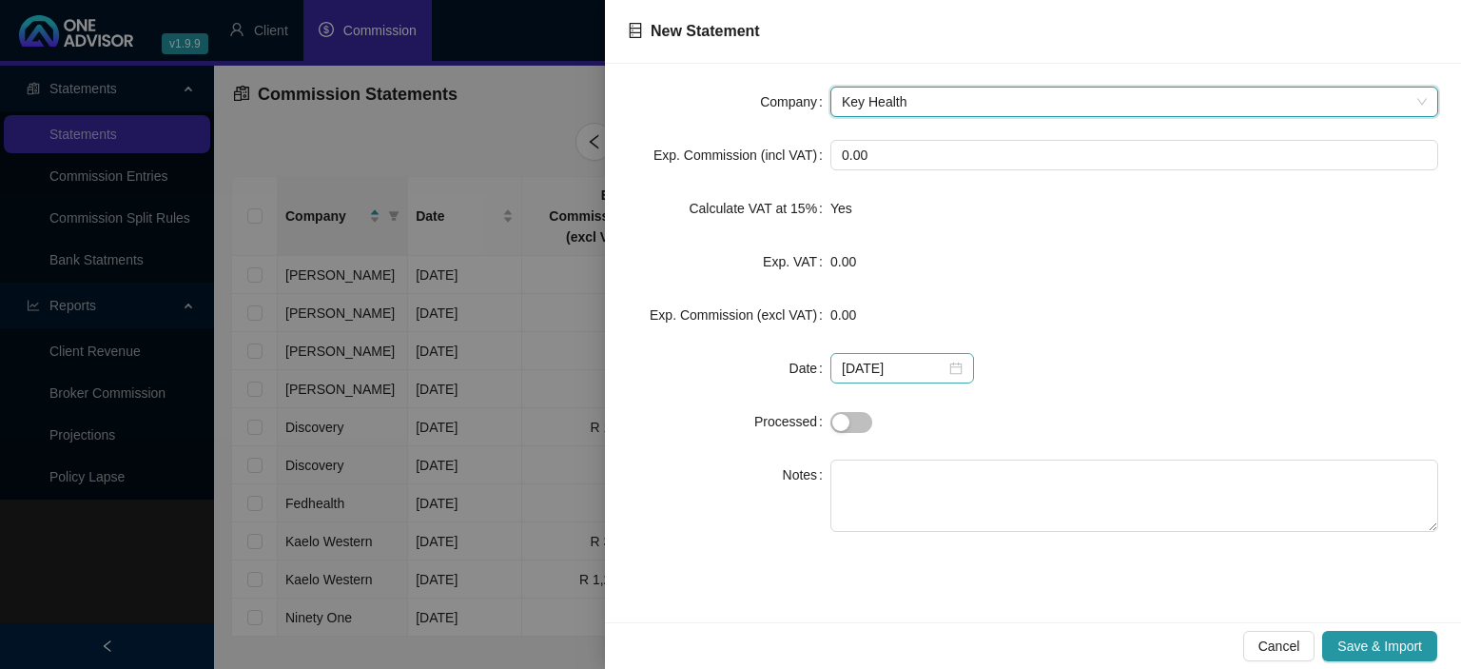
click at [946, 367] on div "2025-09-25" at bounding box center [902, 368] width 121 height 21
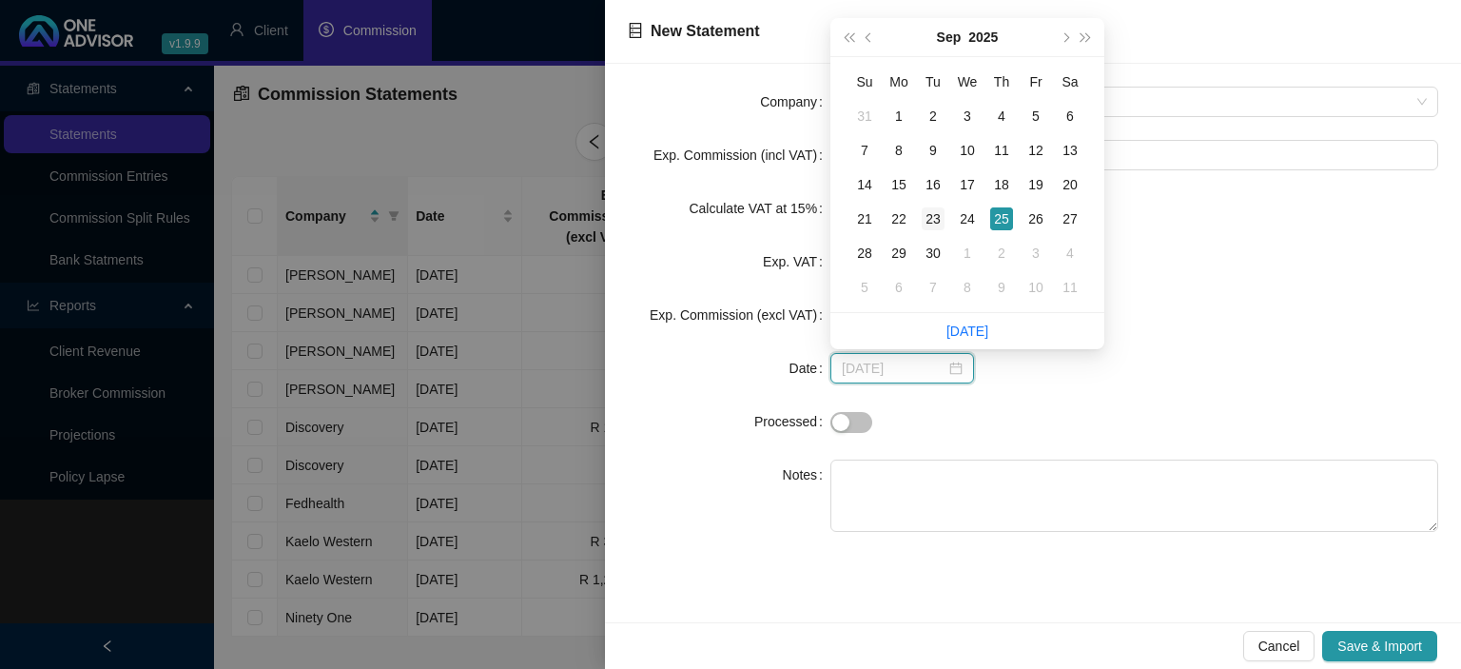
type input "2025-09-23"
click at [935, 223] on div "23" at bounding box center [933, 218] width 23 height 23
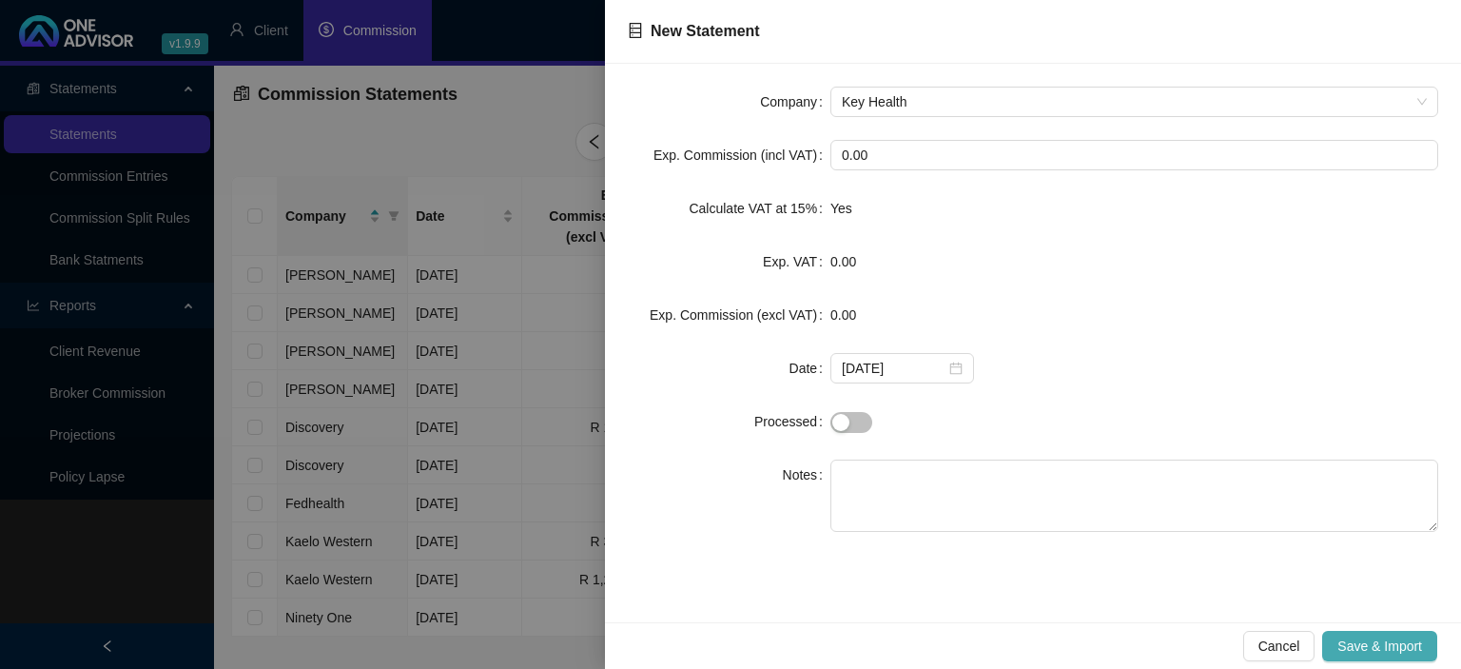
click at [1338, 638] on button "Save & Import" at bounding box center [1380, 646] width 115 height 30
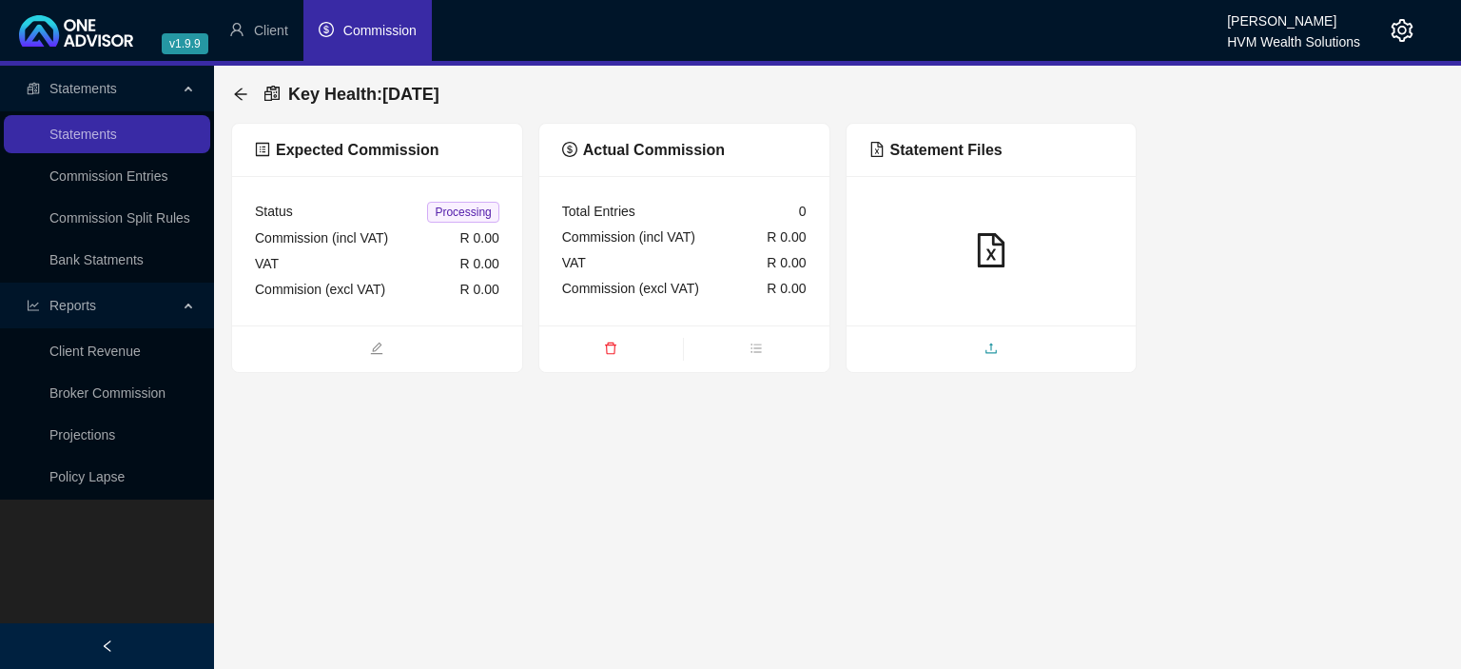
click at [973, 345] on span "upload" at bounding box center [992, 350] width 290 height 21
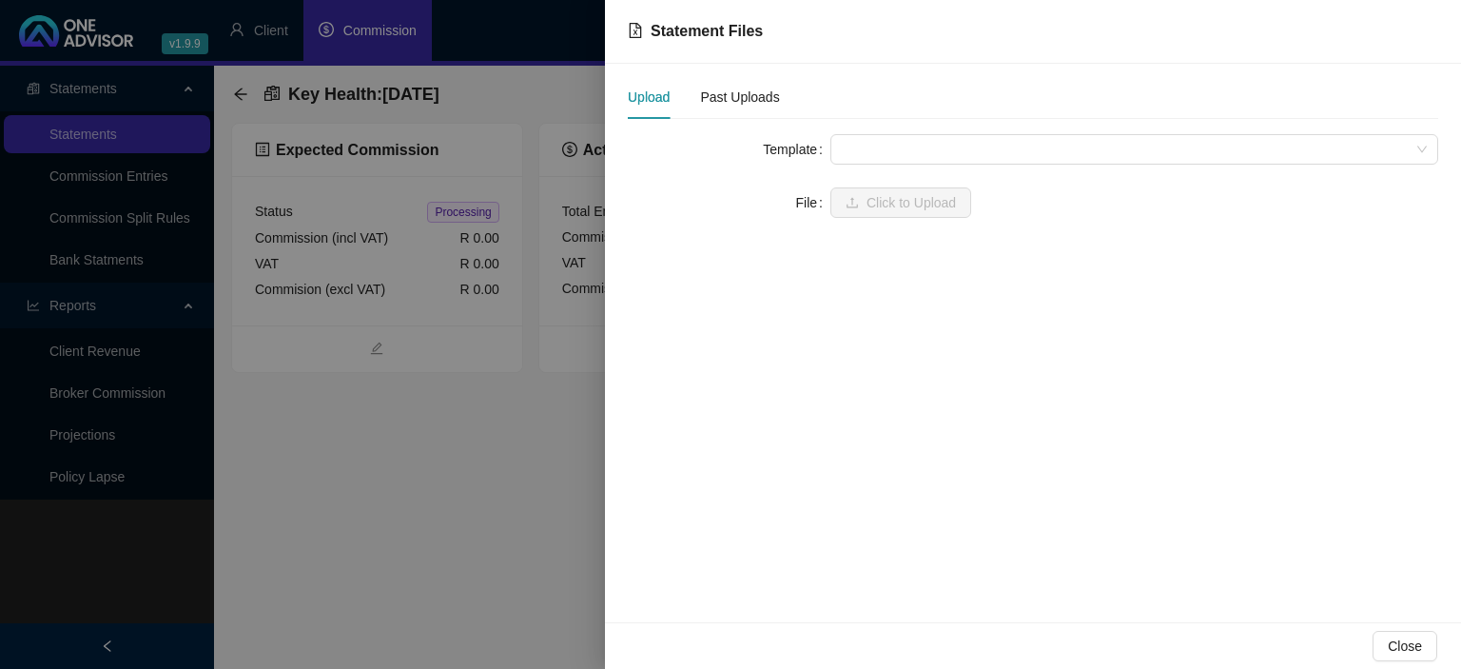
click at [870, 153] on span at bounding box center [1134, 149] width 585 height 29
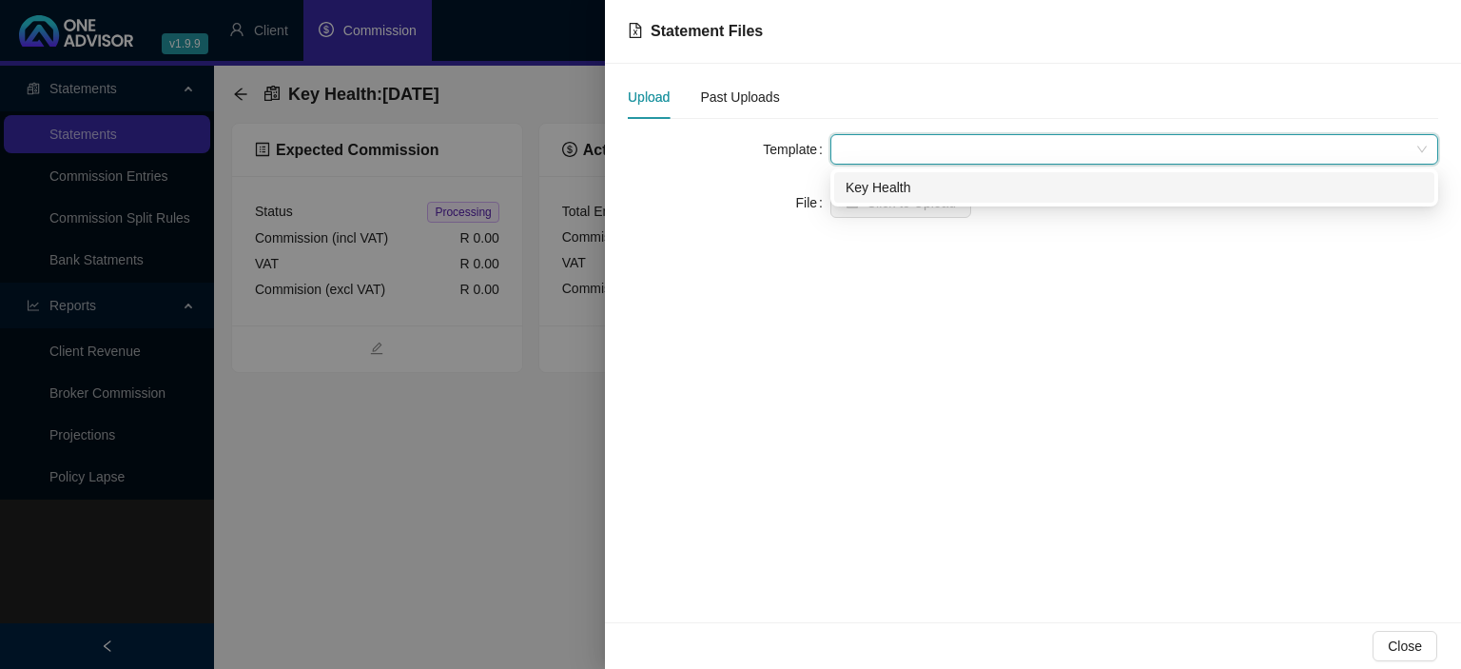
click at [875, 185] on div "Key Health" at bounding box center [1135, 187] width 578 height 21
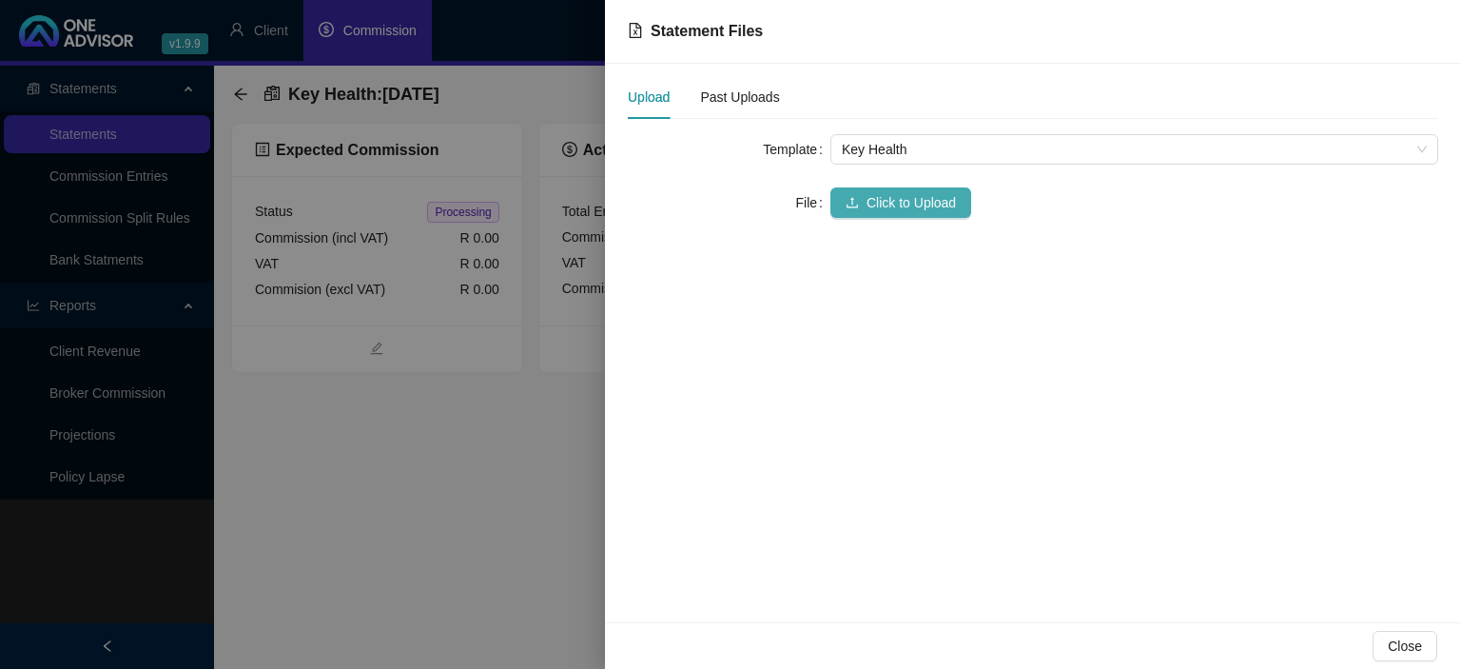
click at [869, 202] on span "Click to Upload" at bounding box center [911, 202] width 89 height 21
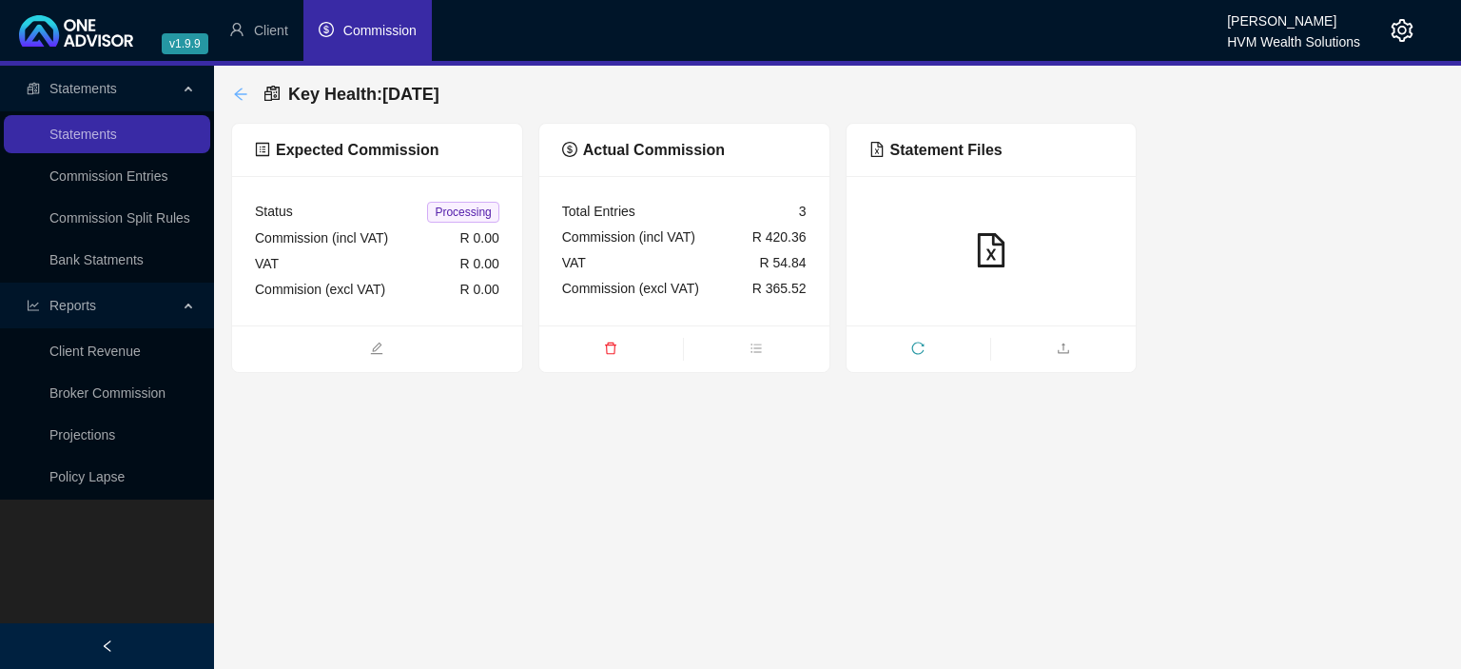
click at [244, 93] on icon "arrow-left" at bounding box center [240, 94] width 15 height 15
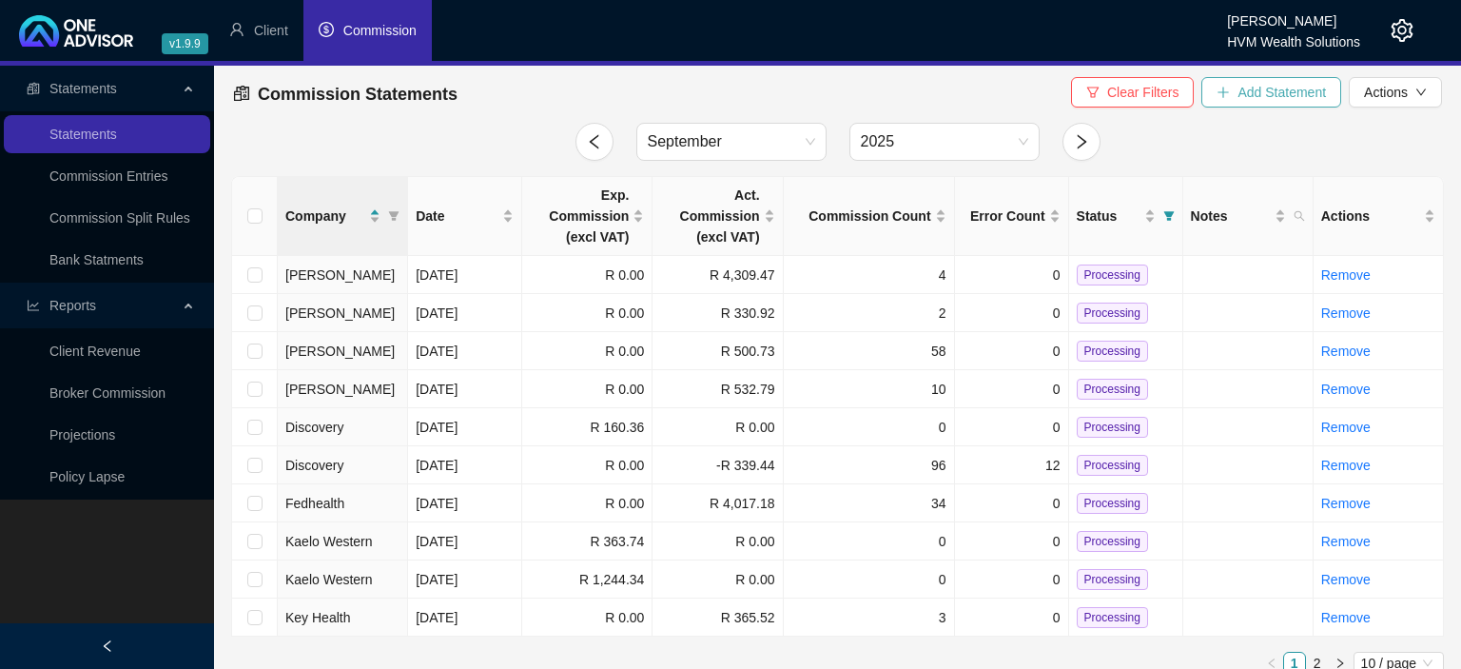
click at [1228, 93] on icon "plus" at bounding box center [1223, 92] width 13 height 13
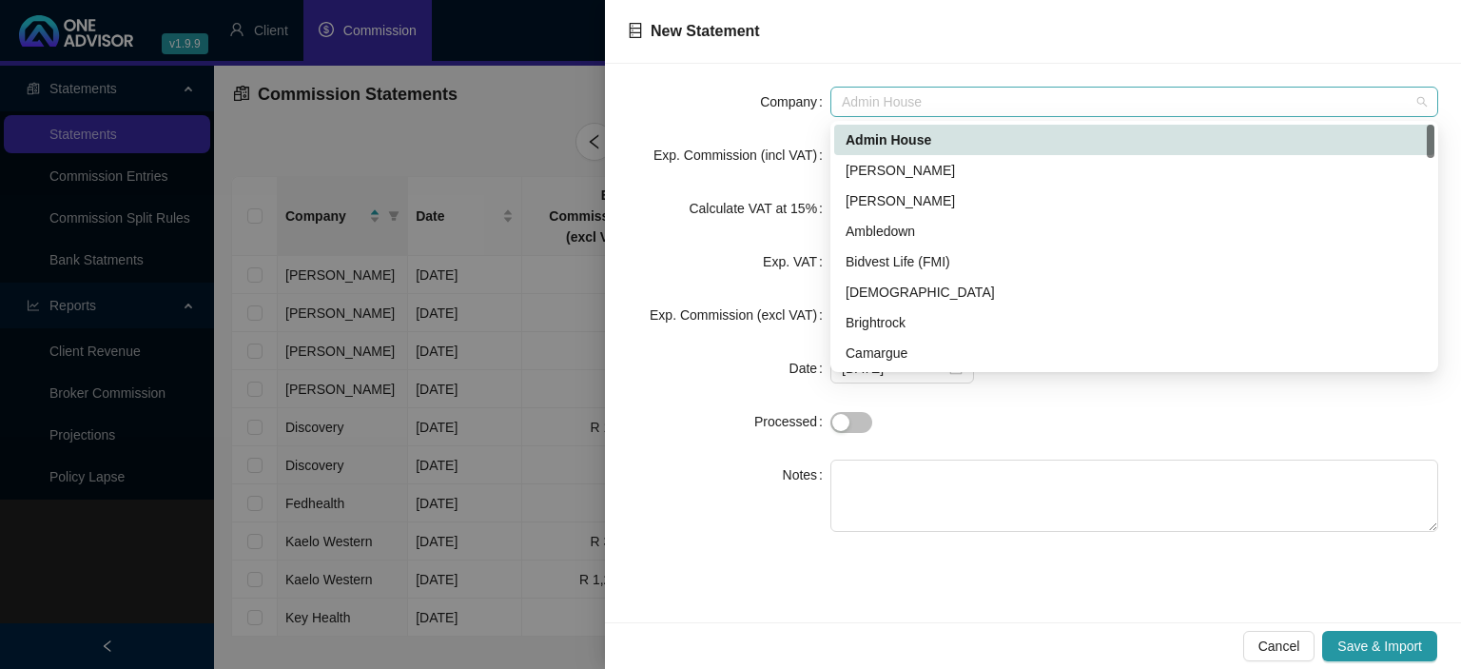
click at [933, 115] on span "Admin House" at bounding box center [1134, 102] width 585 height 29
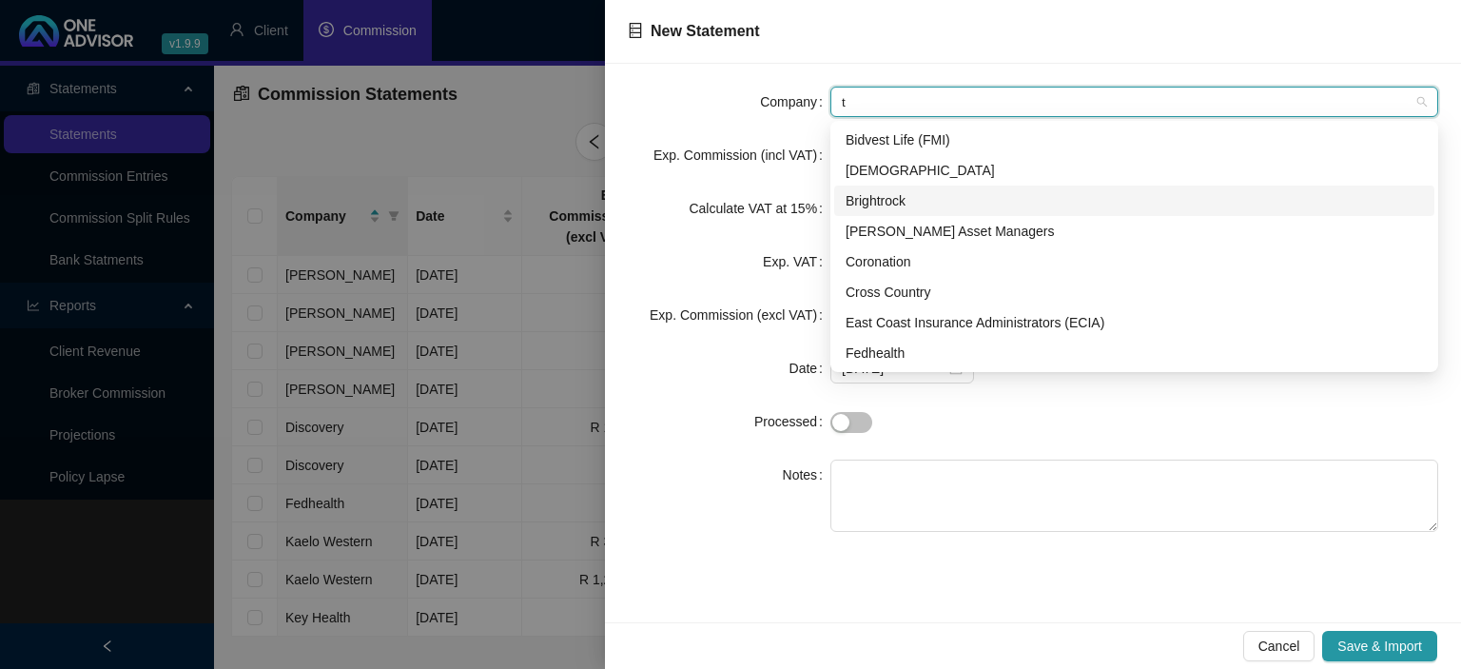
type input "ts"
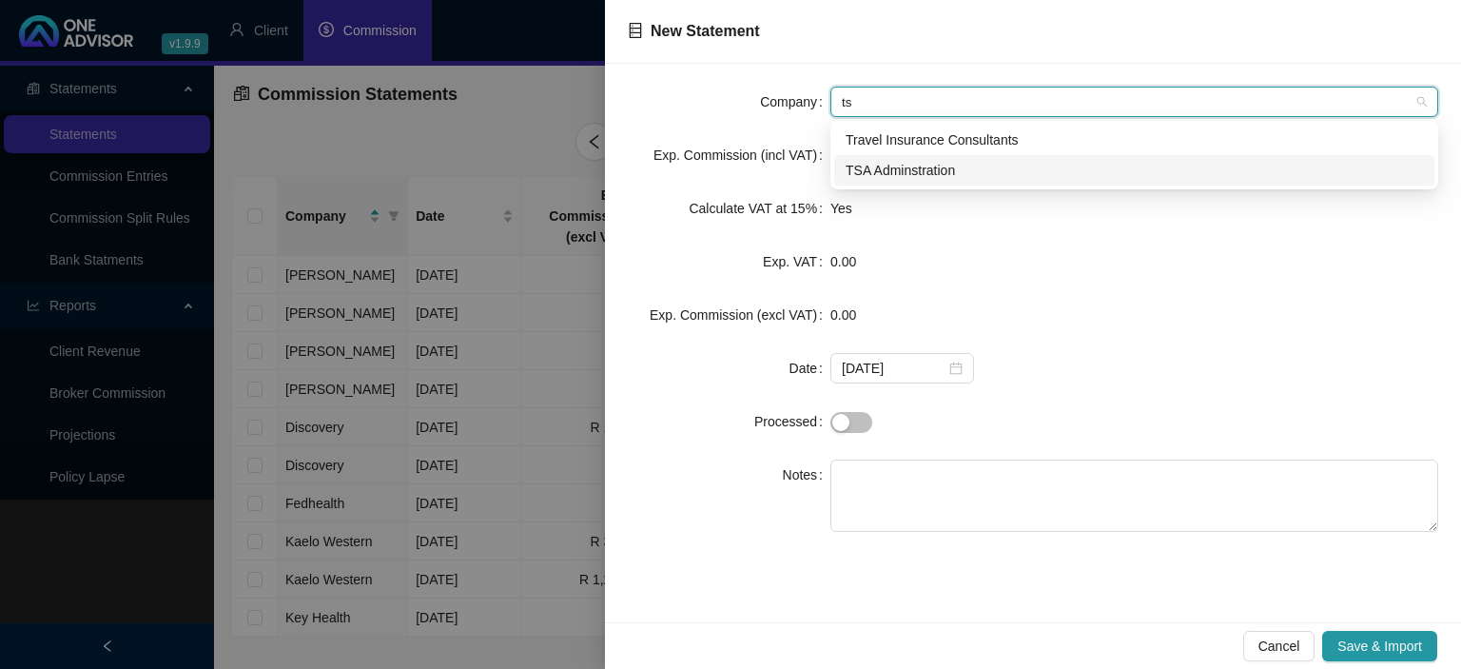
click at [901, 174] on div "TSA Adminstration" at bounding box center [1135, 170] width 578 height 21
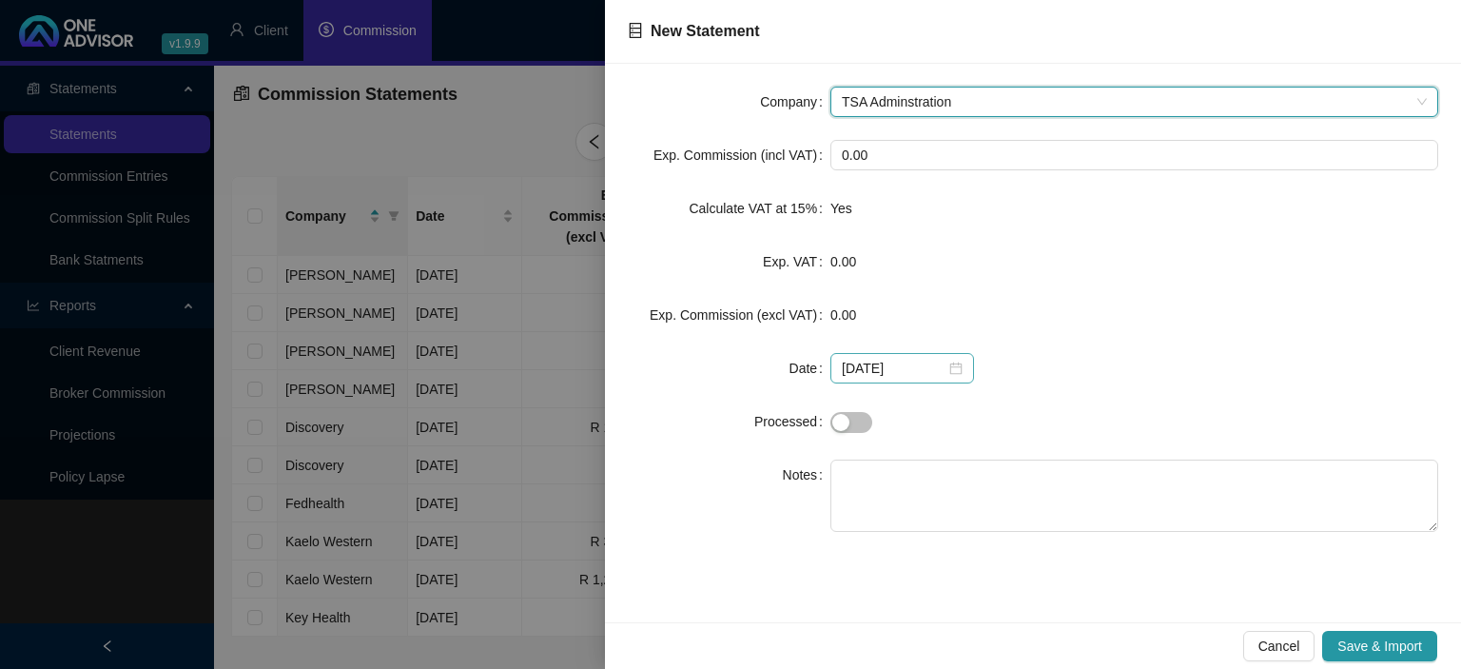
click at [950, 379] on div "2025-09-25" at bounding box center [902, 368] width 121 height 21
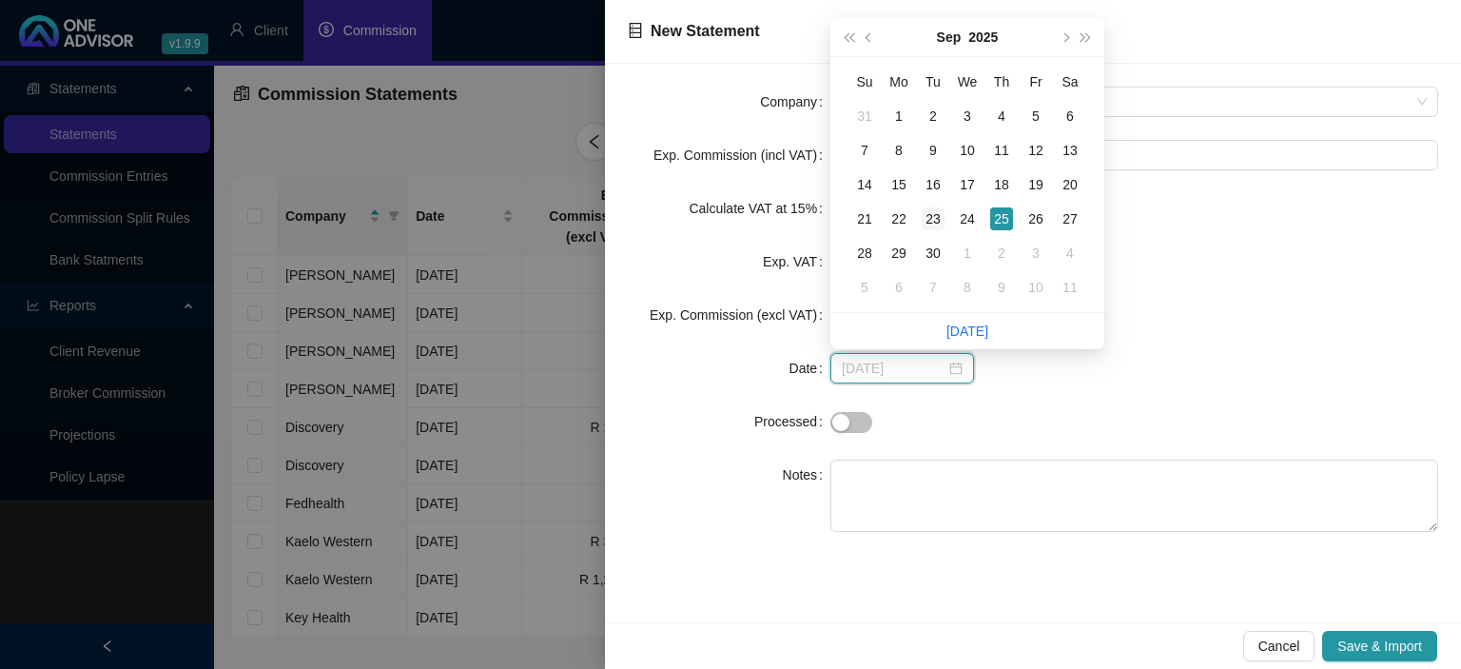
type input "2025-09-23"
click at [936, 224] on div "23" at bounding box center [933, 218] width 23 height 23
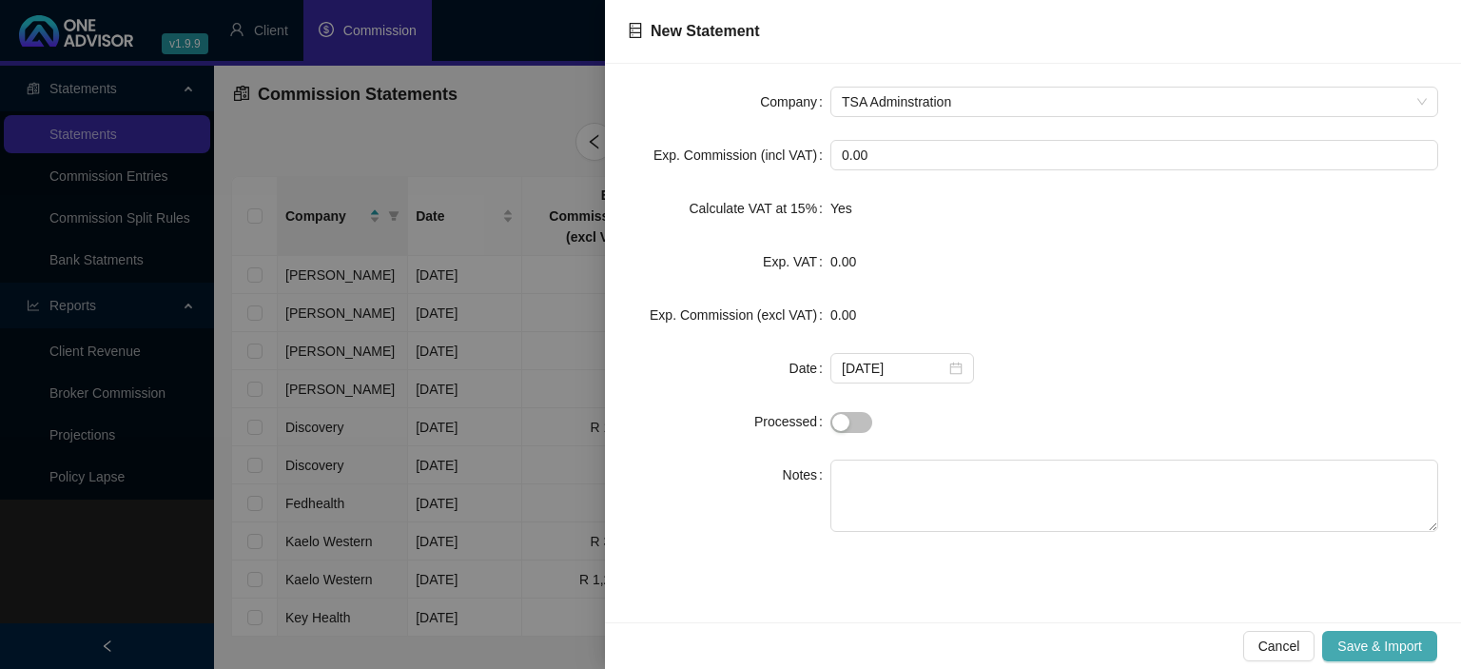
click at [1345, 648] on span "Save & Import" at bounding box center [1380, 646] width 85 height 21
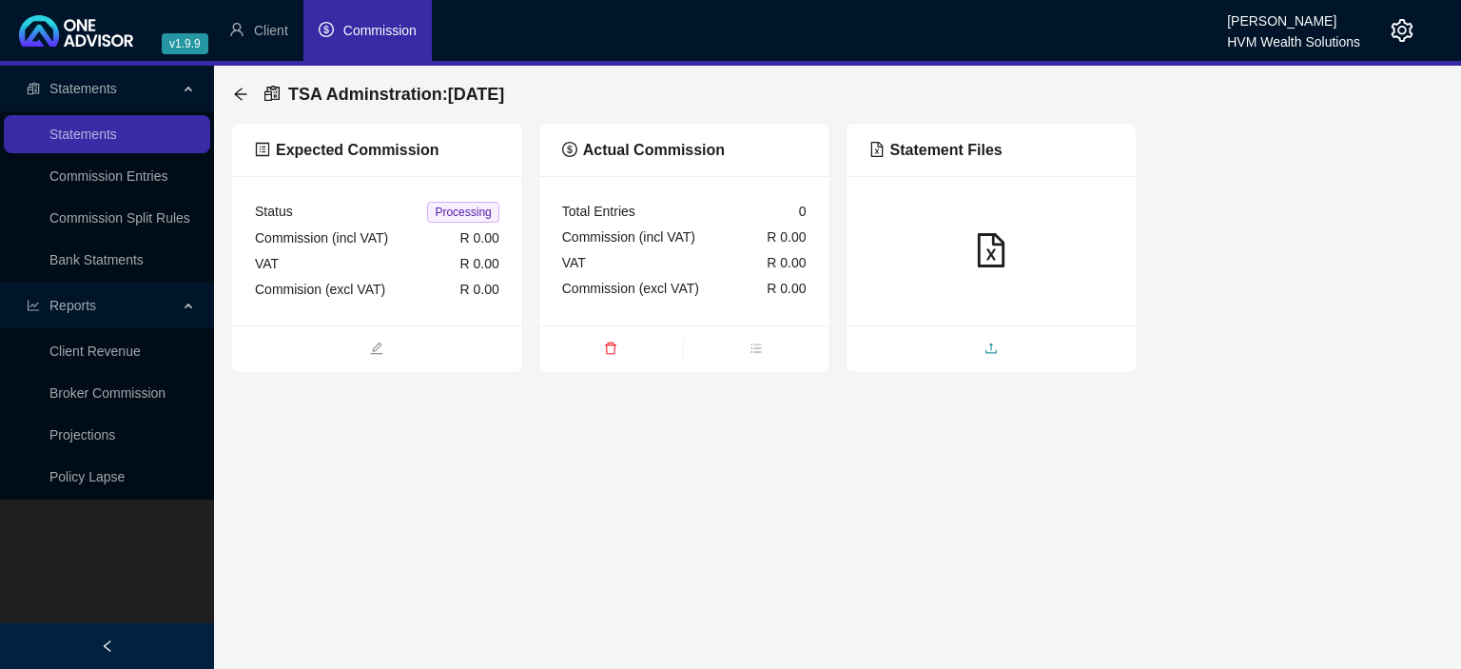
click at [984, 352] on span "upload" at bounding box center [992, 350] width 290 height 21
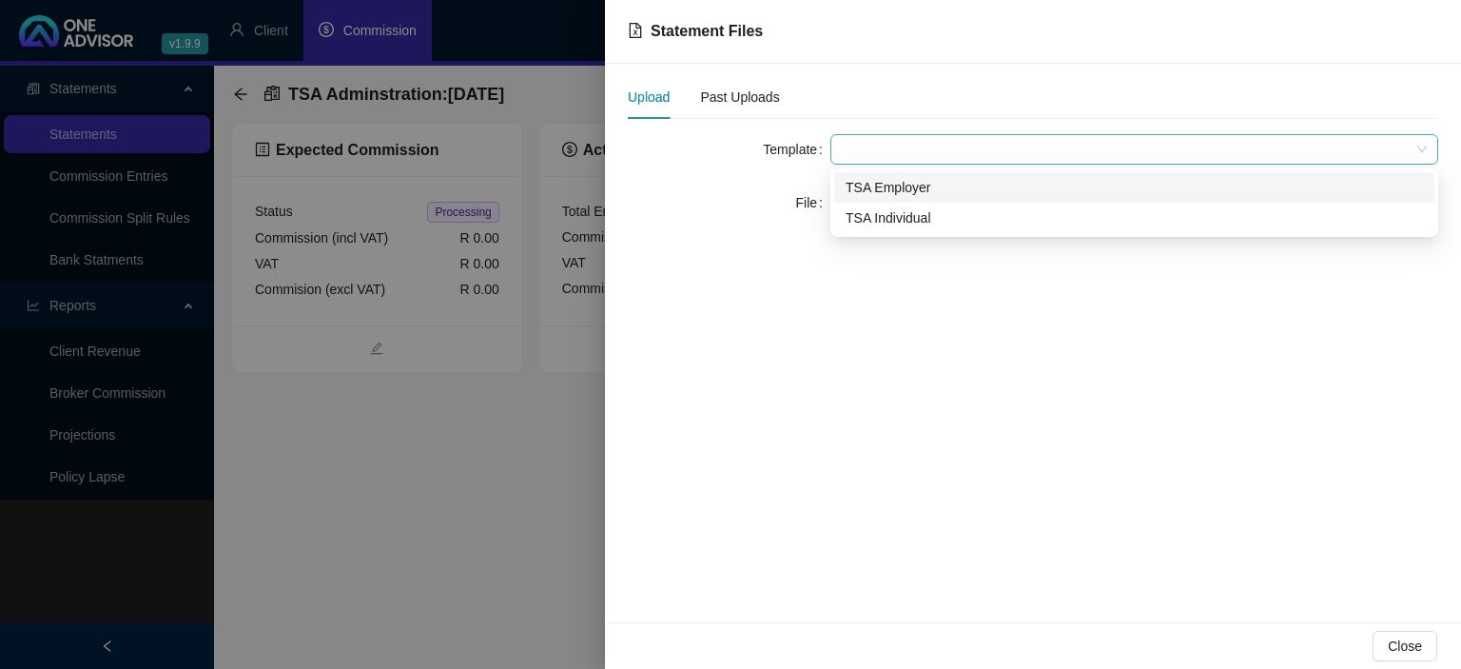
click at [892, 154] on span at bounding box center [1134, 149] width 585 height 29
click at [889, 197] on div "TSA Employer" at bounding box center [1135, 187] width 578 height 21
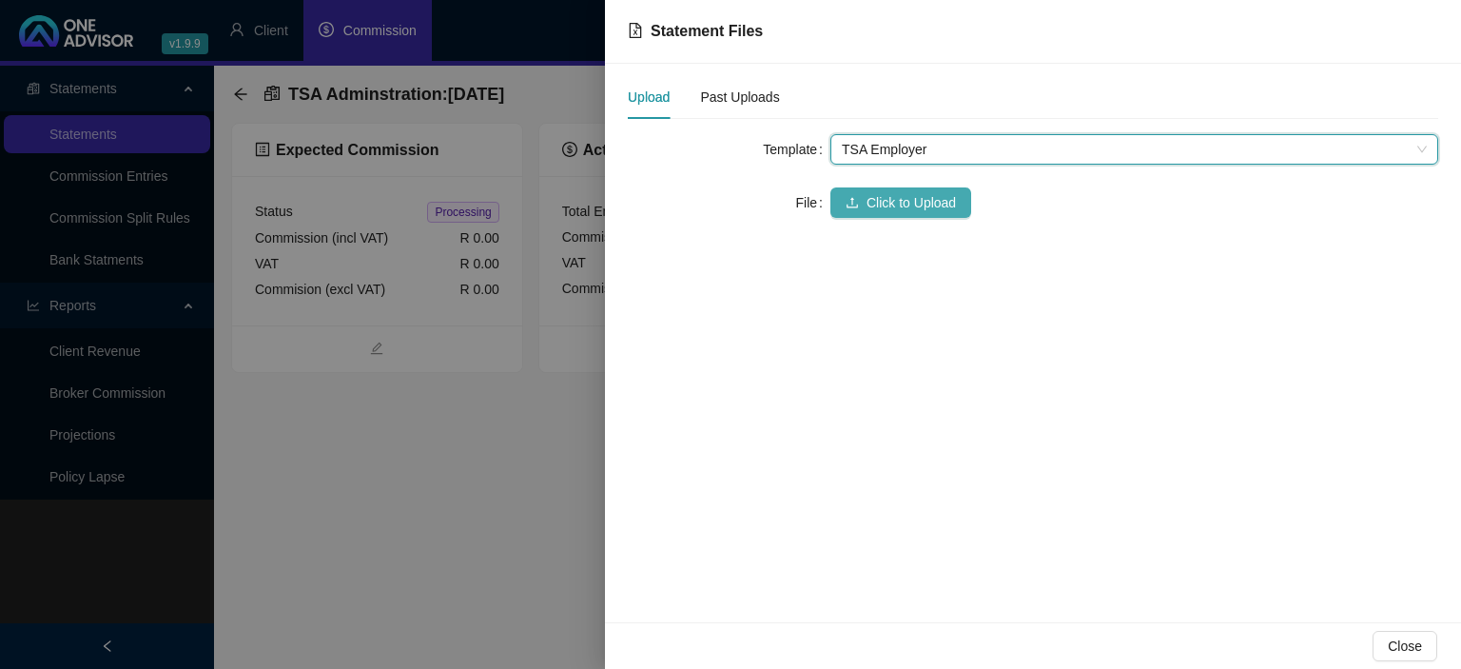
click at [873, 208] on span "Click to Upload" at bounding box center [911, 202] width 89 height 21
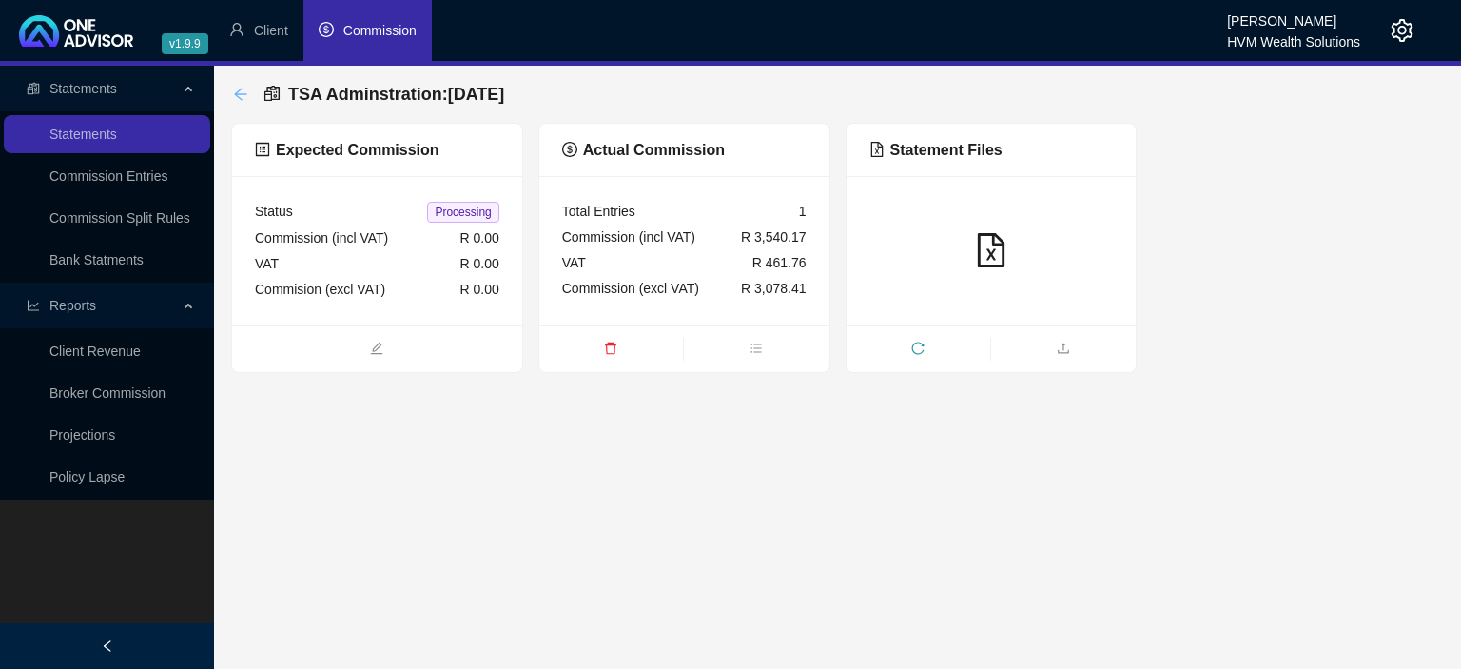
click at [244, 93] on icon "arrow-left" at bounding box center [240, 94] width 15 height 15
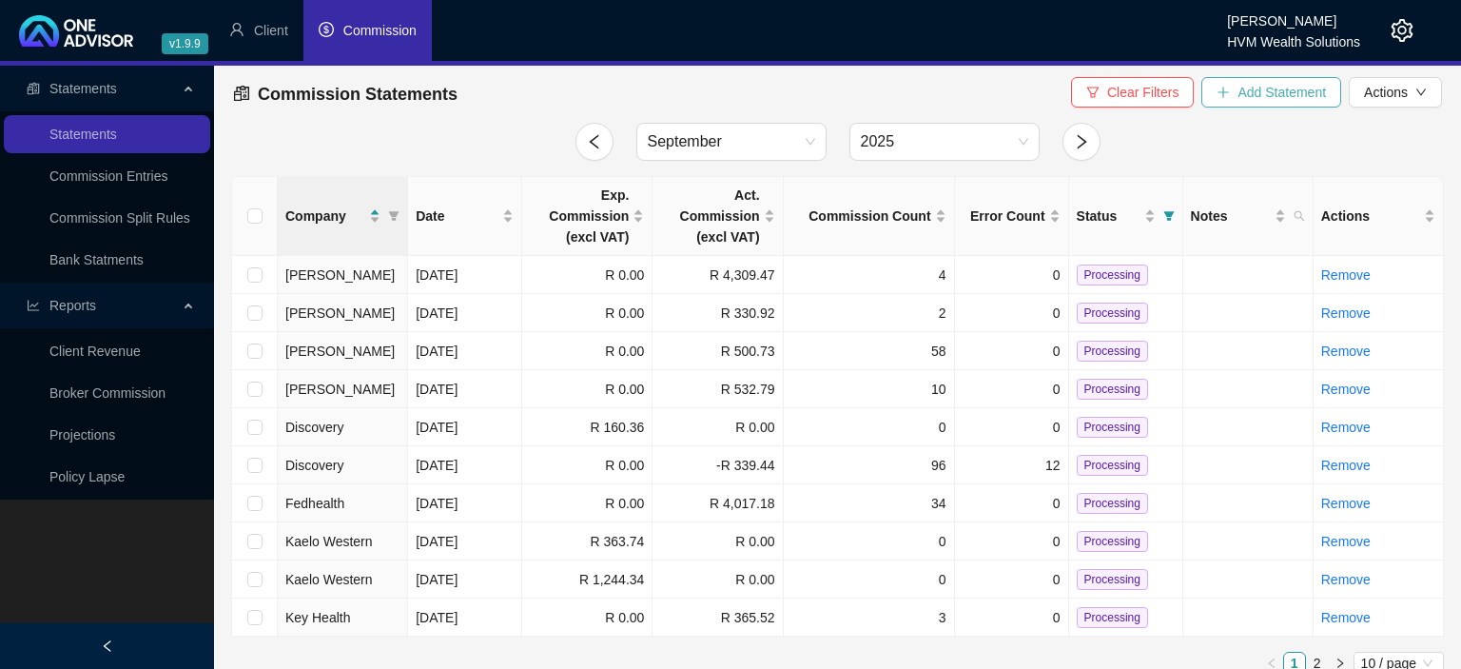
click at [1236, 88] on button "Add Statement" at bounding box center [1272, 92] width 140 height 30
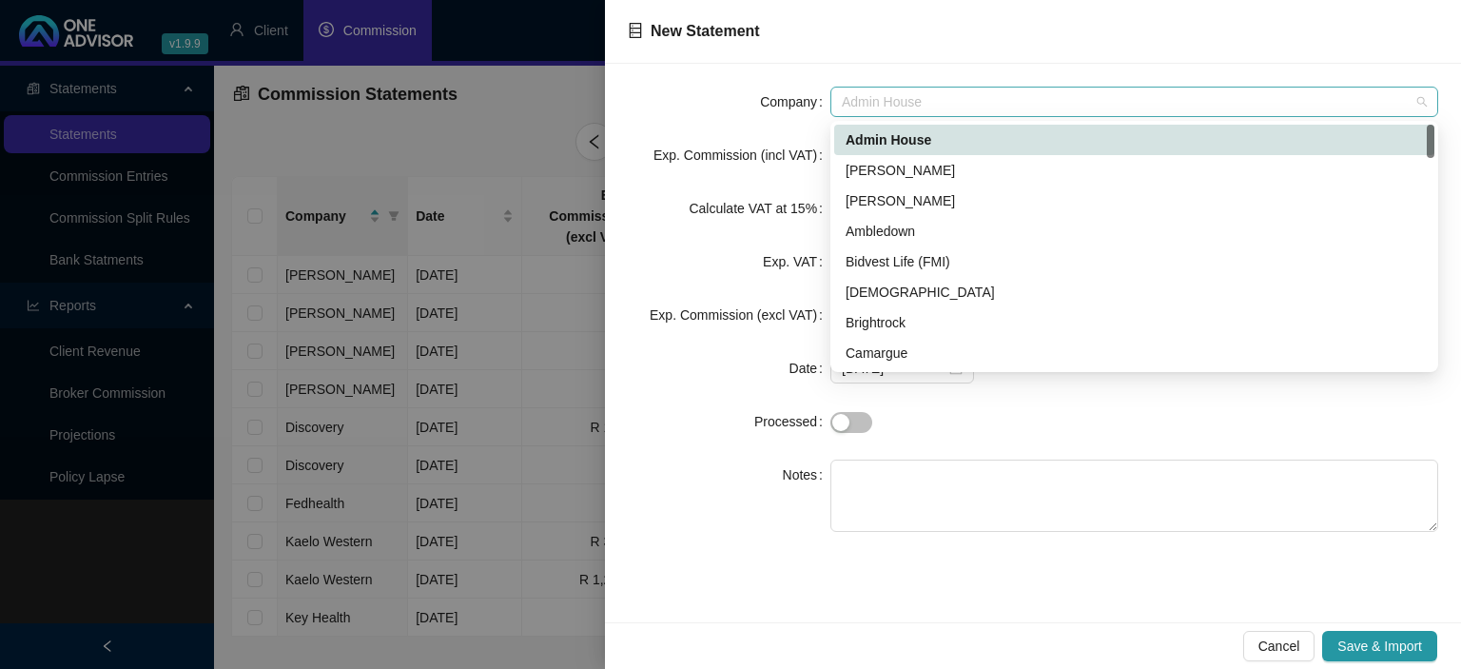
click at [880, 97] on span "Admin House" at bounding box center [1134, 102] width 585 height 29
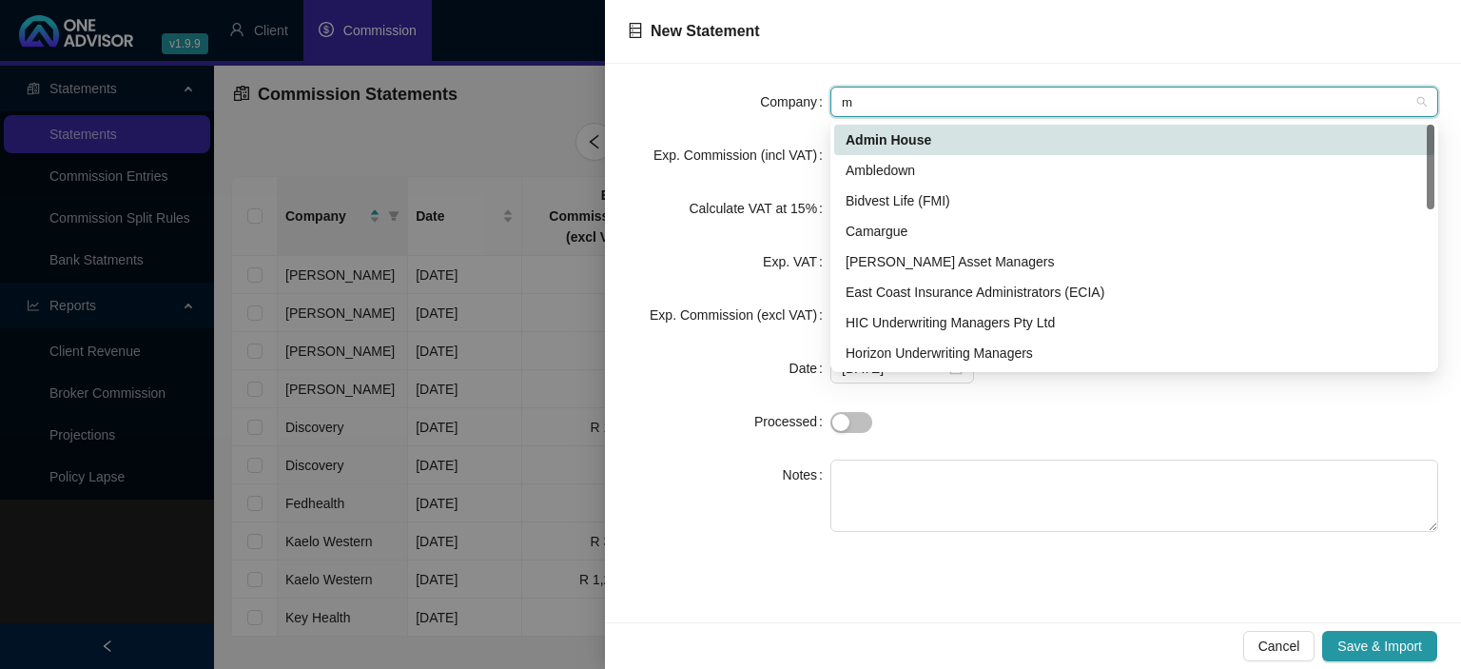
type input "me"
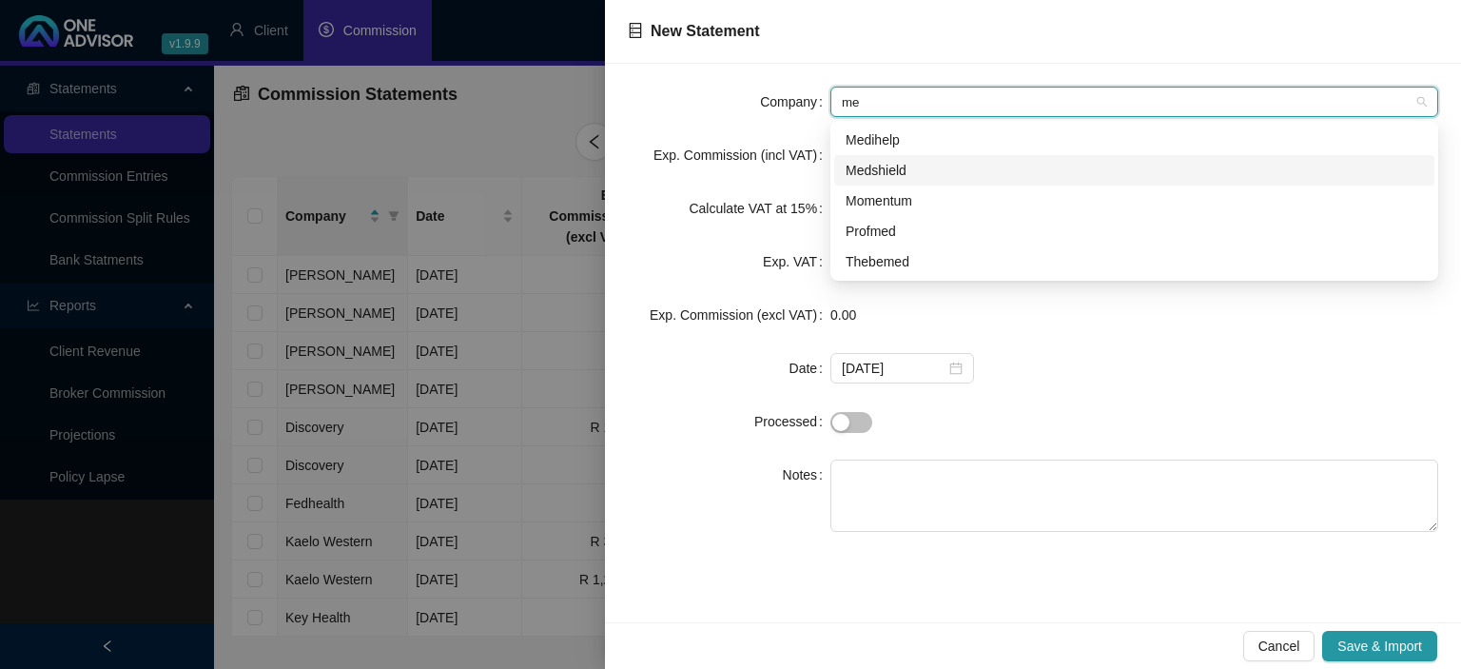
click at [881, 168] on div "Medshield" at bounding box center [1135, 170] width 578 height 21
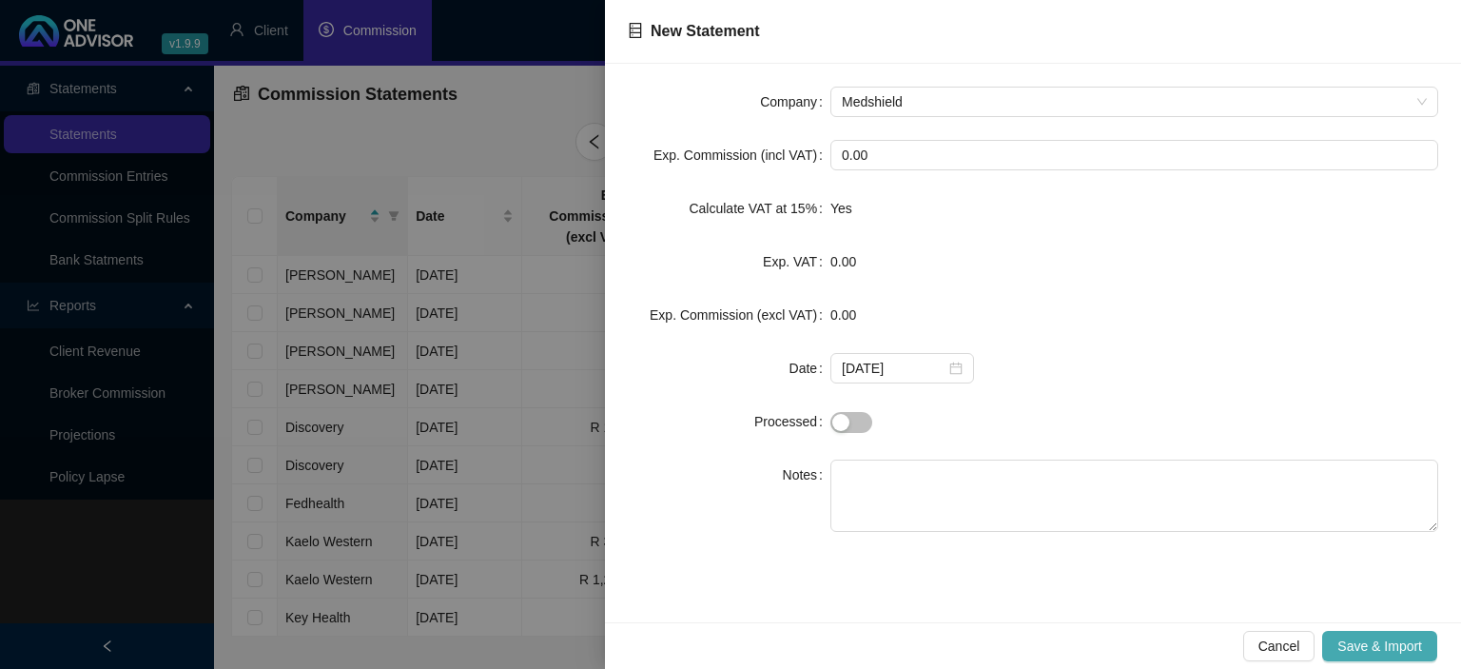
click at [1368, 650] on span "Save & Import" at bounding box center [1380, 646] width 85 height 21
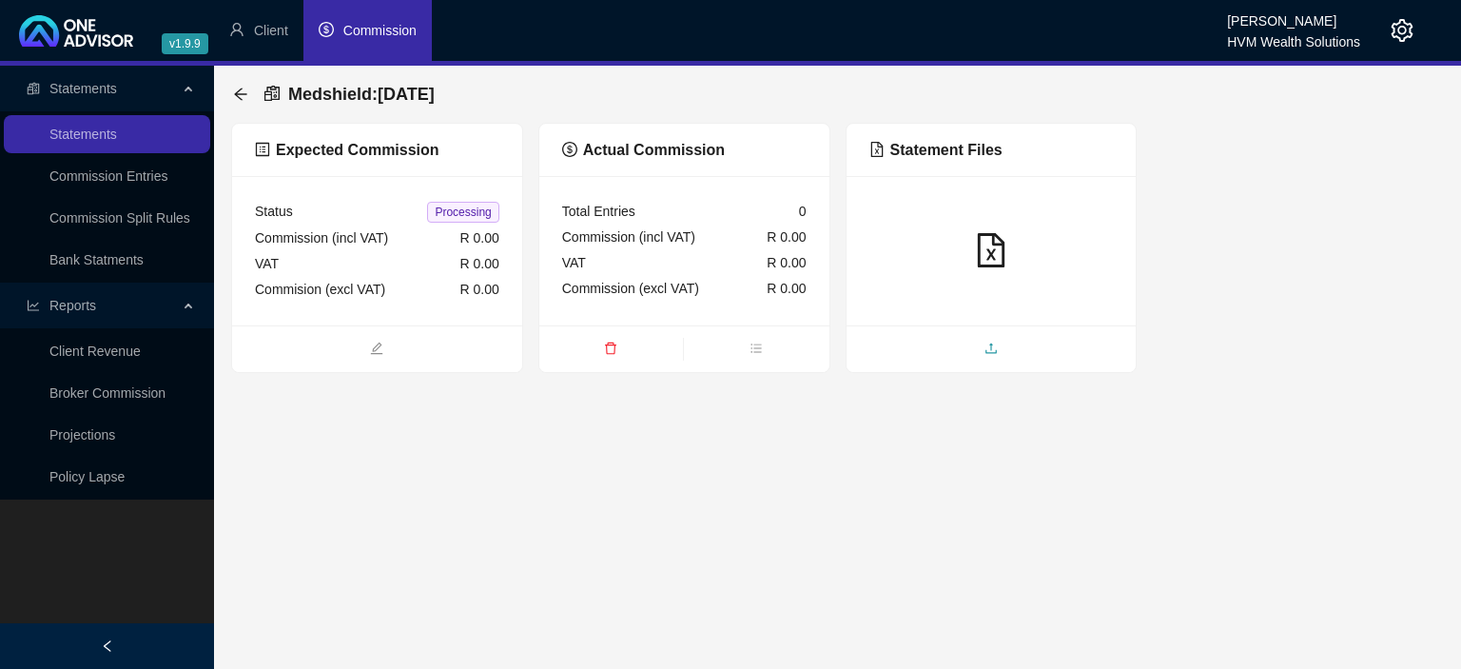
click at [994, 349] on icon "upload" at bounding box center [991, 348] width 13 height 13
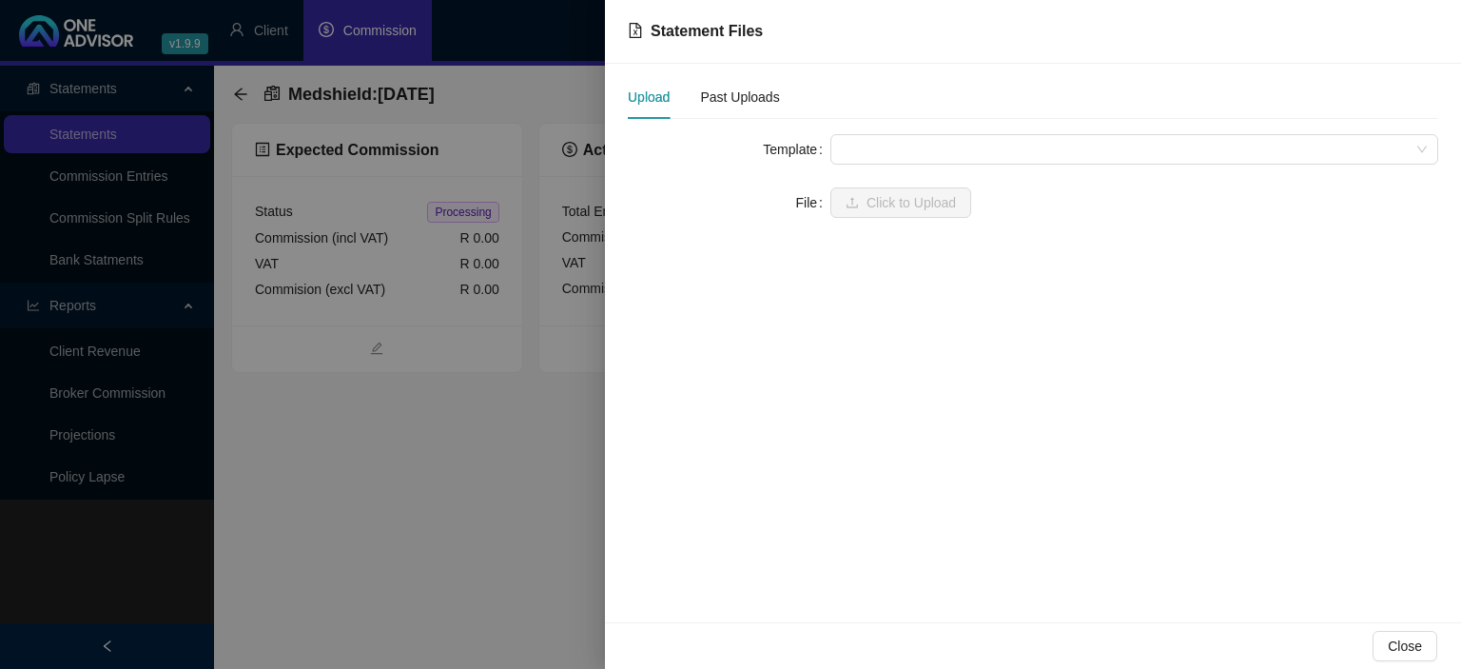
click at [872, 150] on span at bounding box center [1134, 149] width 585 height 29
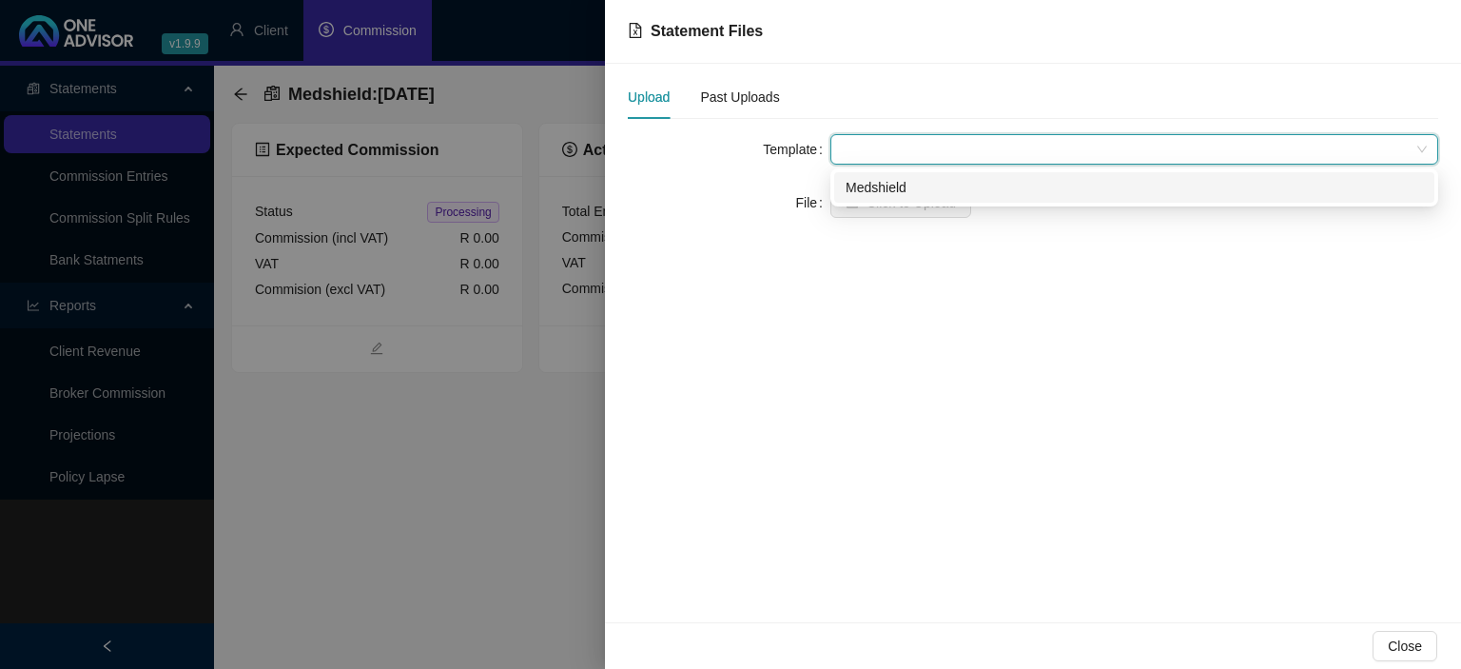
click at [891, 200] on div "Medshield" at bounding box center [1134, 187] width 600 height 30
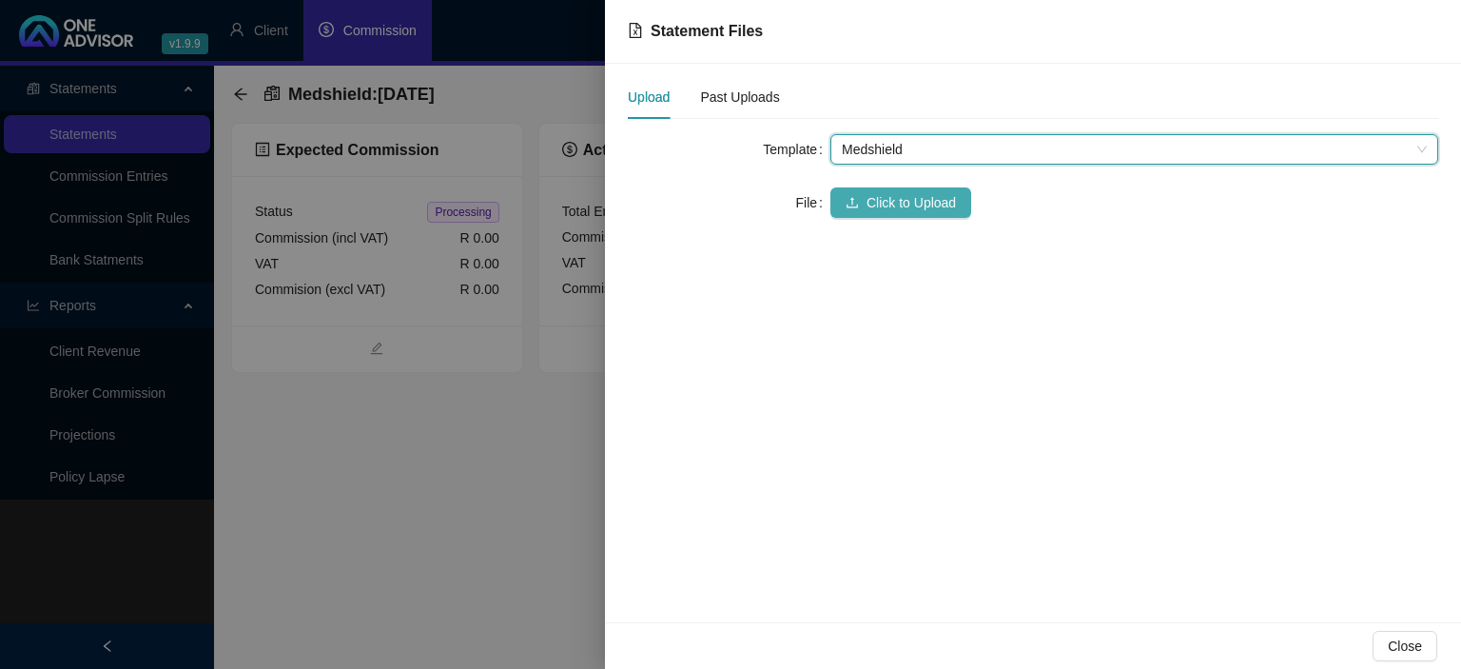
click at [885, 211] on span "Click to Upload" at bounding box center [911, 202] width 89 height 21
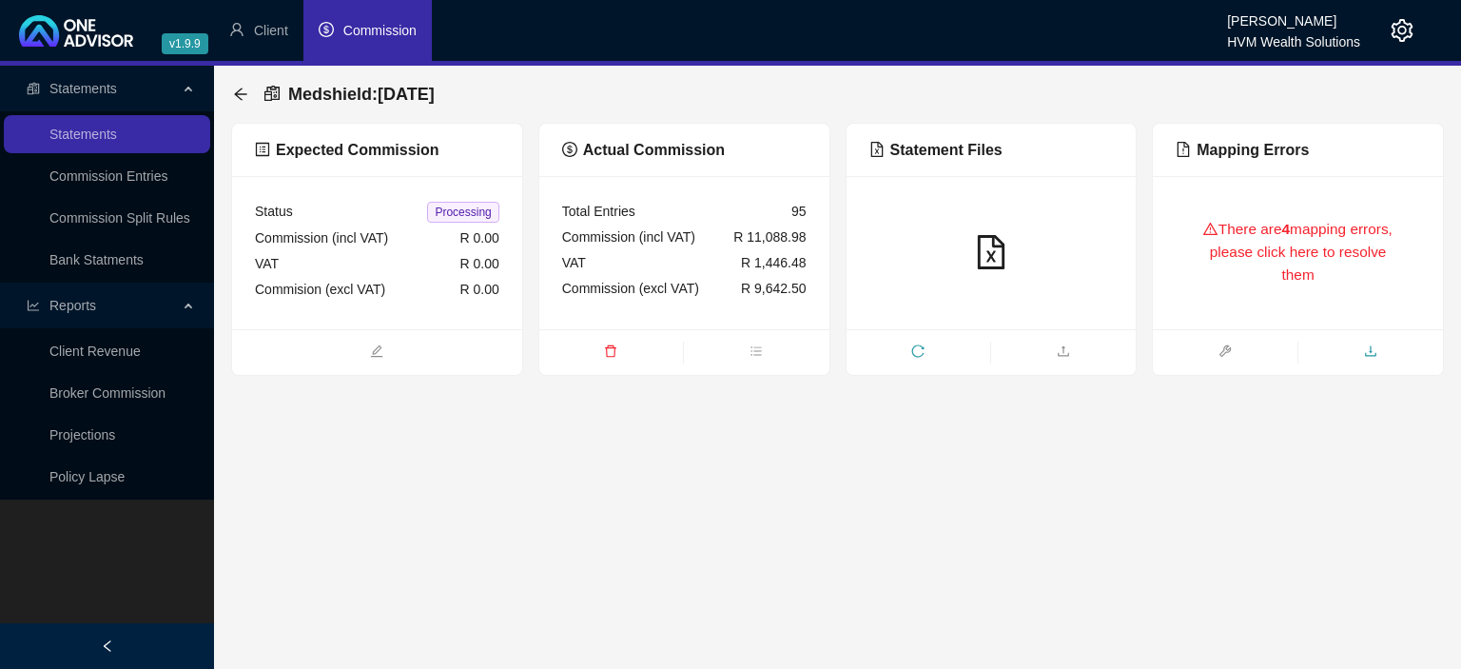
click at [1369, 348] on icon "download" at bounding box center [1370, 350] width 13 height 13
click at [243, 101] on icon "arrow-left" at bounding box center [240, 94] width 15 height 15
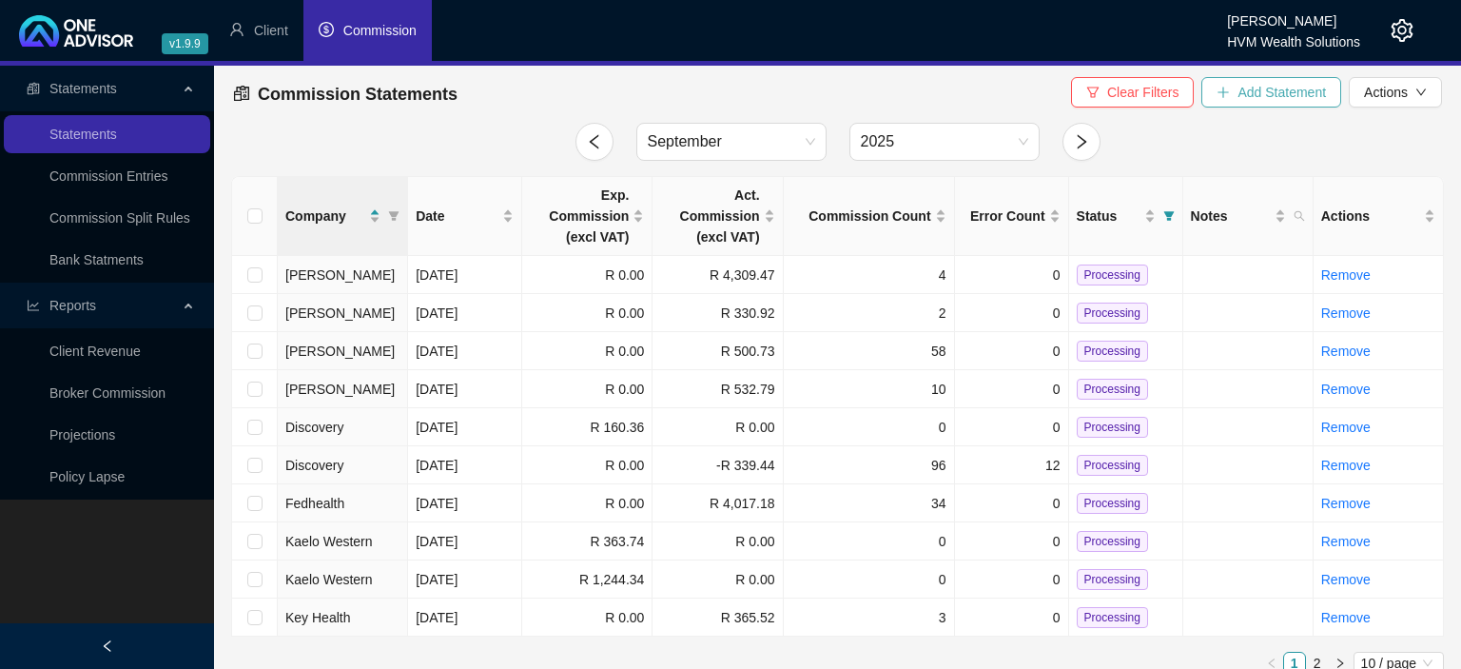
click at [1264, 99] on span "Add Statement" at bounding box center [1282, 92] width 88 height 21
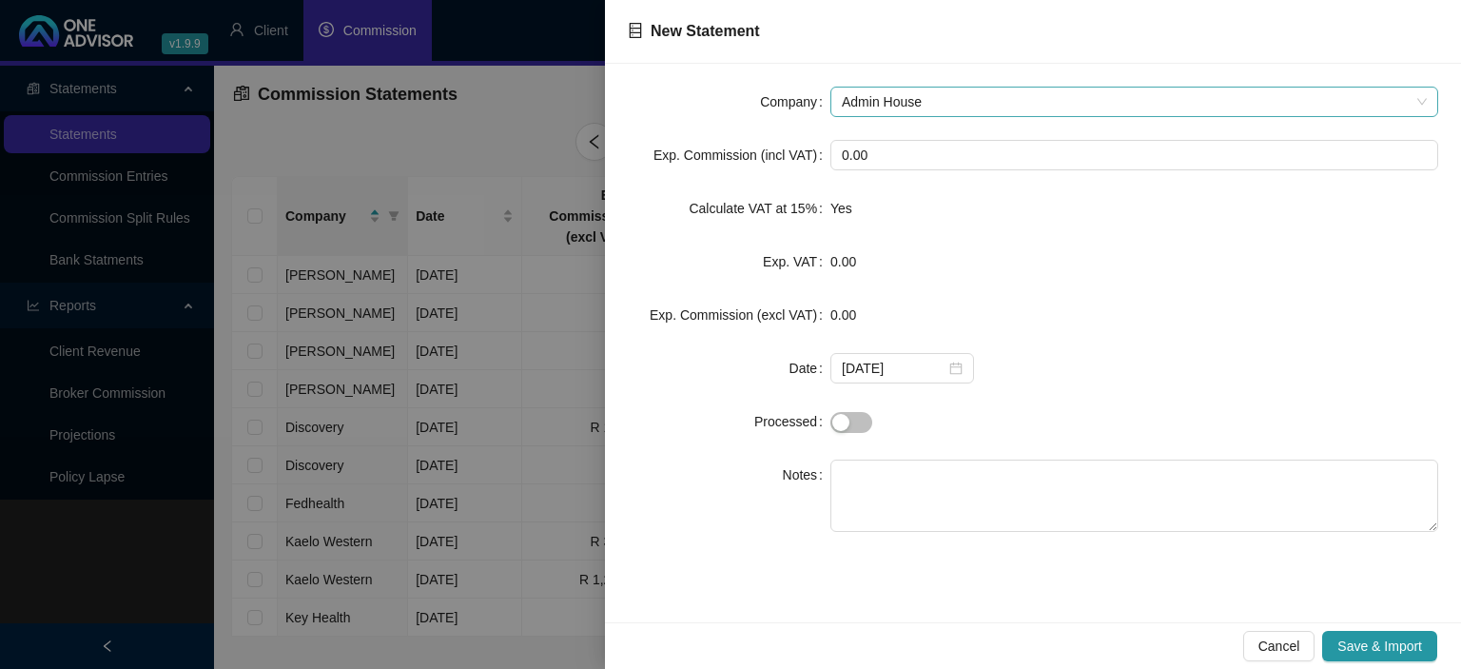
click at [933, 103] on span "Admin House" at bounding box center [1134, 102] width 585 height 29
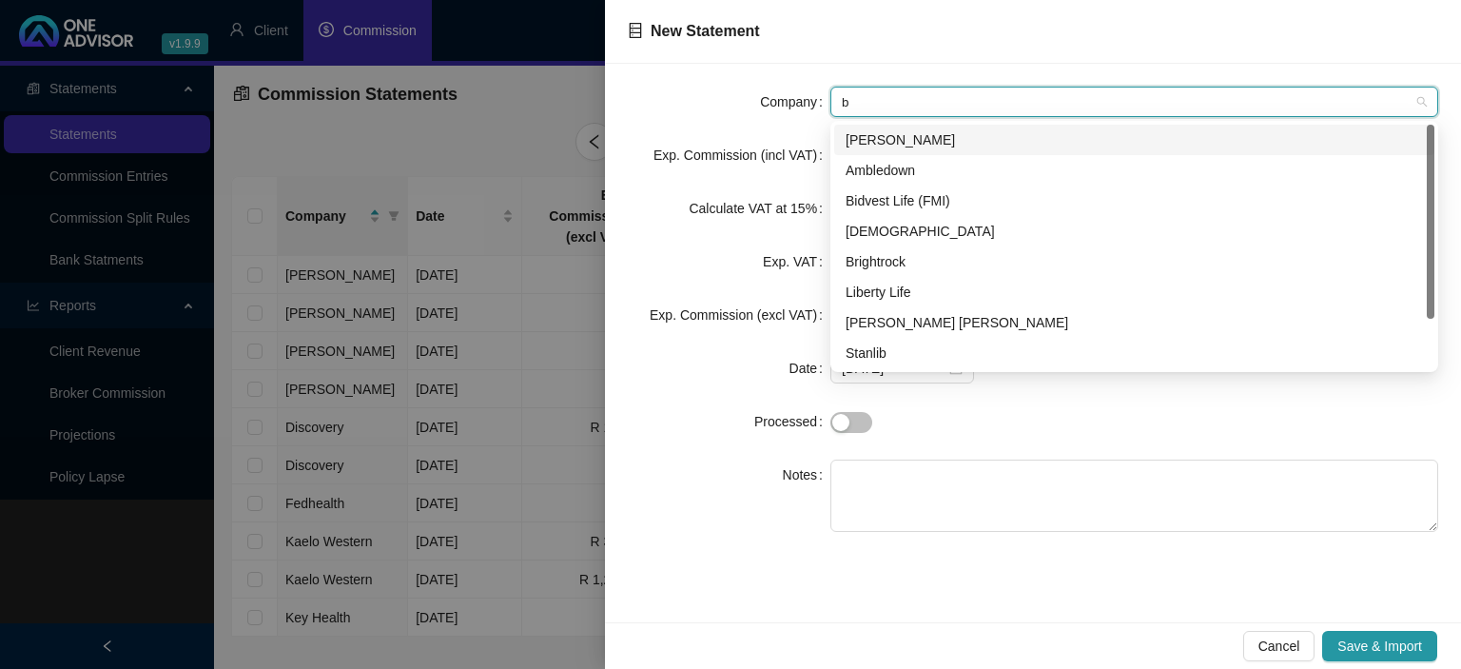
type input "bo"
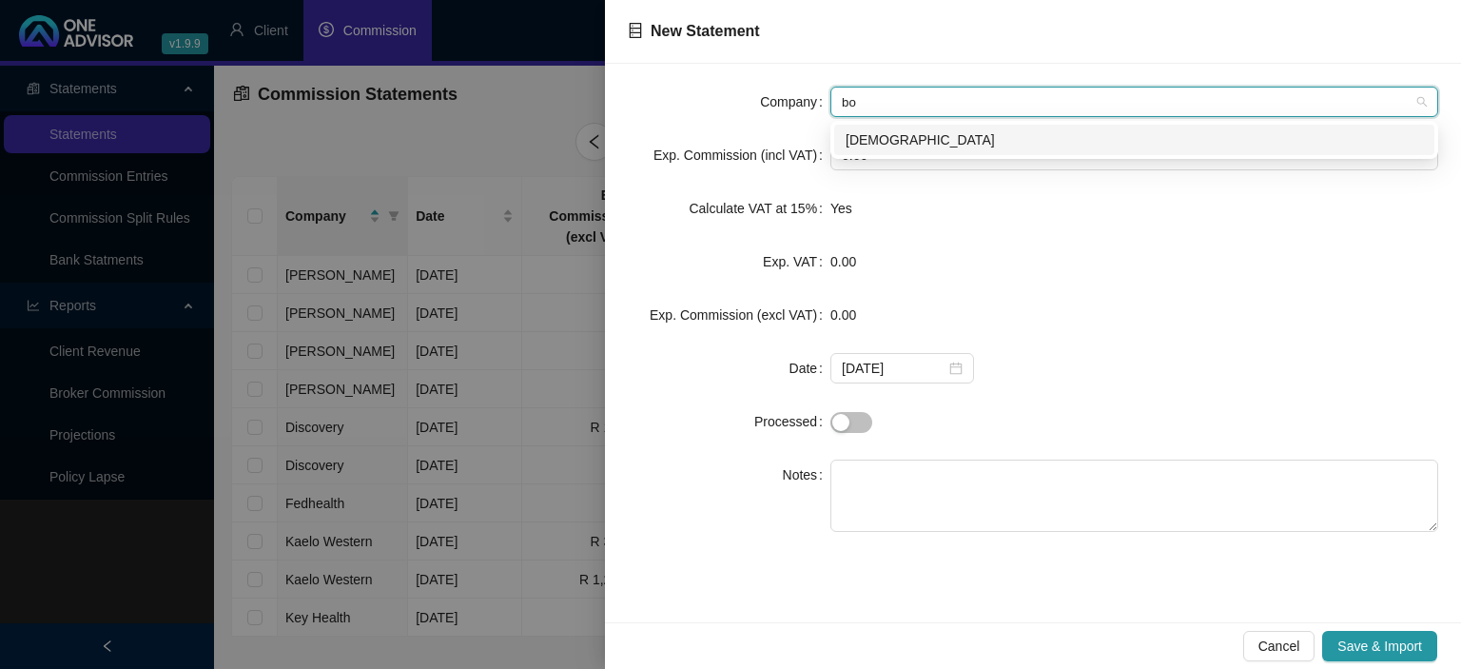
click at [873, 154] on div "Bonitas" at bounding box center [1134, 140] width 600 height 30
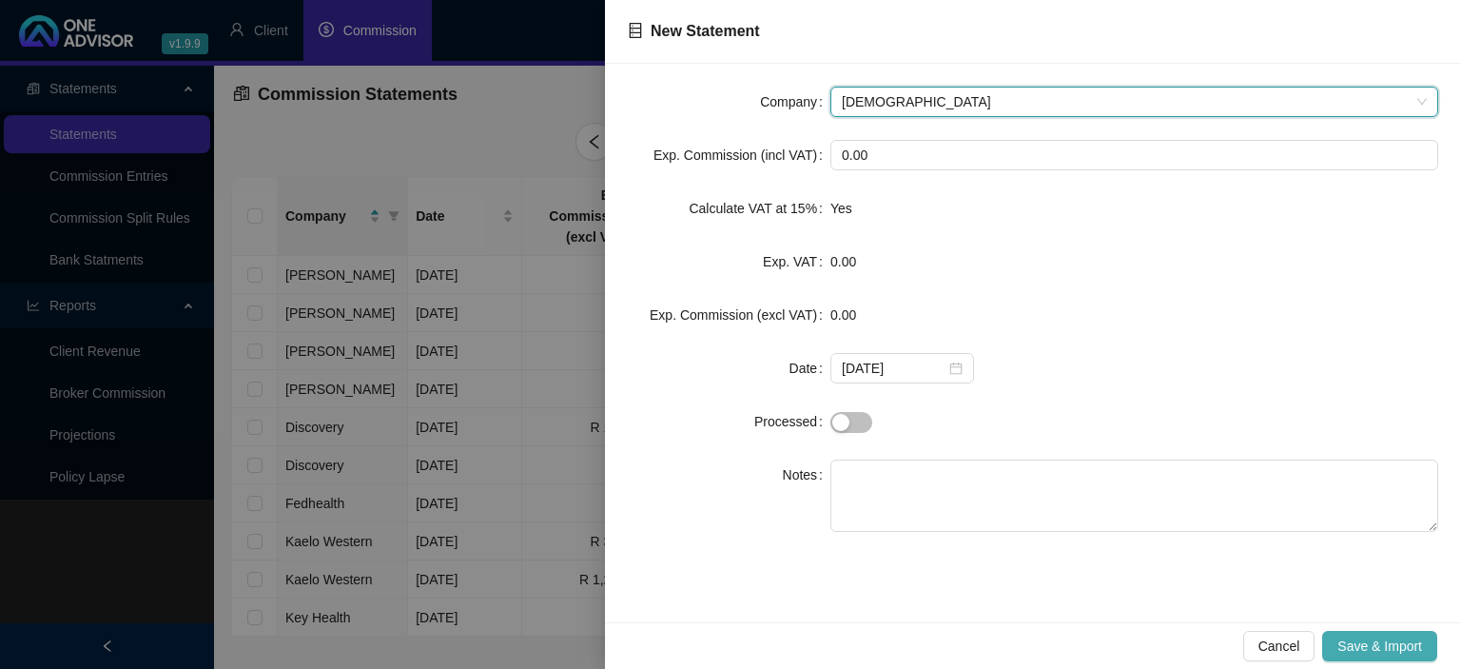
click at [1382, 654] on span "Save & Import" at bounding box center [1380, 646] width 85 height 21
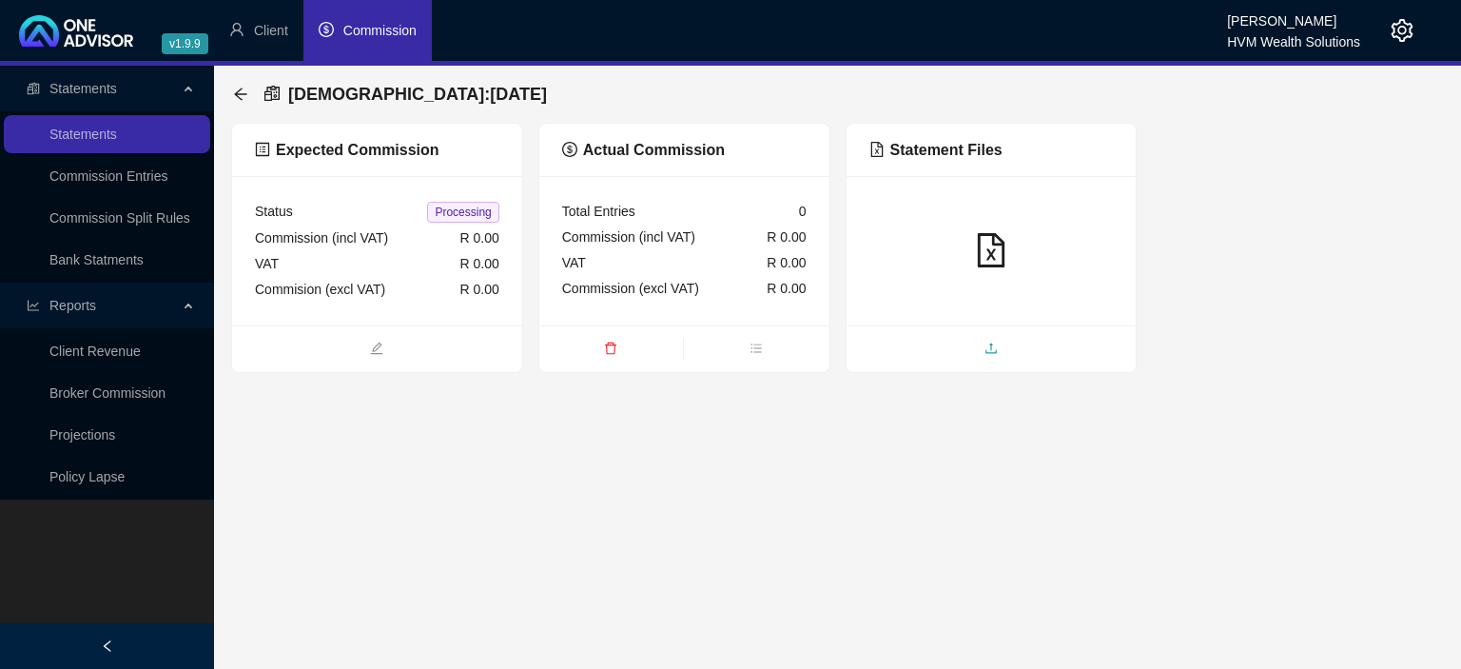
click at [983, 351] on span "upload" at bounding box center [992, 350] width 290 height 21
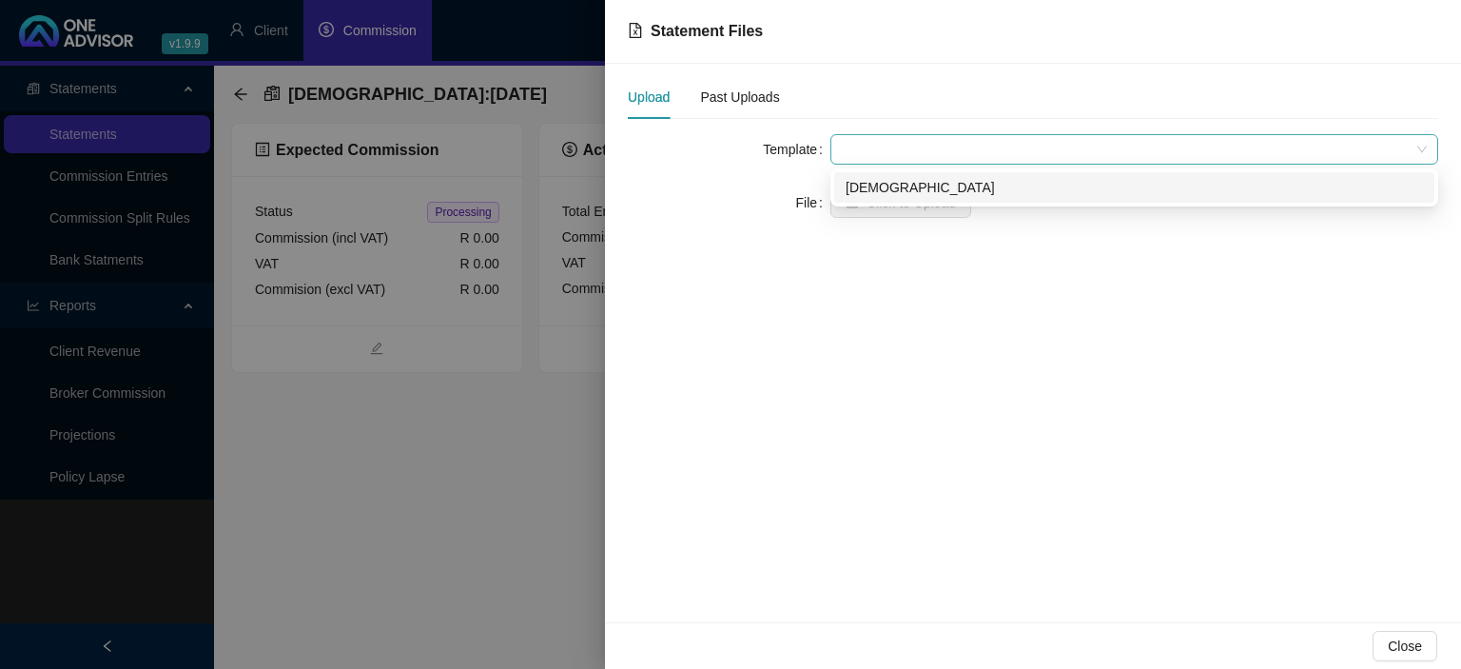
click at [877, 159] on span at bounding box center [1134, 149] width 585 height 29
click at [875, 193] on div "Bonitas" at bounding box center [1135, 187] width 578 height 21
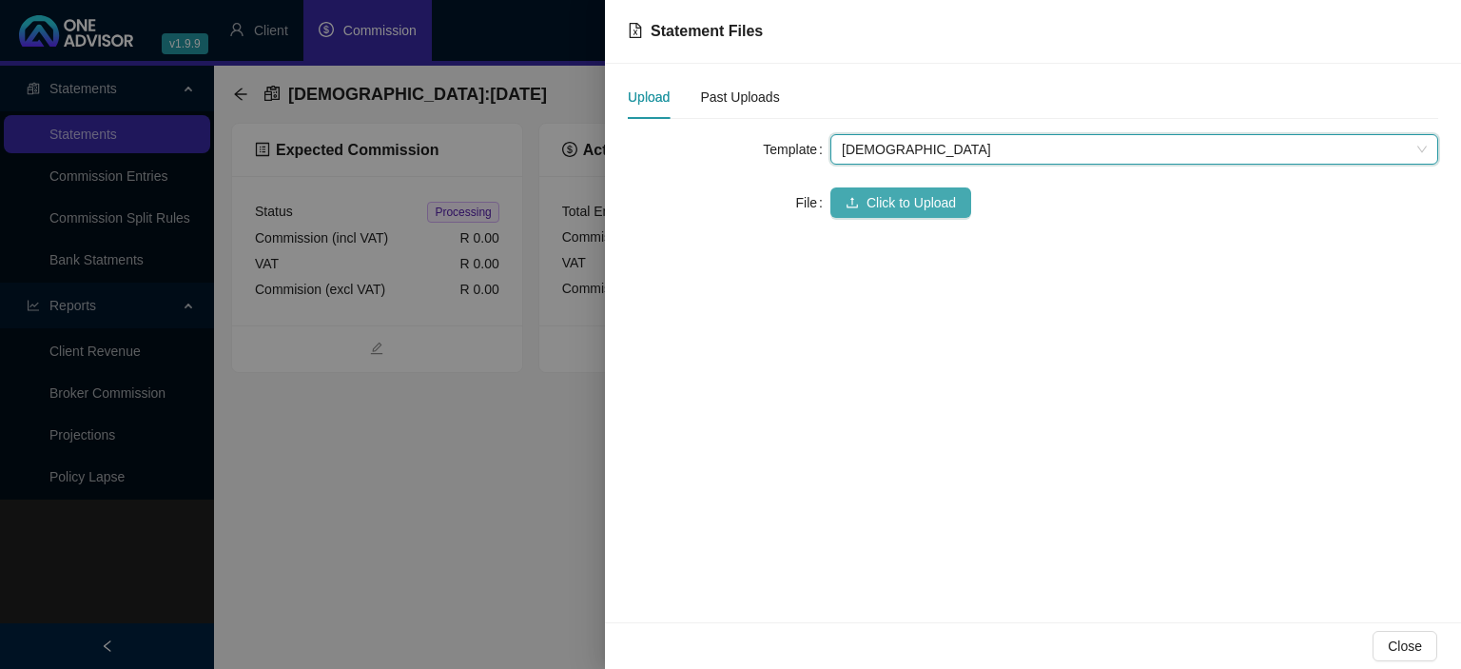
click at [872, 200] on span "Click to Upload" at bounding box center [911, 202] width 89 height 21
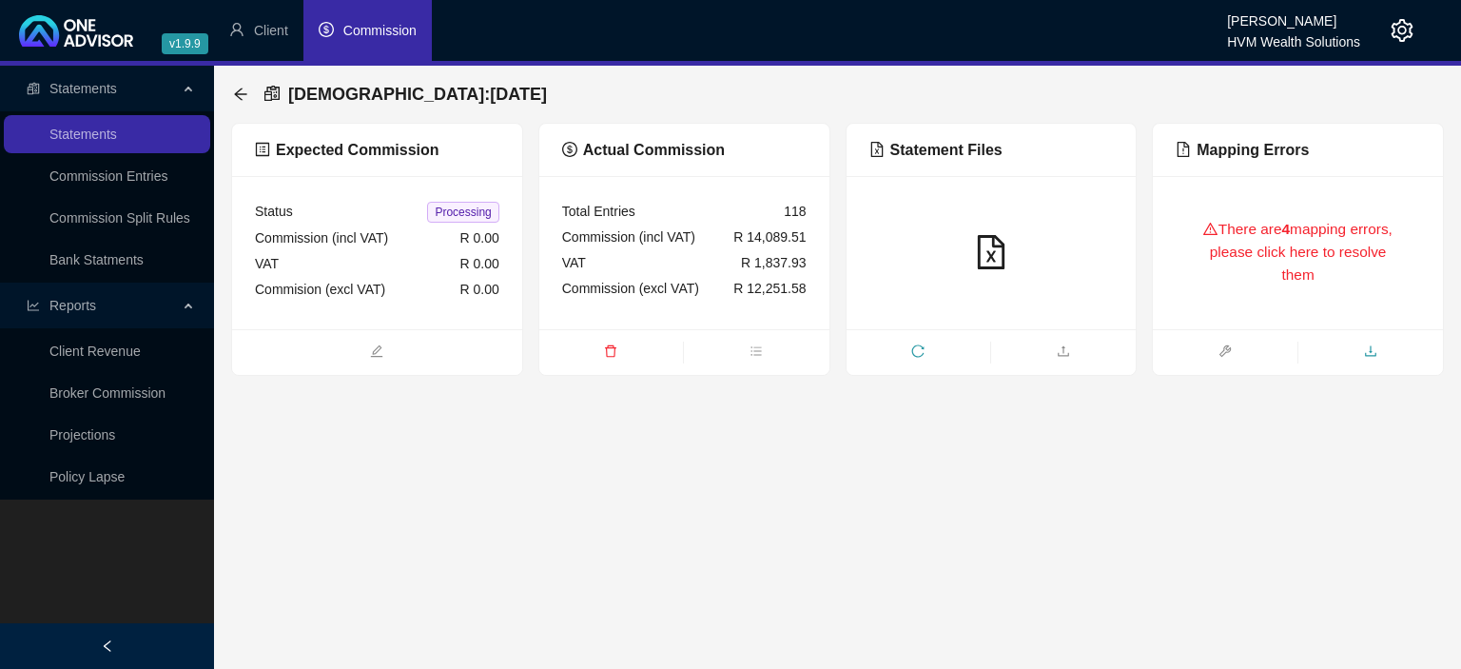
click at [1365, 351] on icon "download" at bounding box center [1370, 350] width 13 height 13
click at [245, 94] on icon "arrow-left" at bounding box center [240, 94] width 12 height 12
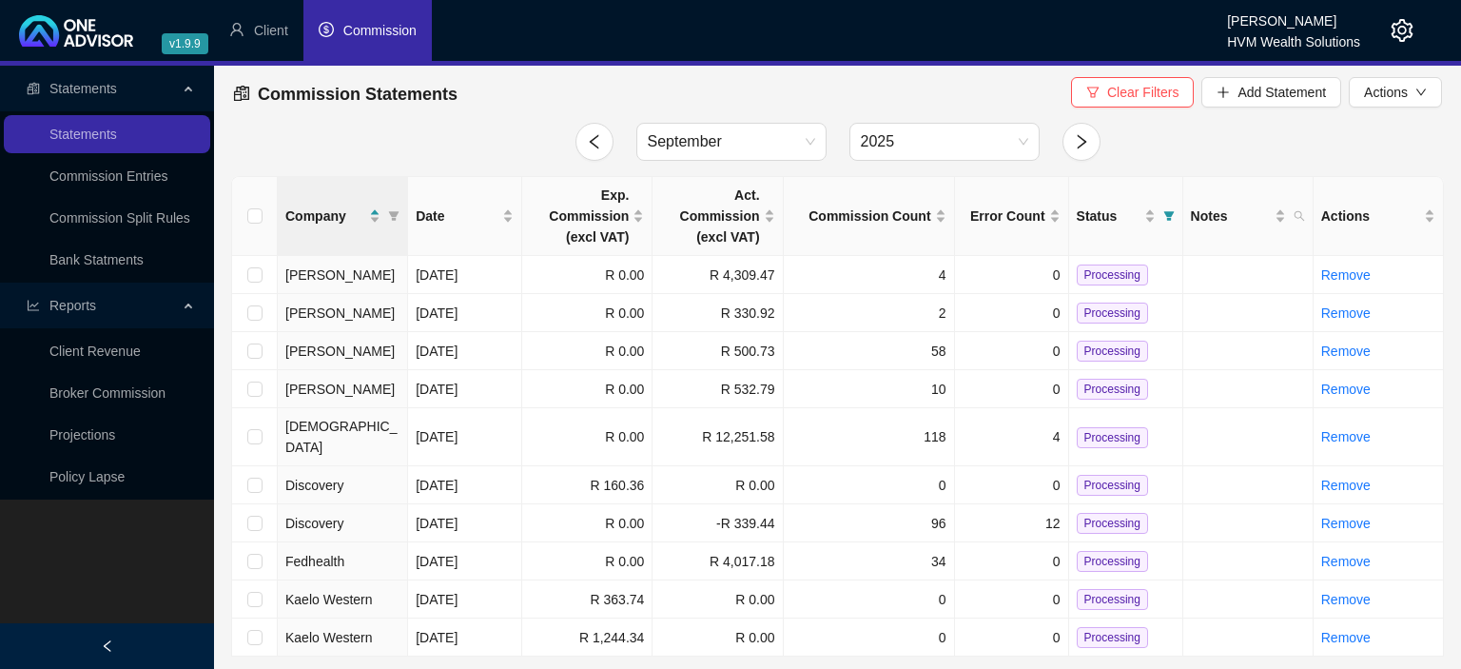
click at [1397, 30] on icon "setting" at bounding box center [1402, 30] width 23 height 23
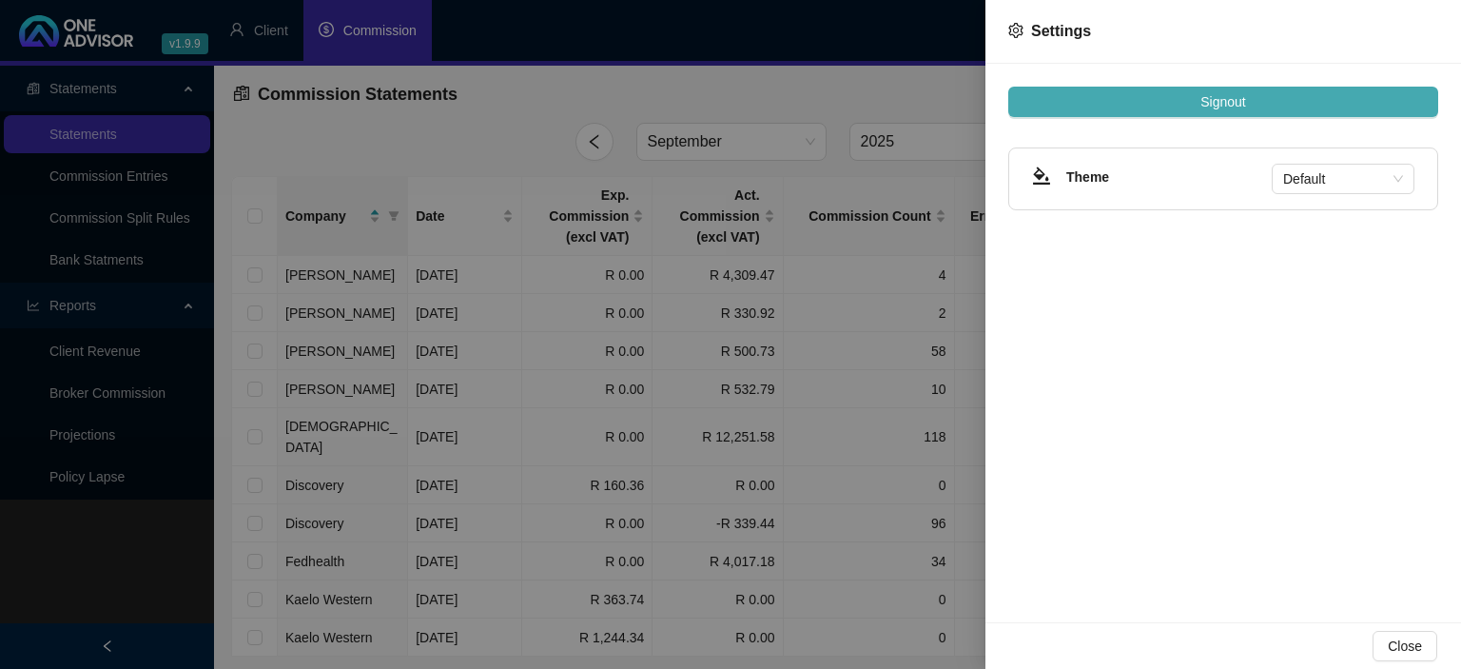
click at [1260, 110] on button "Signout" at bounding box center [1224, 102] width 430 height 30
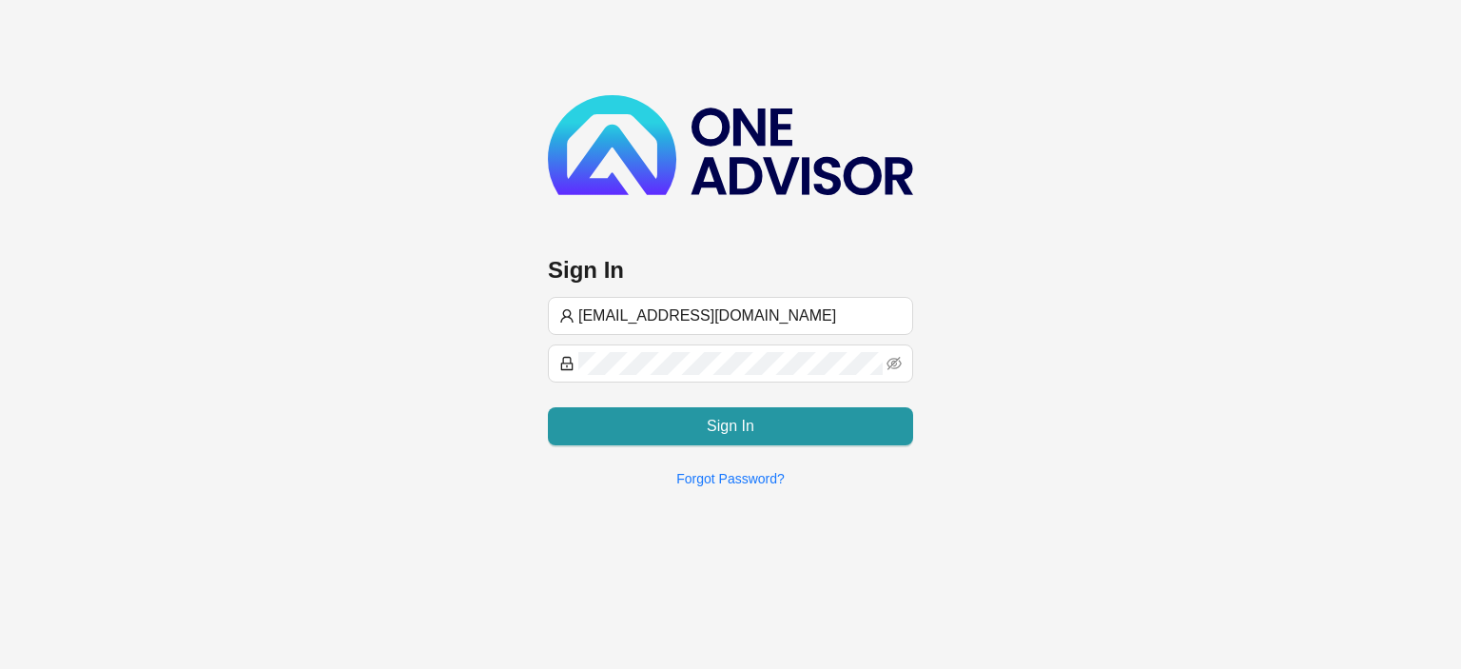
type input "[EMAIL_ADDRESS][DOMAIN_NAME]"
